Goal: Information Seeking & Learning: Learn about a topic

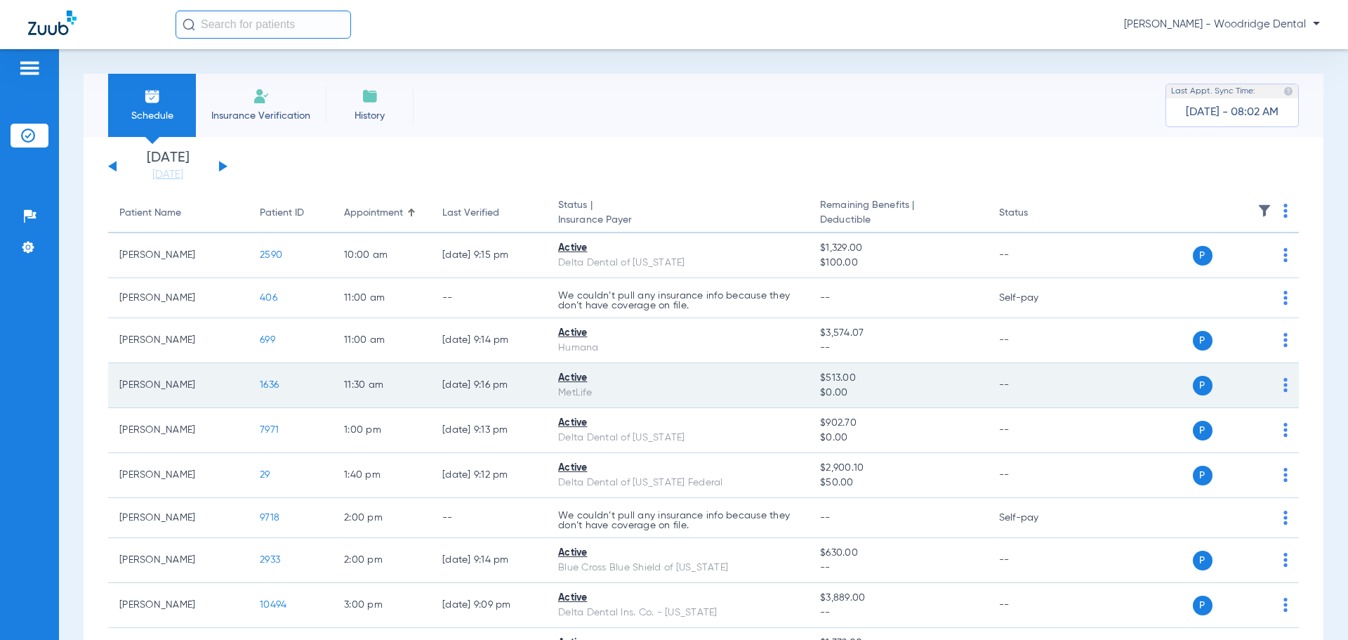
click at [270, 391] on td "1636" at bounding box center [291, 385] width 84 height 45
click at [266, 380] on span "1636" at bounding box center [269, 385] width 19 height 10
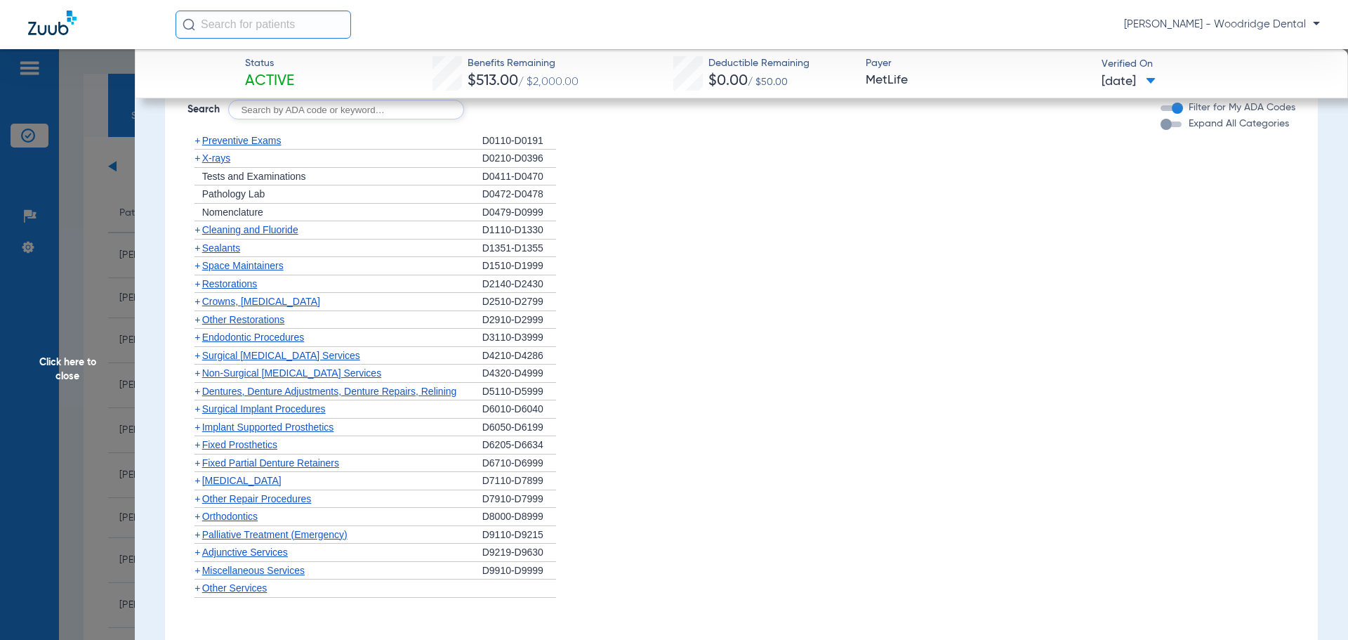
scroll to position [1430, 0]
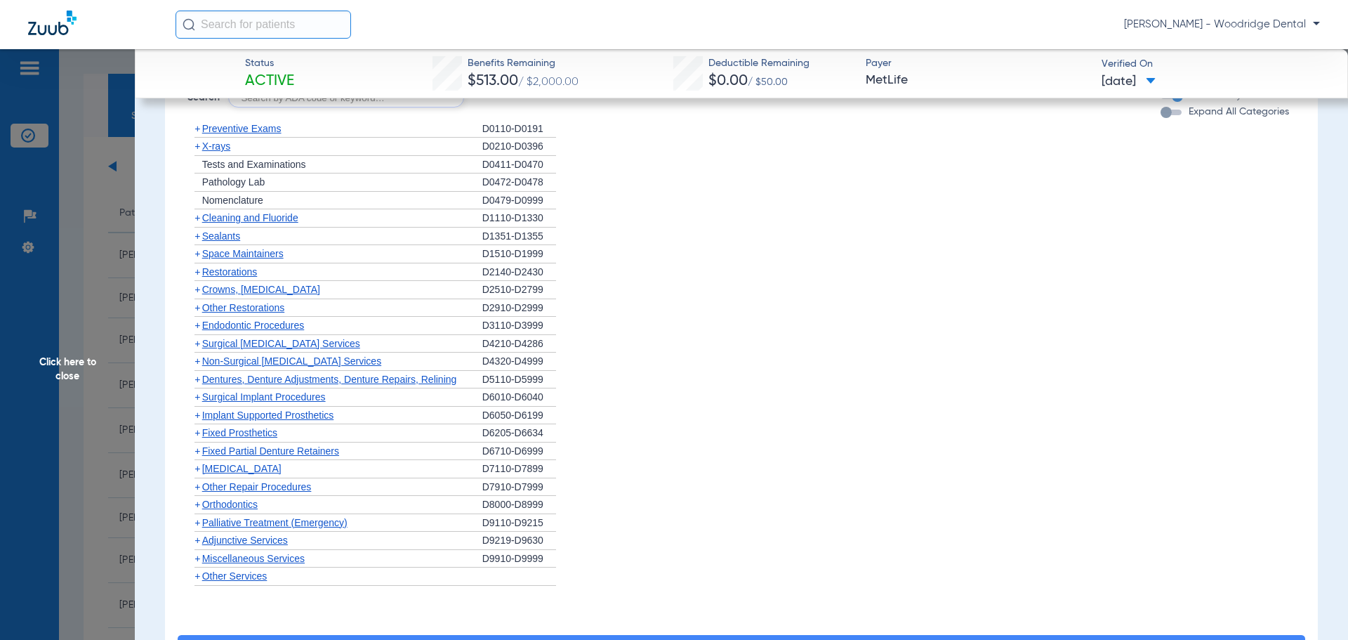
click at [199, 506] on span "+" at bounding box center [198, 504] width 6 height 11
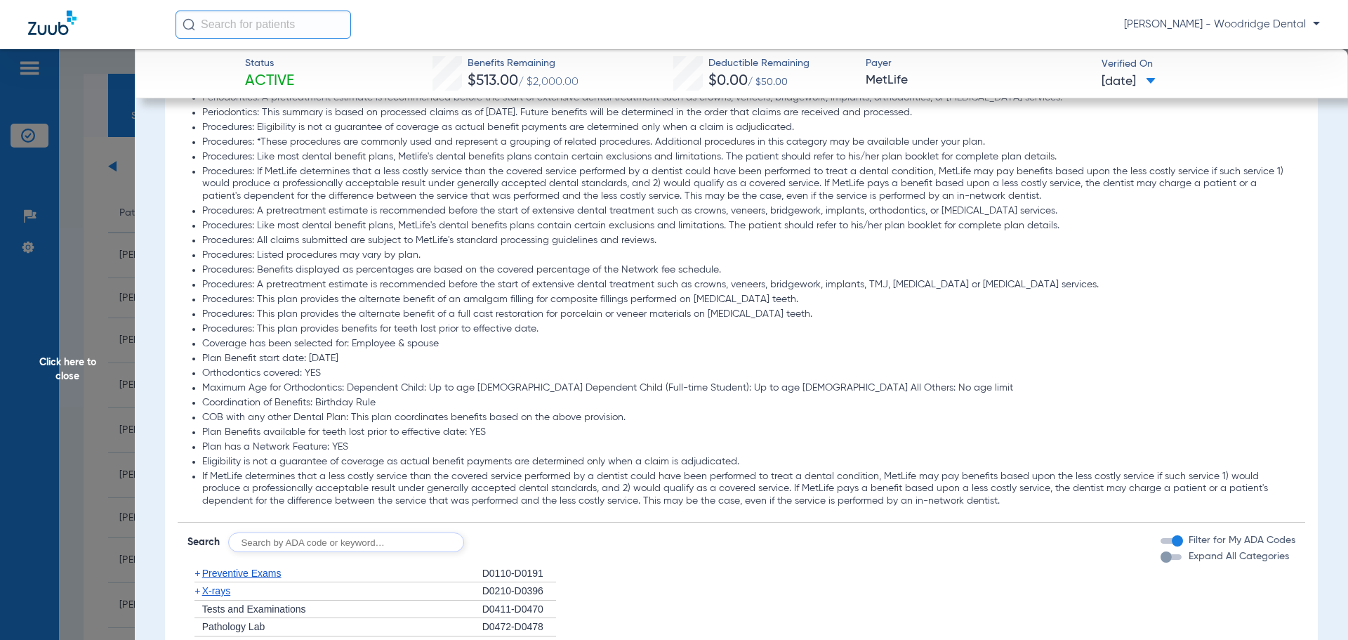
scroll to position [1010, 0]
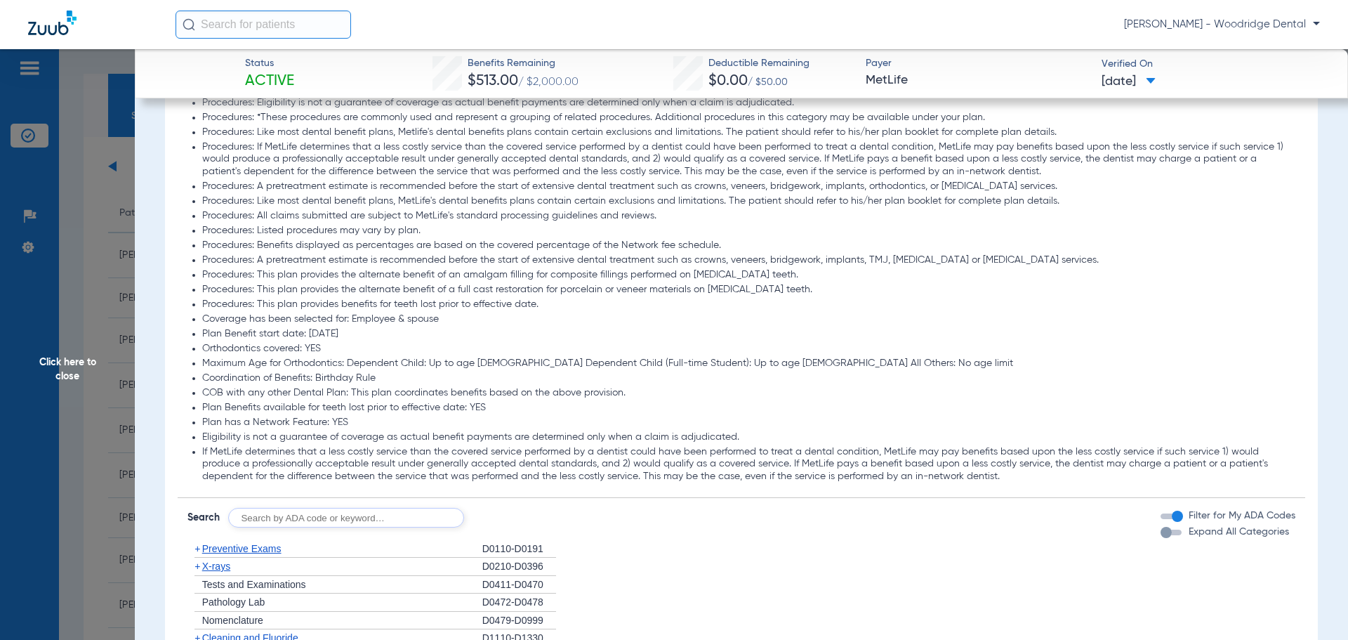
drag, startPoint x: 1337, startPoint y: 355, endPoint x: 1343, endPoint y: 390, distance: 36.3
click at [1340, 395] on div "Status Active Benefits Remaining $513.00 / $2,000.00 Deductible Remaining $0.00…" at bounding box center [742, 369] width 1214 height 640
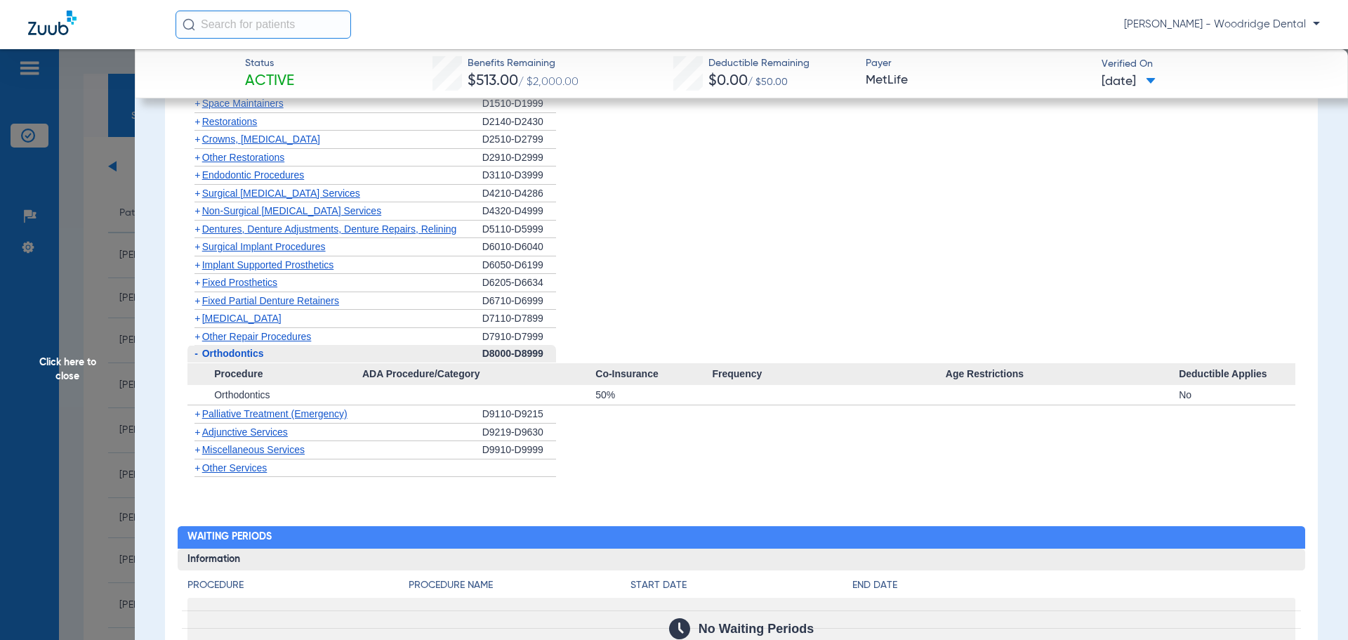
scroll to position [1654, 0]
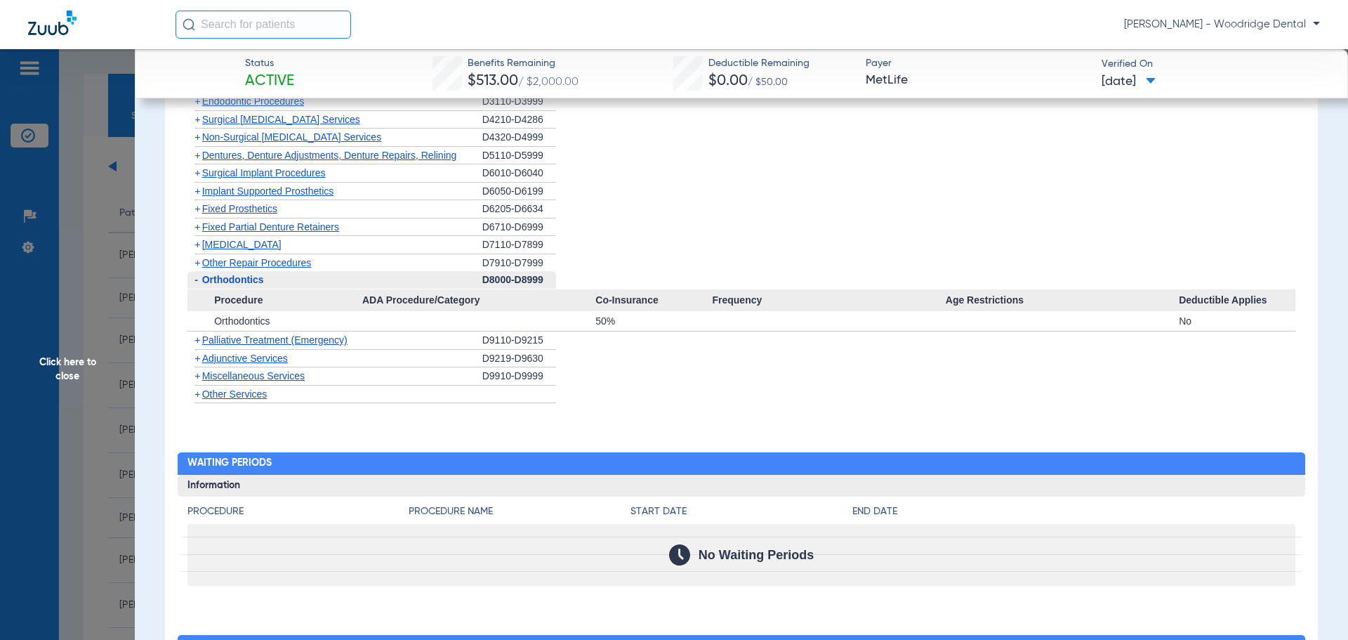
click at [196, 374] on span "+" at bounding box center [198, 375] width 6 height 11
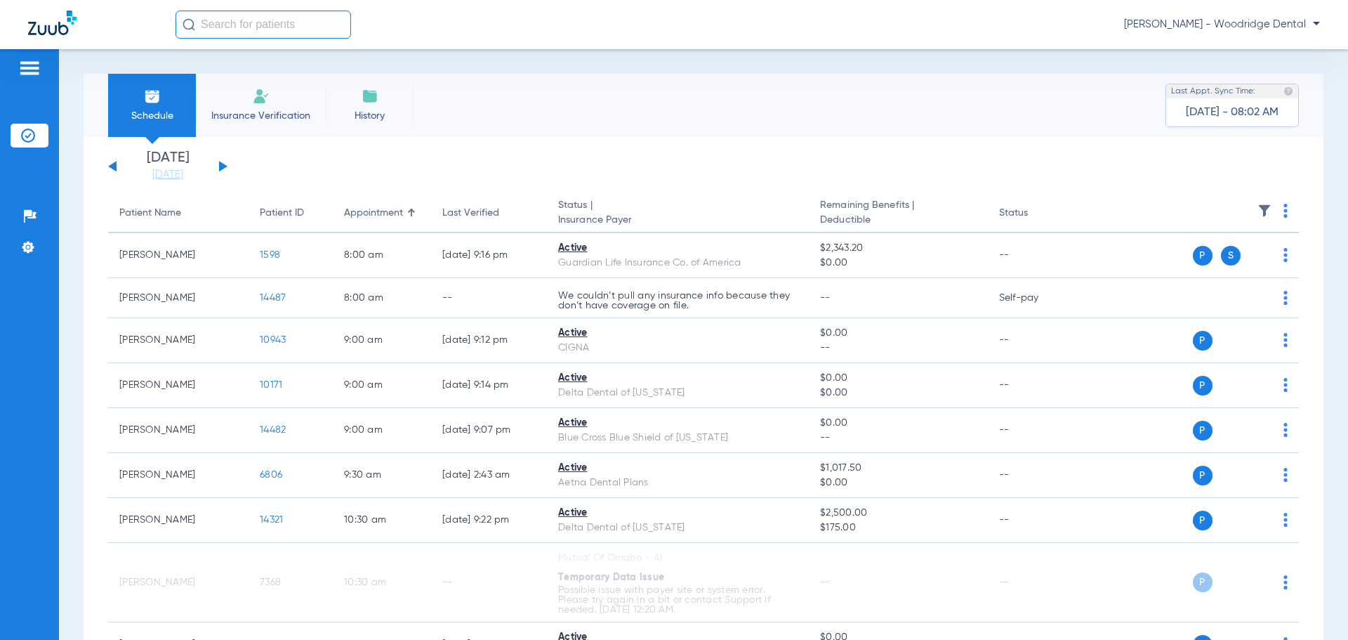
click at [227, 167] on div "Monday 07-21-2025 Tuesday 07-22-2025 Wednesday 07-23-2025 Thursday 07-24-2025 F…" at bounding box center [167, 166] width 119 height 31
click at [224, 167] on button at bounding box center [223, 166] width 8 height 11
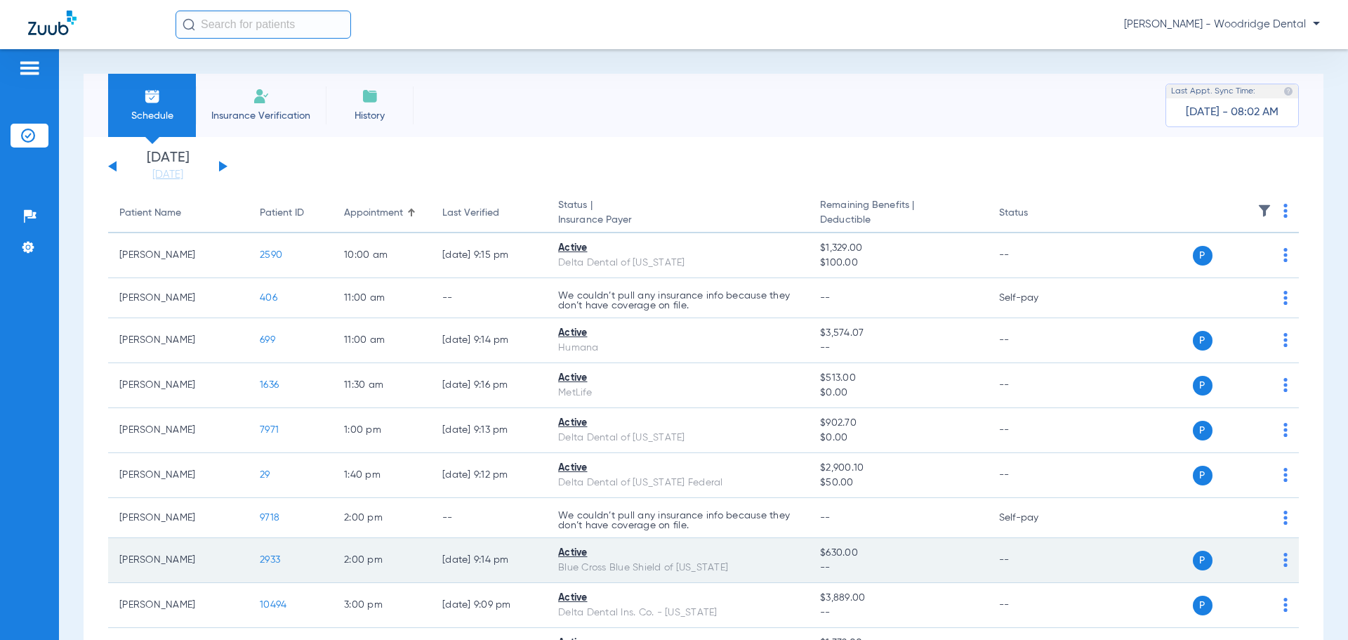
click at [276, 562] on span "2933" at bounding box center [270, 560] width 20 height 10
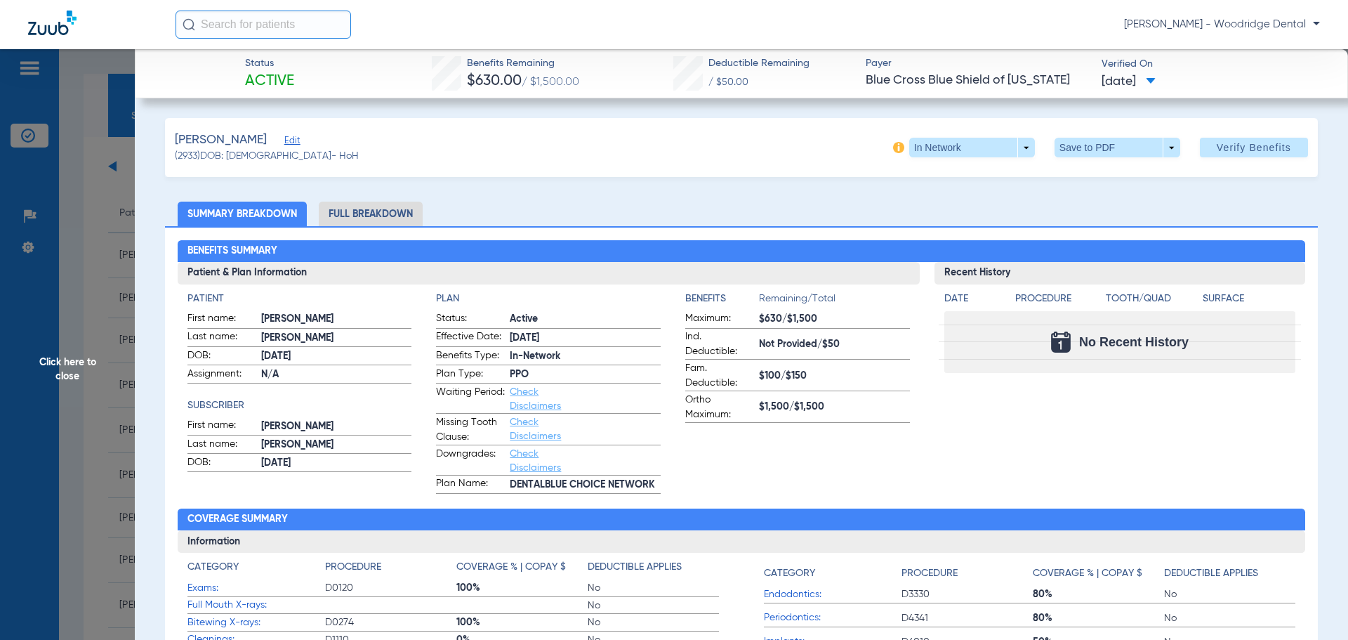
click at [379, 213] on li "Full Breakdown" at bounding box center [371, 214] width 104 height 25
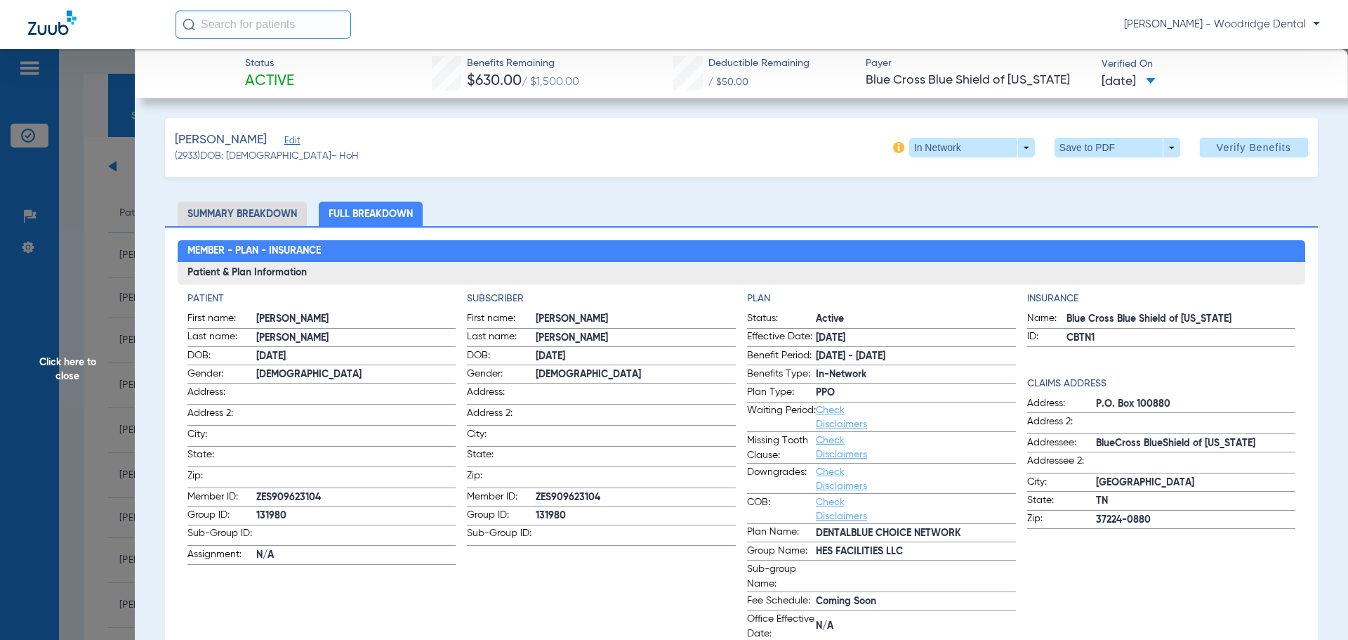
click at [228, 216] on li "Summary Breakdown" at bounding box center [242, 214] width 129 height 25
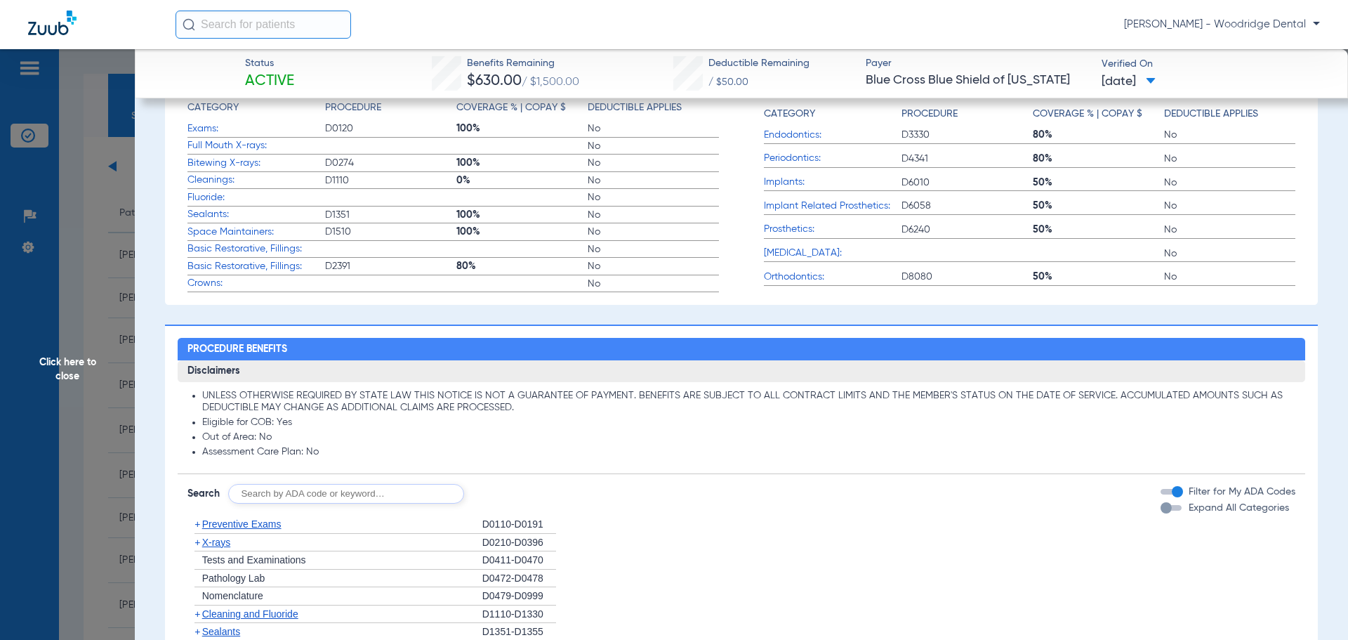
scroll to position [447, 0]
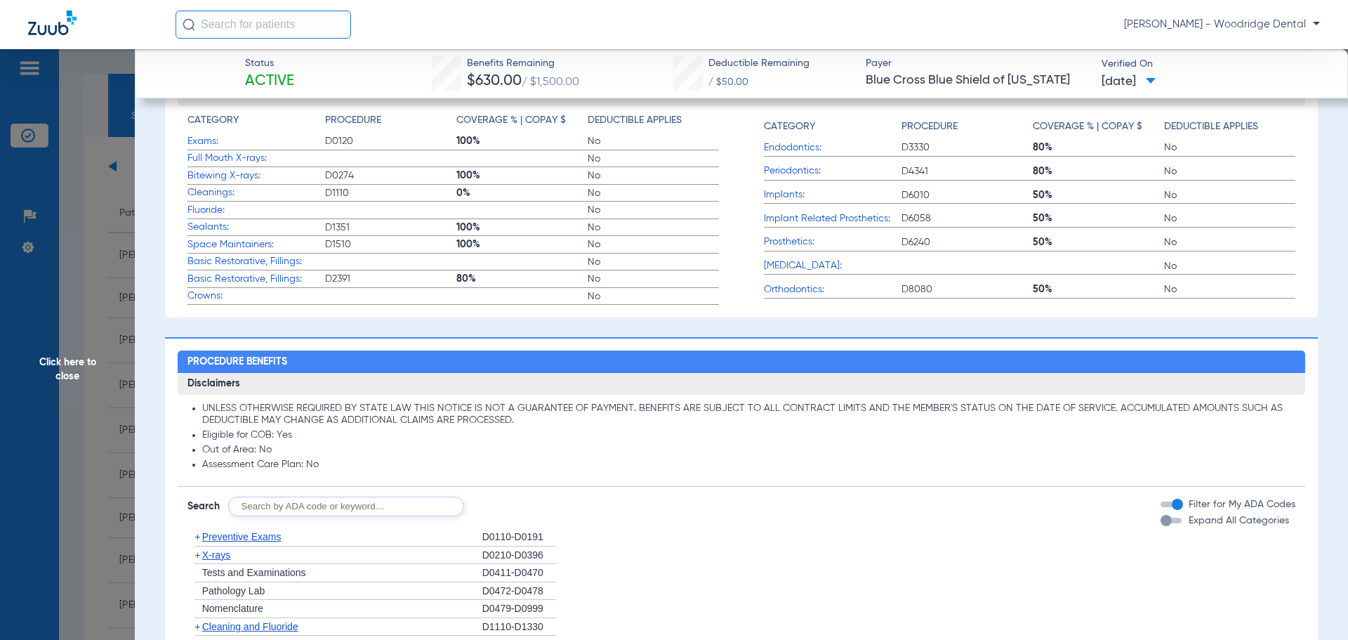
click at [198, 541] on span "+" at bounding box center [198, 536] width 6 height 11
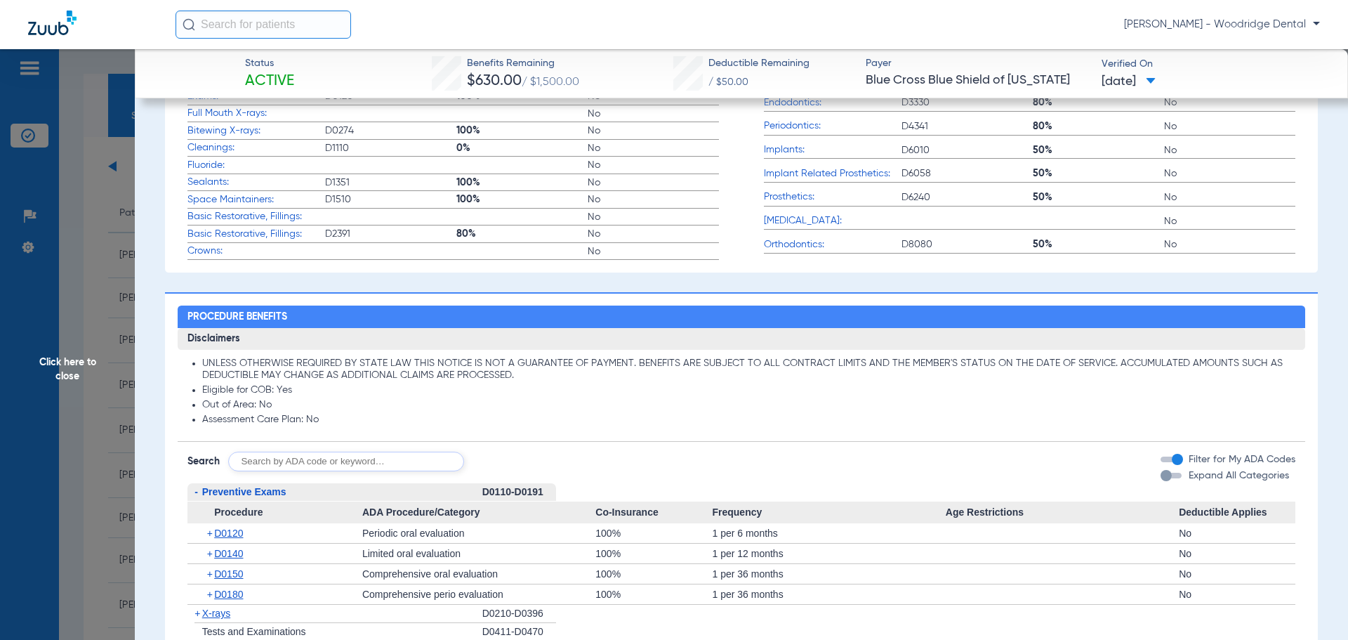
scroll to position [496, 0]
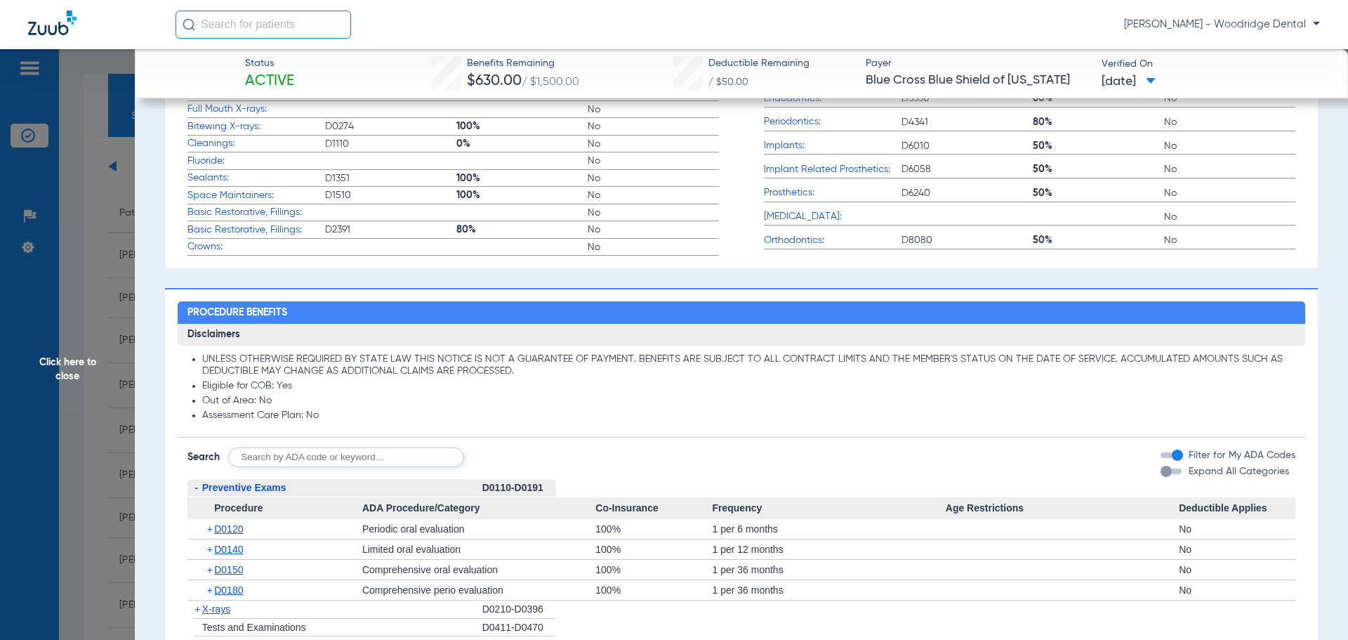
click at [199, 612] on span "+" at bounding box center [198, 608] width 6 height 11
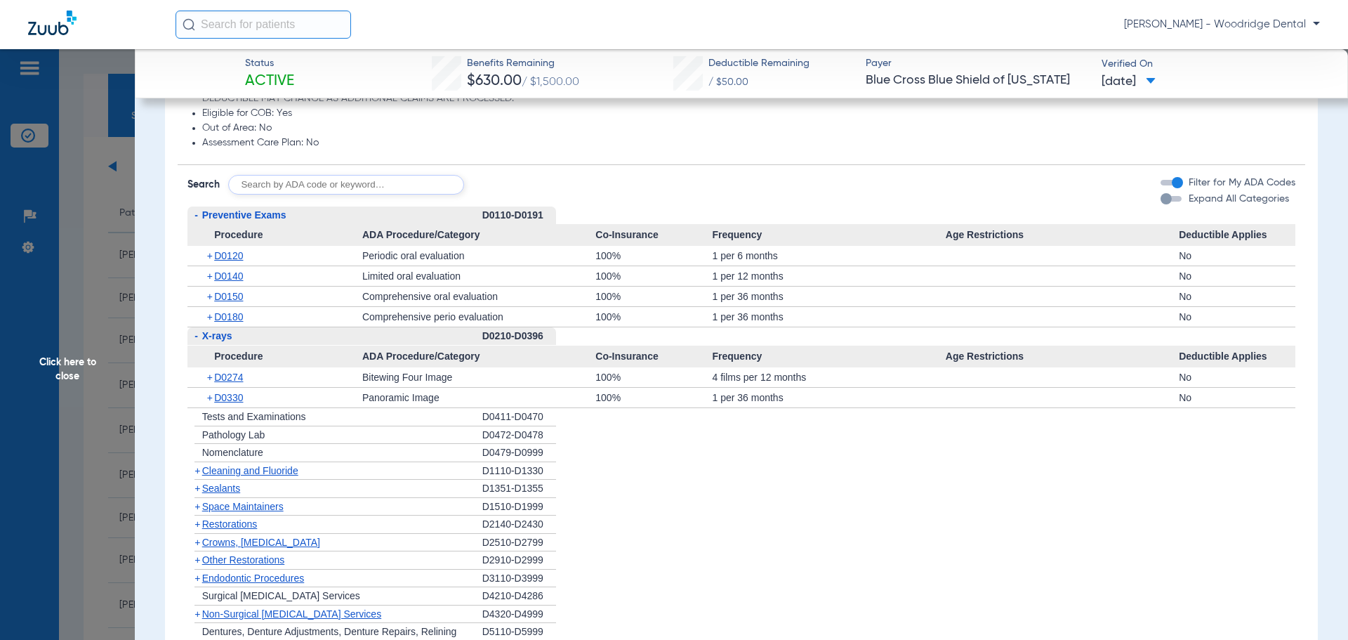
scroll to position [794, 0]
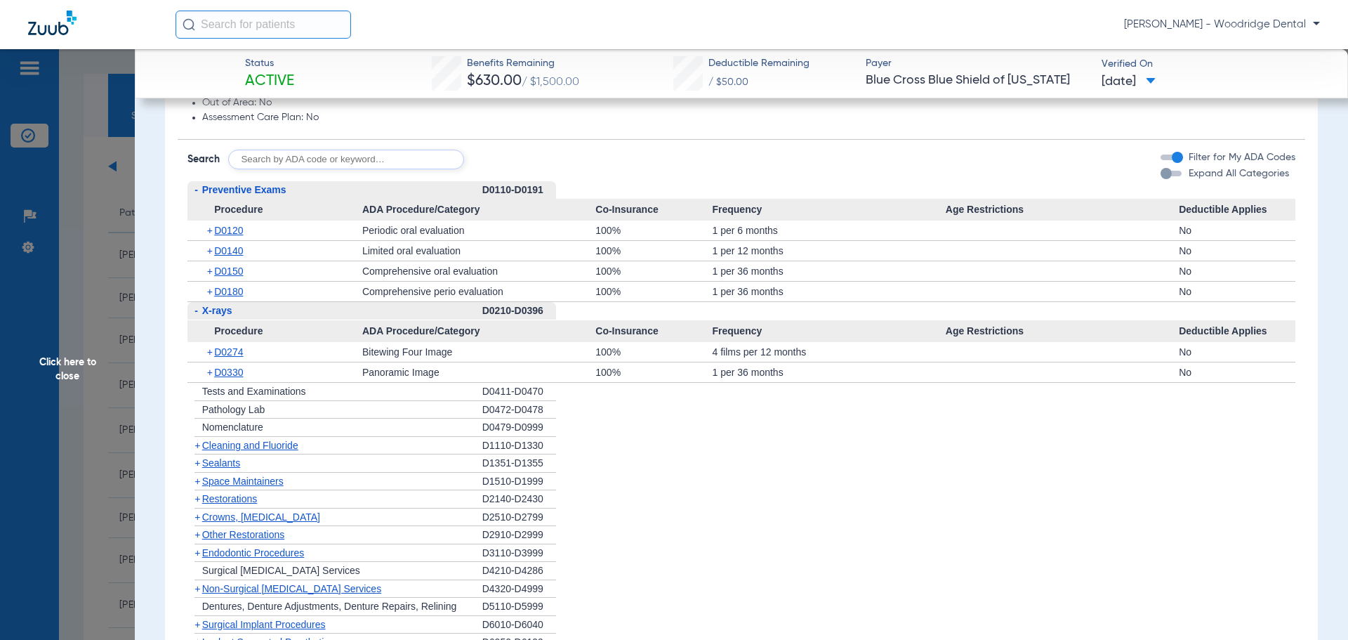
click at [197, 449] on span "+" at bounding box center [198, 445] width 6 height 11
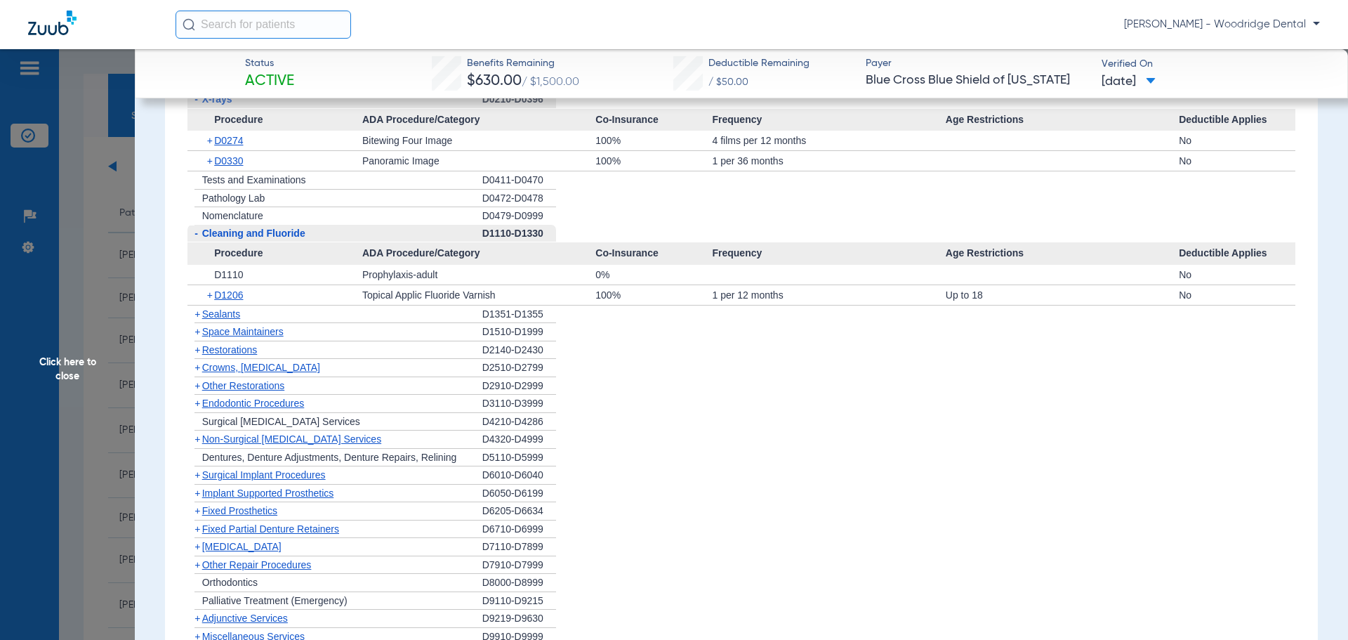
scroll to position [996, 0]
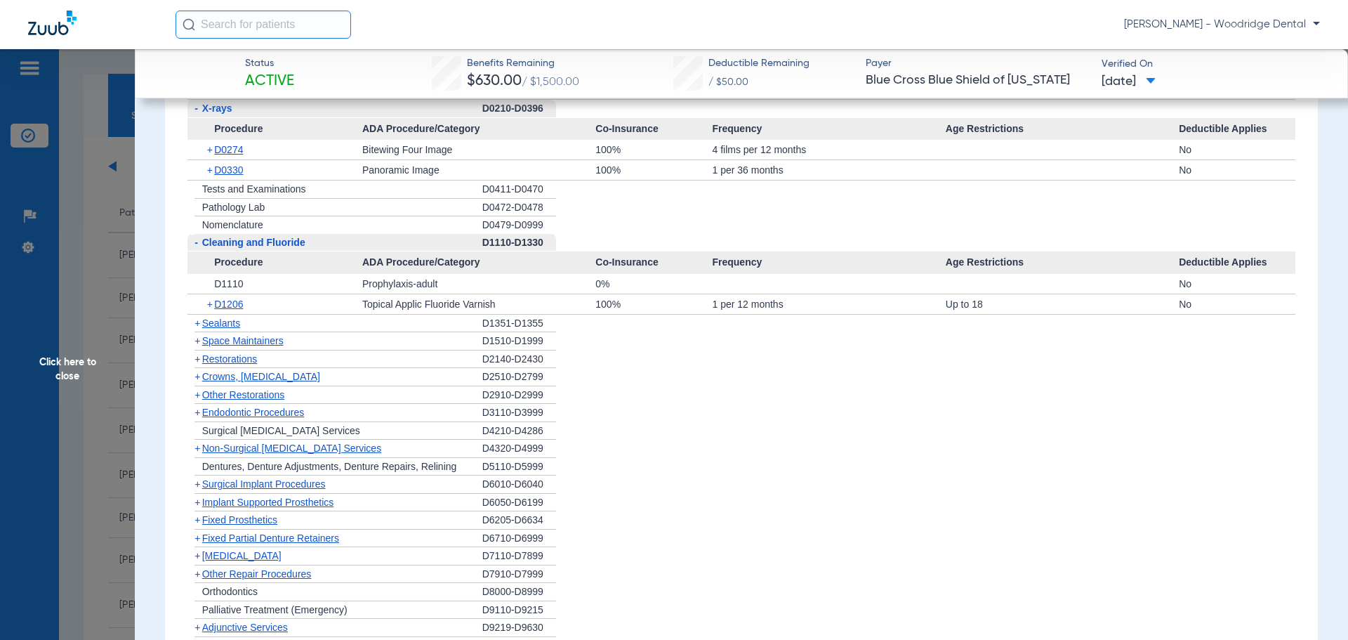
click at [198, 379] on span "+" at bounding box center [198, 376] width 6 height 11
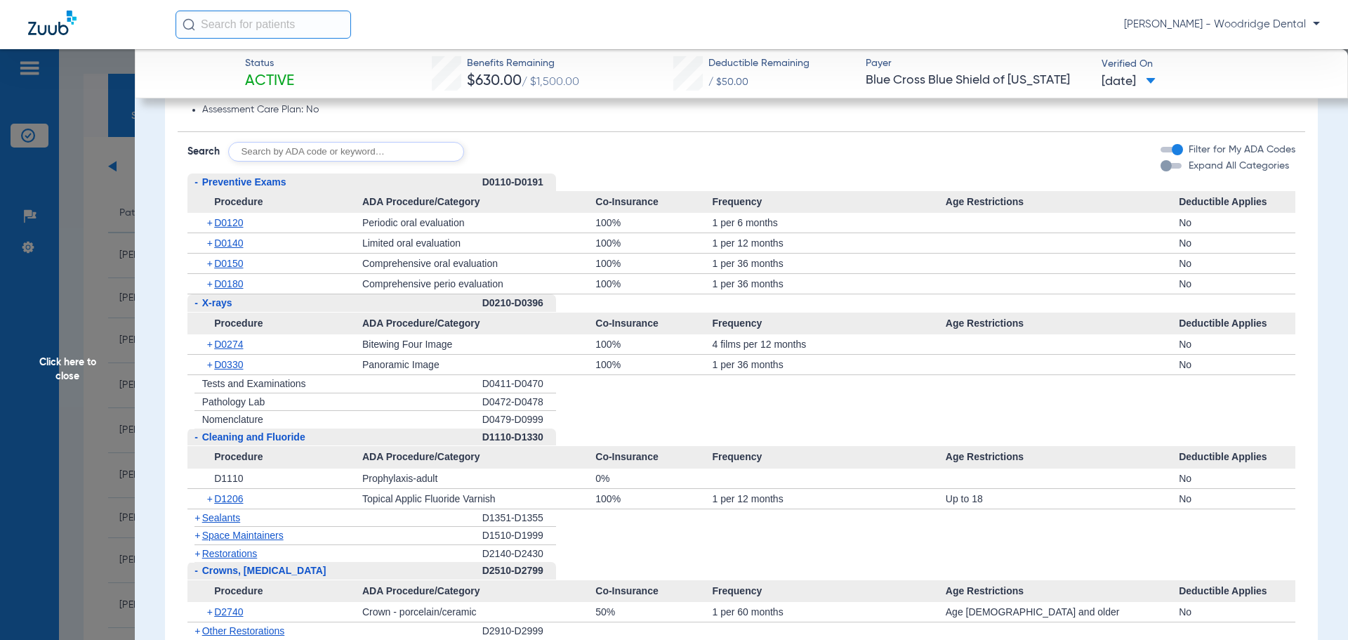
scroll to position [850, 0]
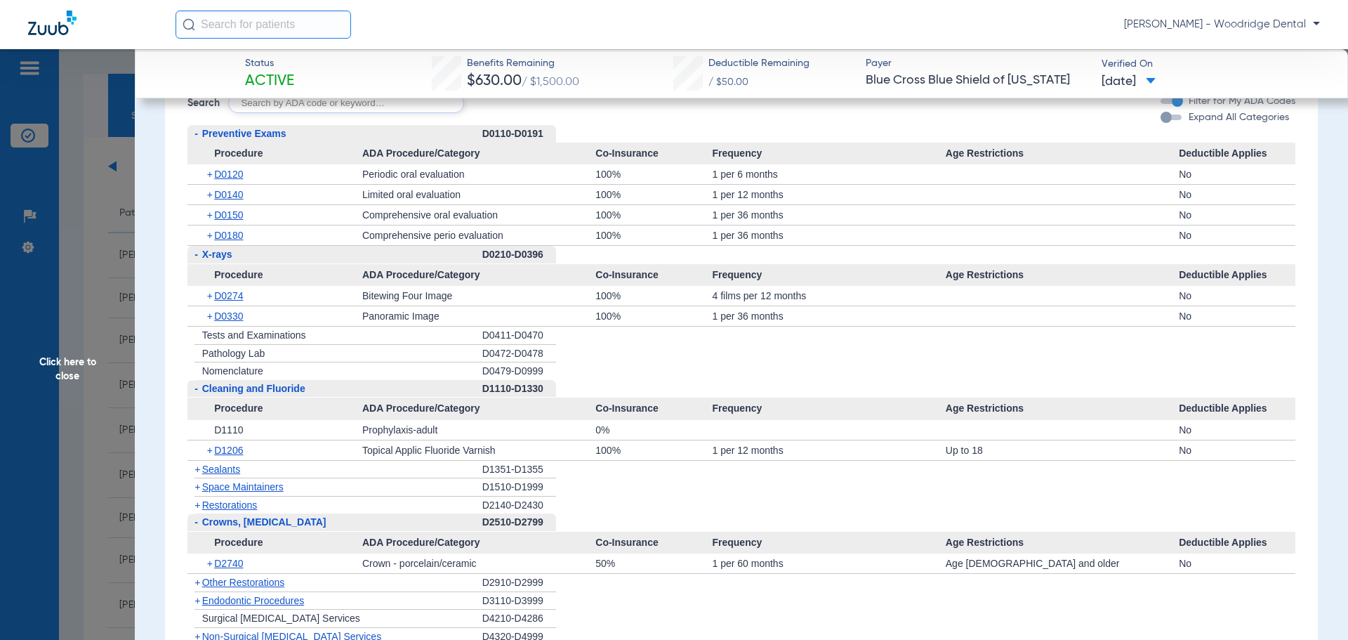
click at [196, 508] on span "+" at bounding box center [198, 504] width 6 height 11
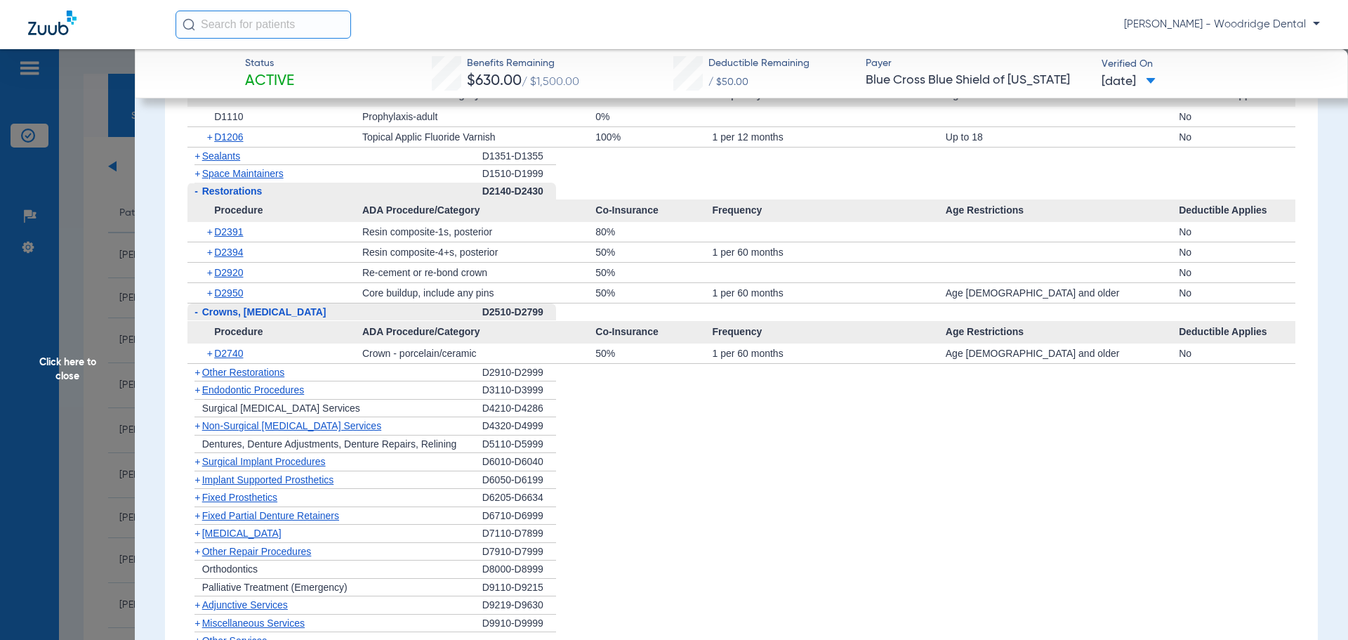
scroll to position [1171, 0]
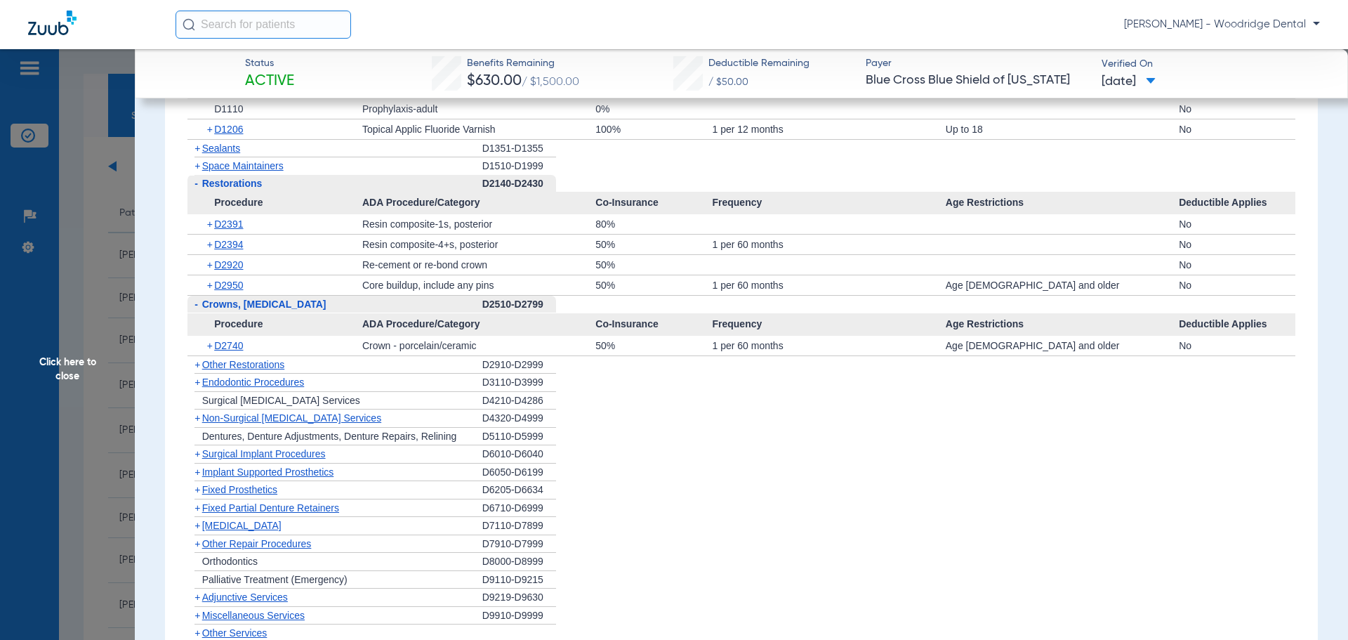
click at [548, 400] on div "D4210-D4286" at bounding box center [519, 401] width 74 height 18
click at [537, 407] on div "D4210-D4286" at bounding box center [519, 401] width 74 height 18
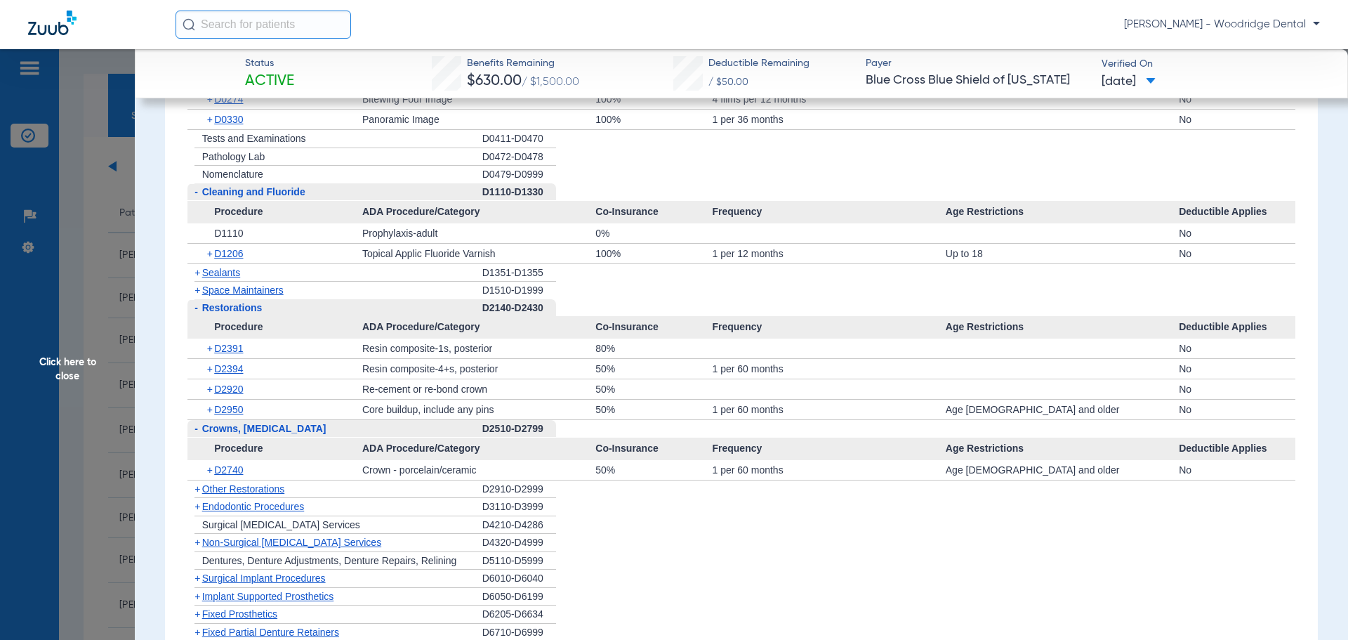
scroll to position [1053, 0]
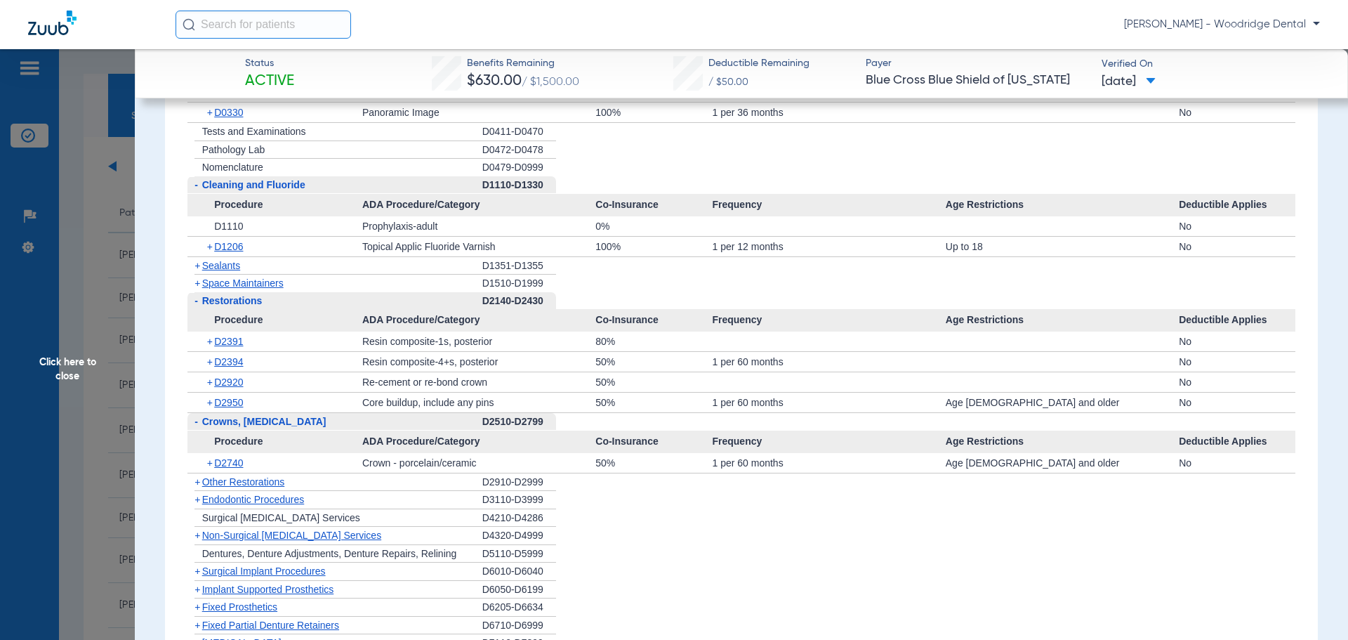
click at [197, 485] on span "+" at bounding box center [198, 481] width 6 height 11
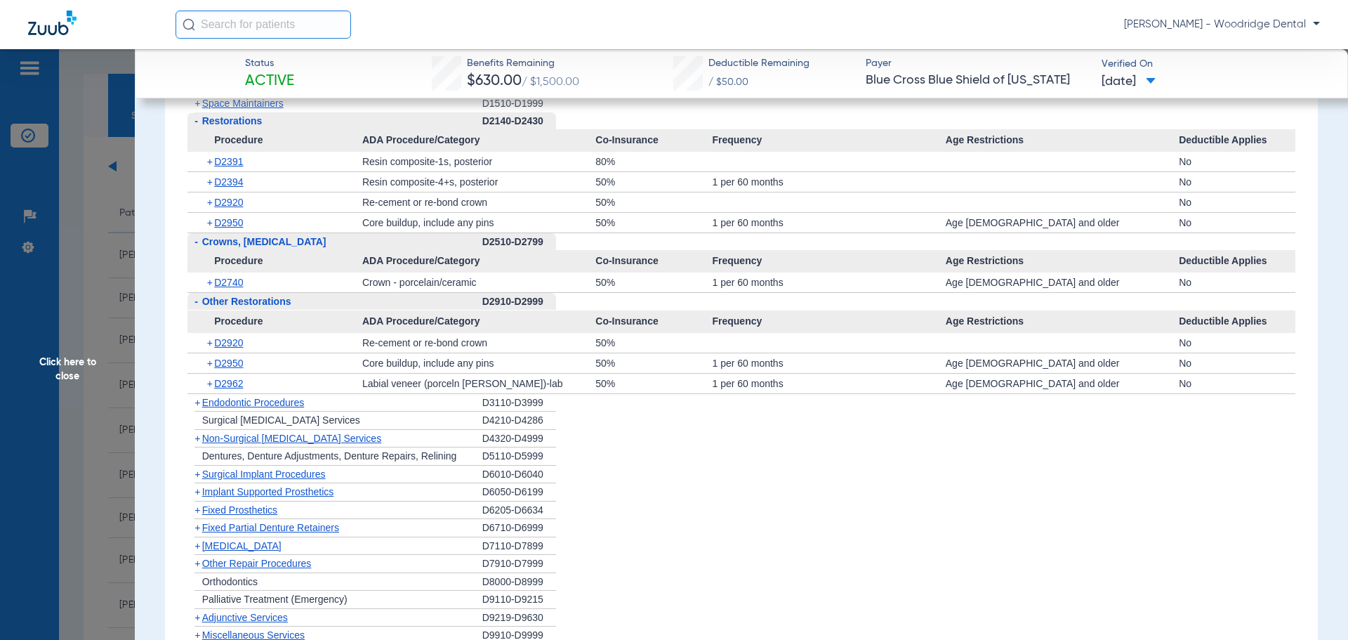
scroll to position [1249, 0]
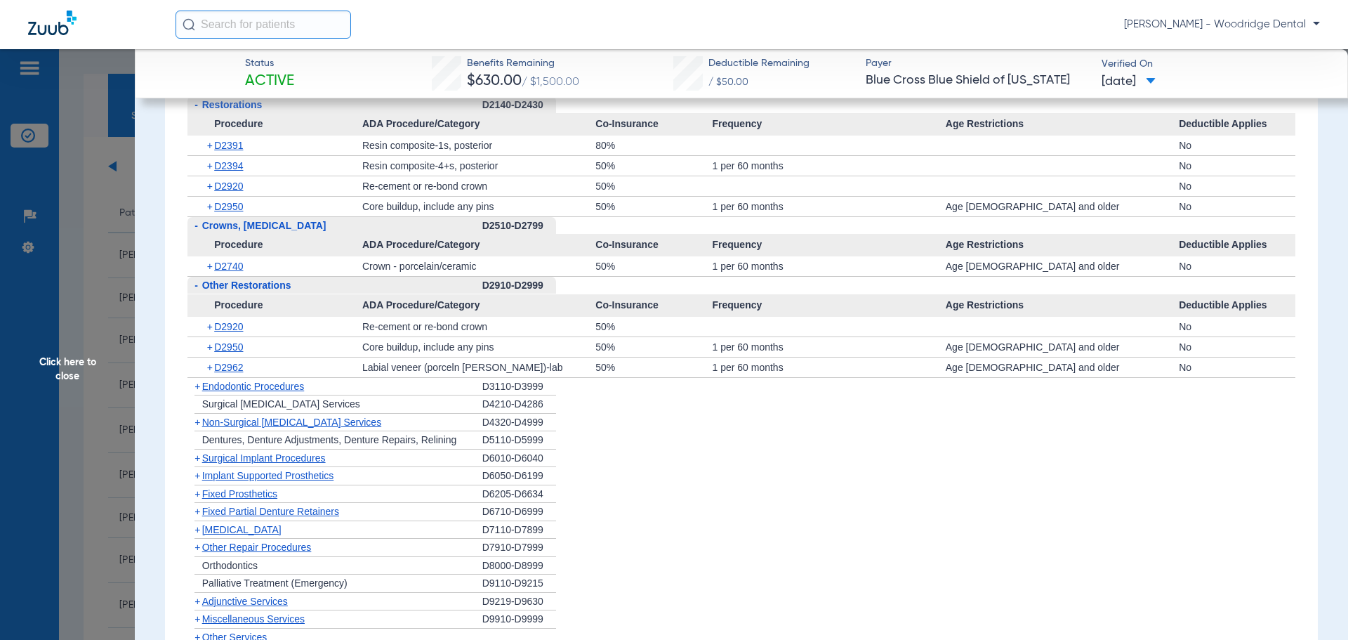
click at [197, 423] on span "+" at bounding box center [198, 421] width 6 height 11
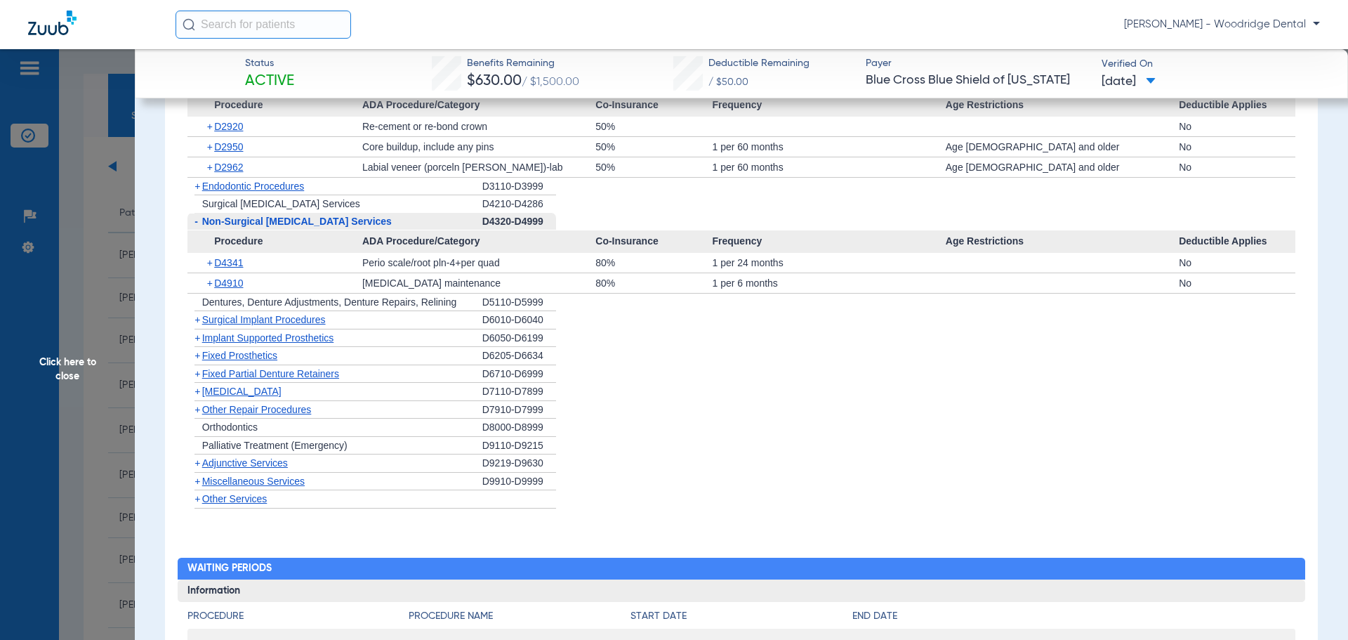
scroll to position [1471, 0]
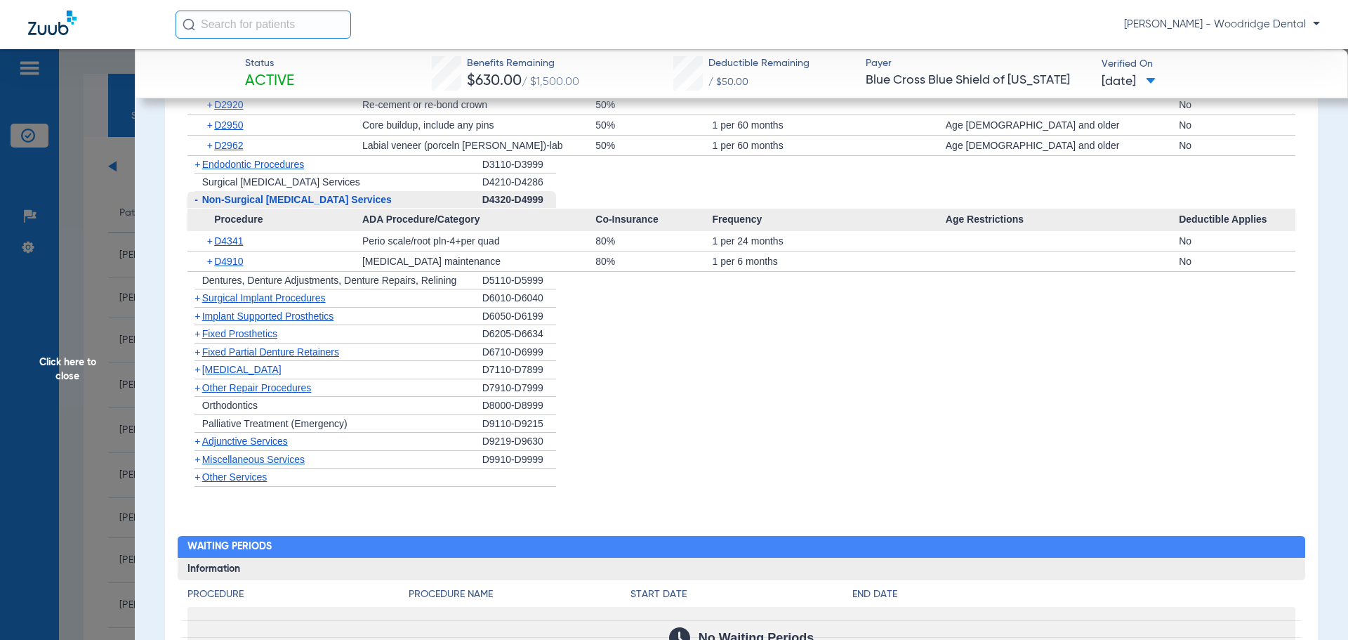
click at [199, 367] on span "+" at bounding box center [198, 369] width 6 height 11
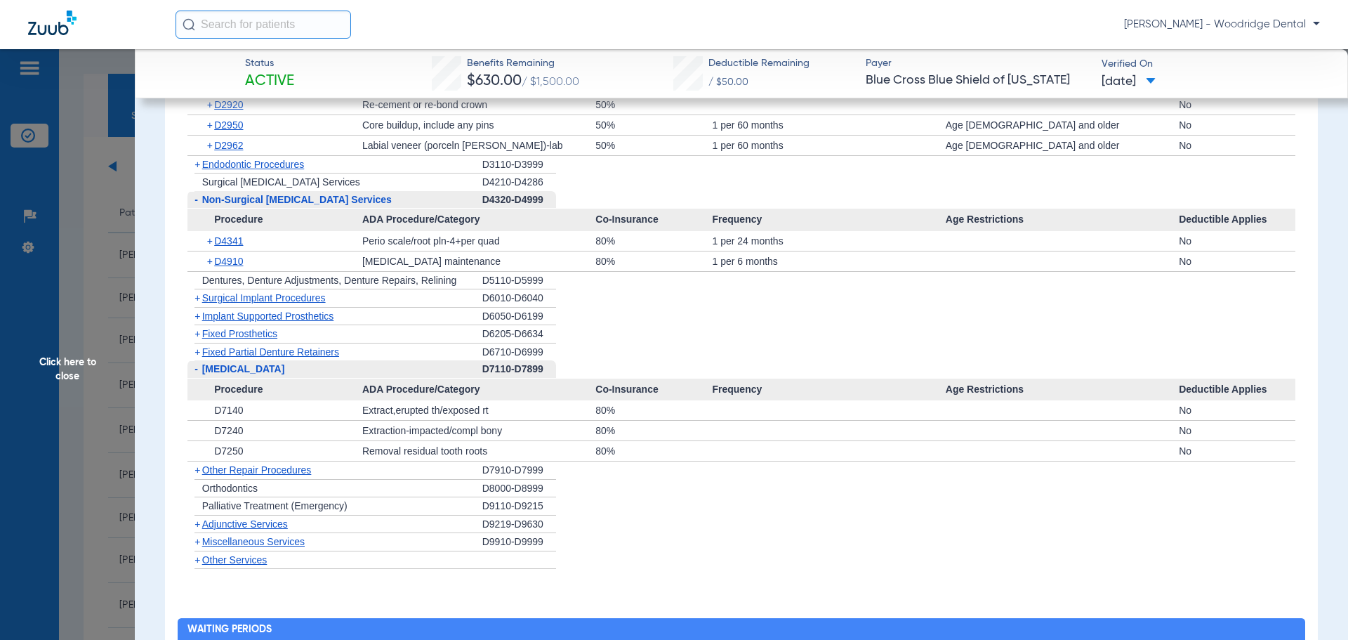
click at [225, 492] on span "Orthodontics" at bounding box center [229, 487] width 55 height 11
click at [227, 491] on span "Orthodontics" at bounding box center [229, 487] width 55 height 11
click at [195, 471] on span "+" at bounding box center [198, 469] width 6 height 11
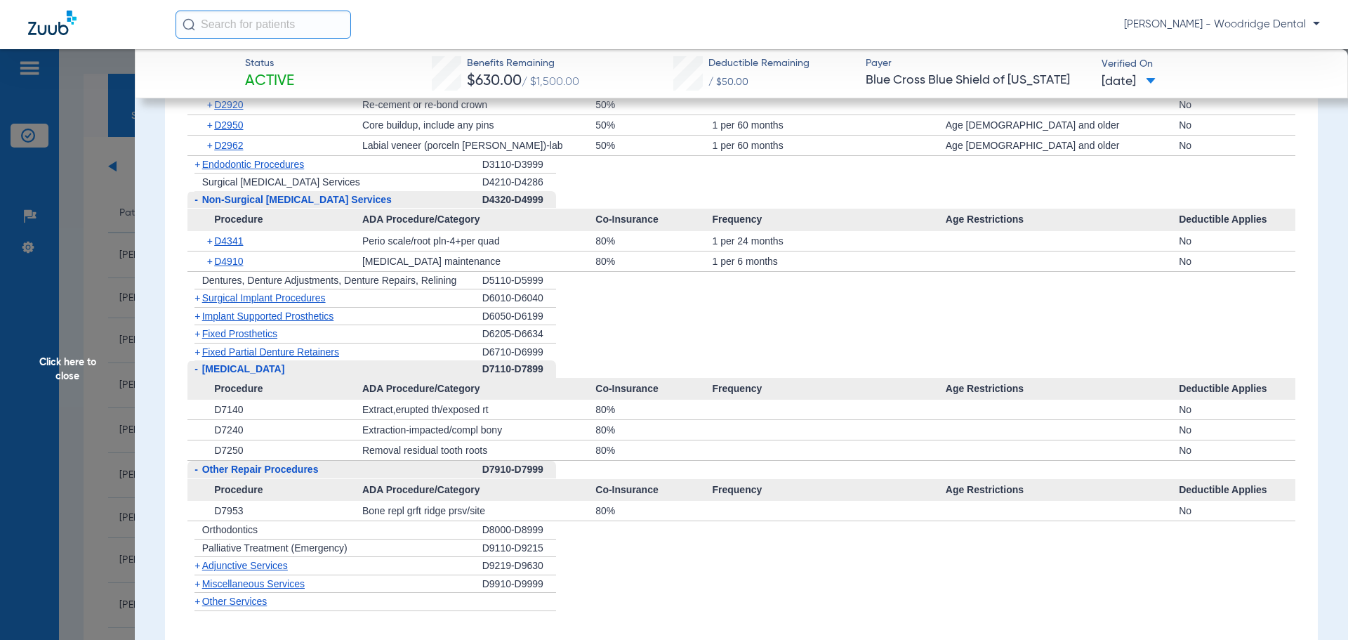
click at [202, 586] on span "Miscellaneous Services" at bounding box center [253, 583] width 103 height 11
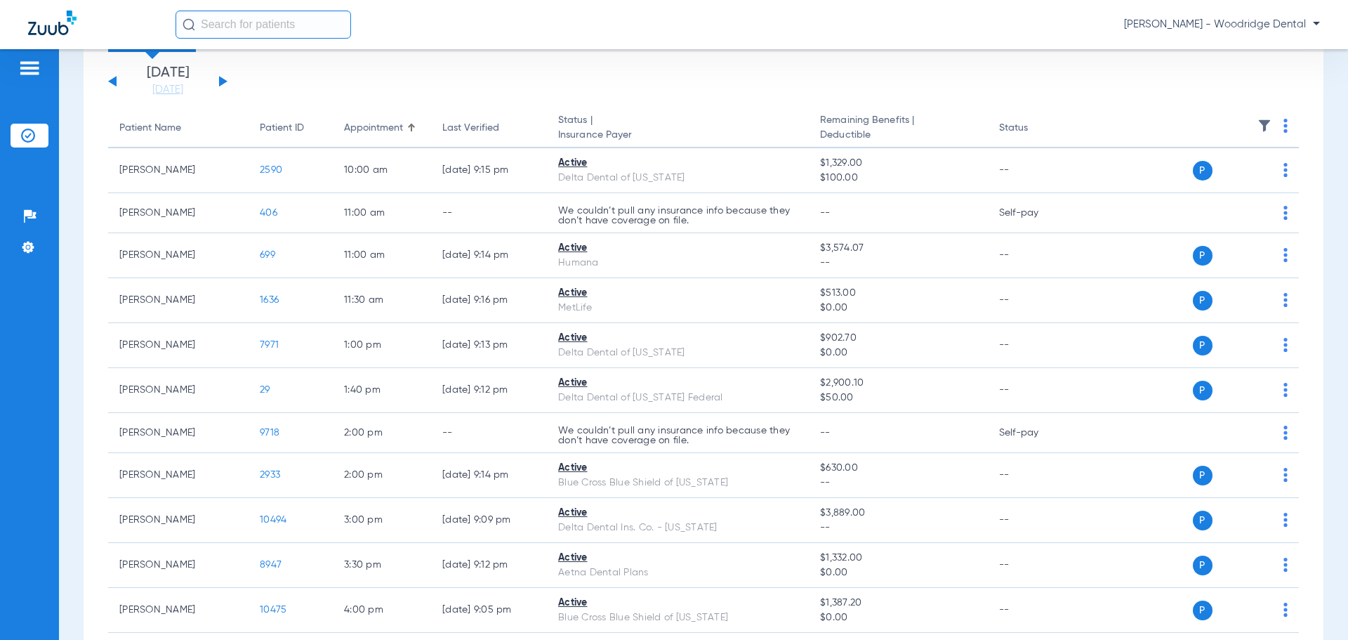
scroll to position [112, 0]
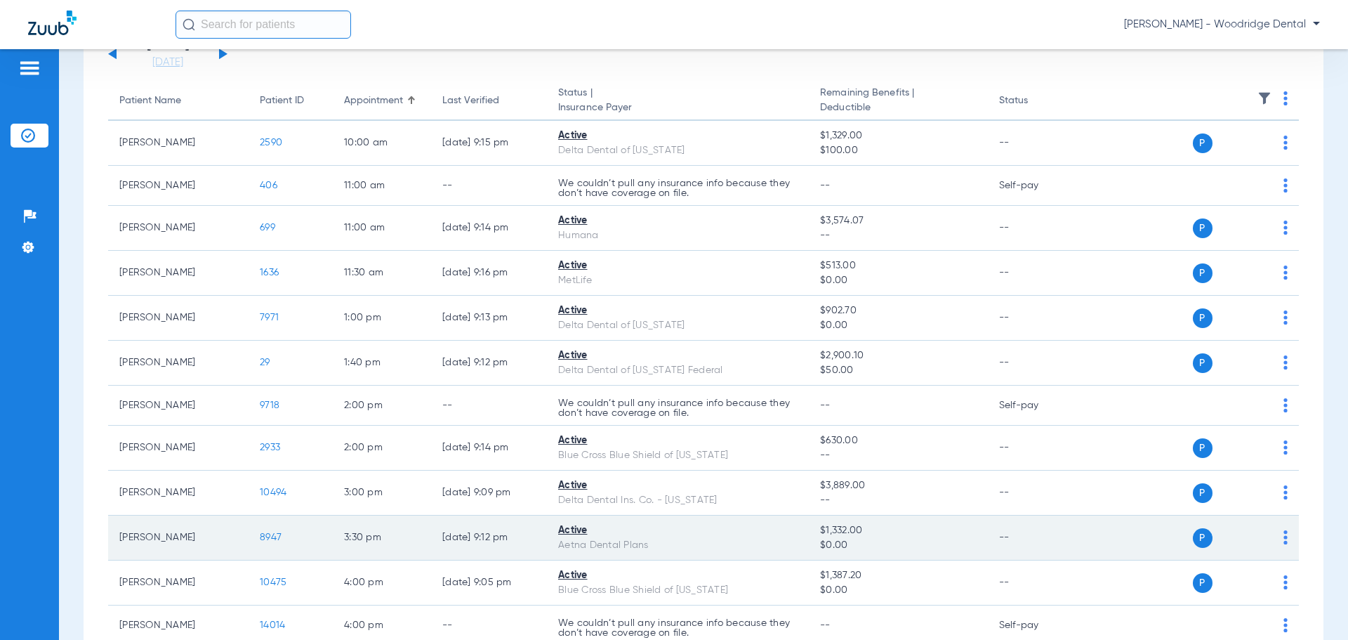
click at [274, 536] on span "8947" at bounding box center [271, 537] width 22 height 10
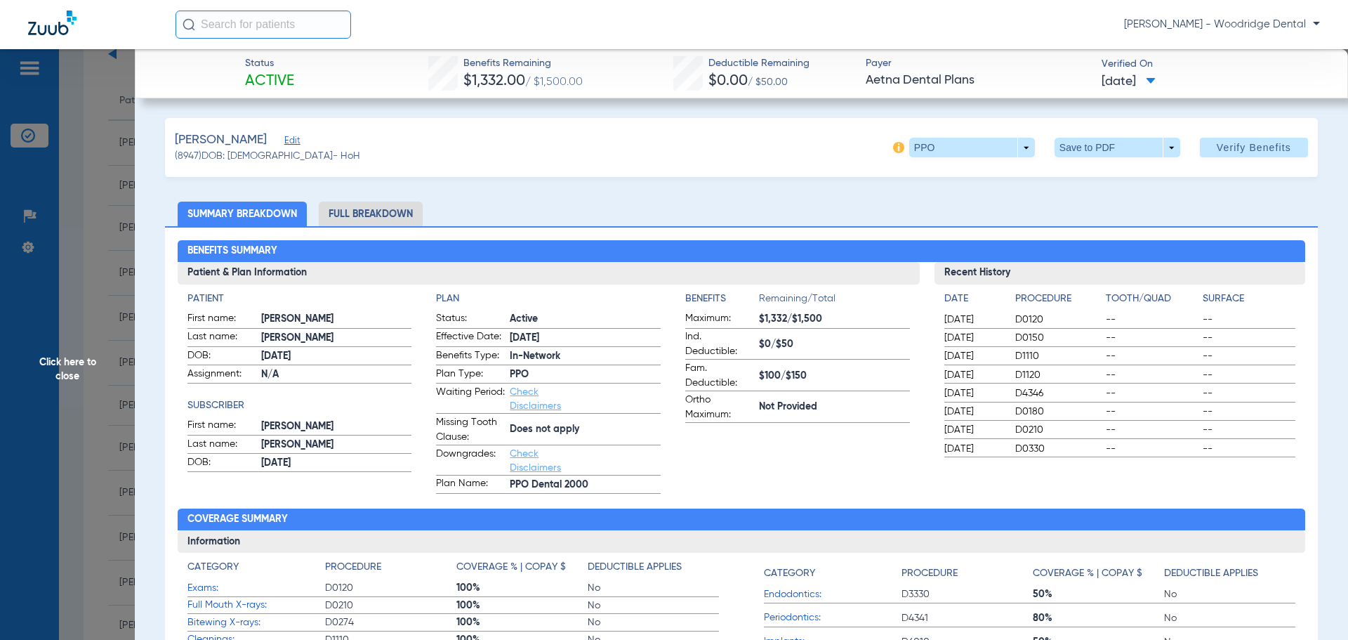
click at [407, 211] on li "Full Breakdown" at bounding box center [371, 214] width 104 height 25
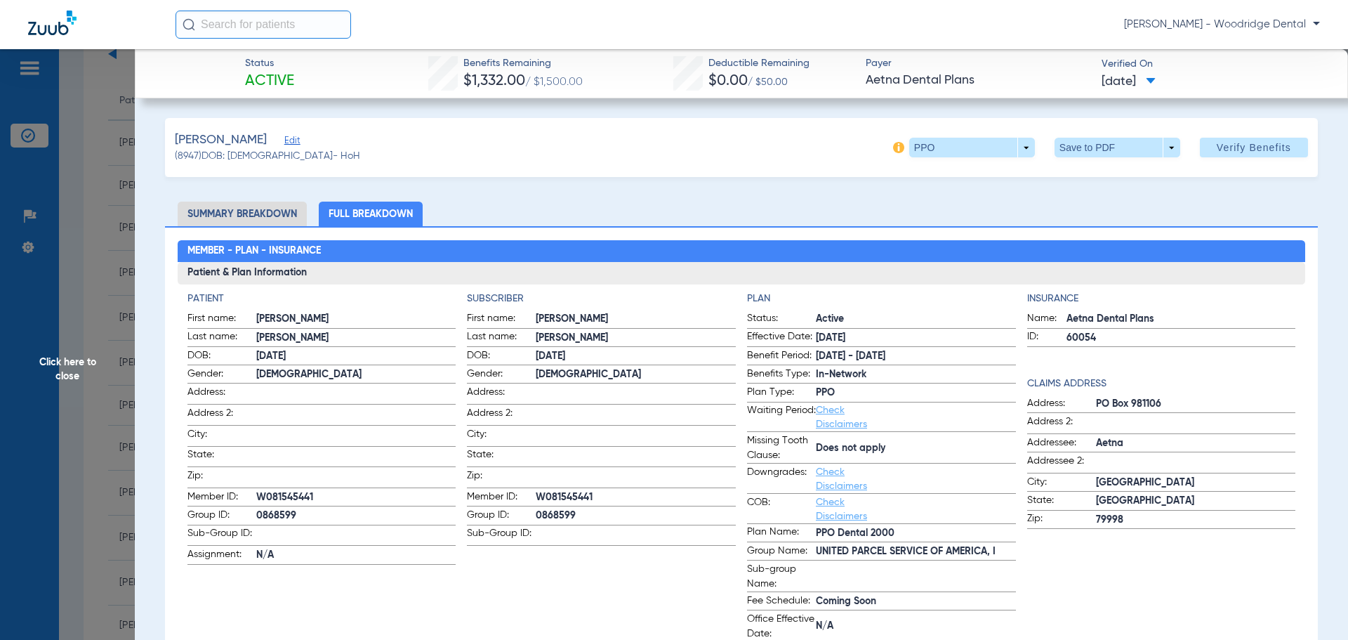
click at [263, 214] on li "Summary Breakdown" at bounding box center [242, 214] width 129 height 25
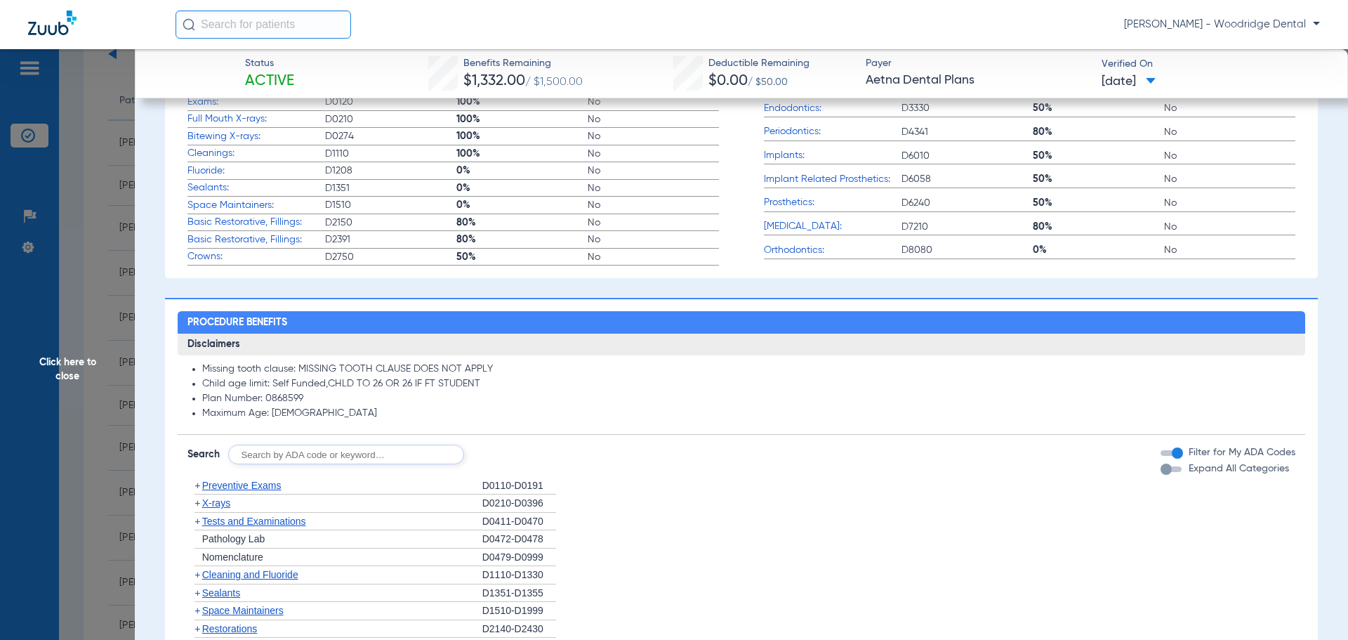
scroll to position [497, 0]
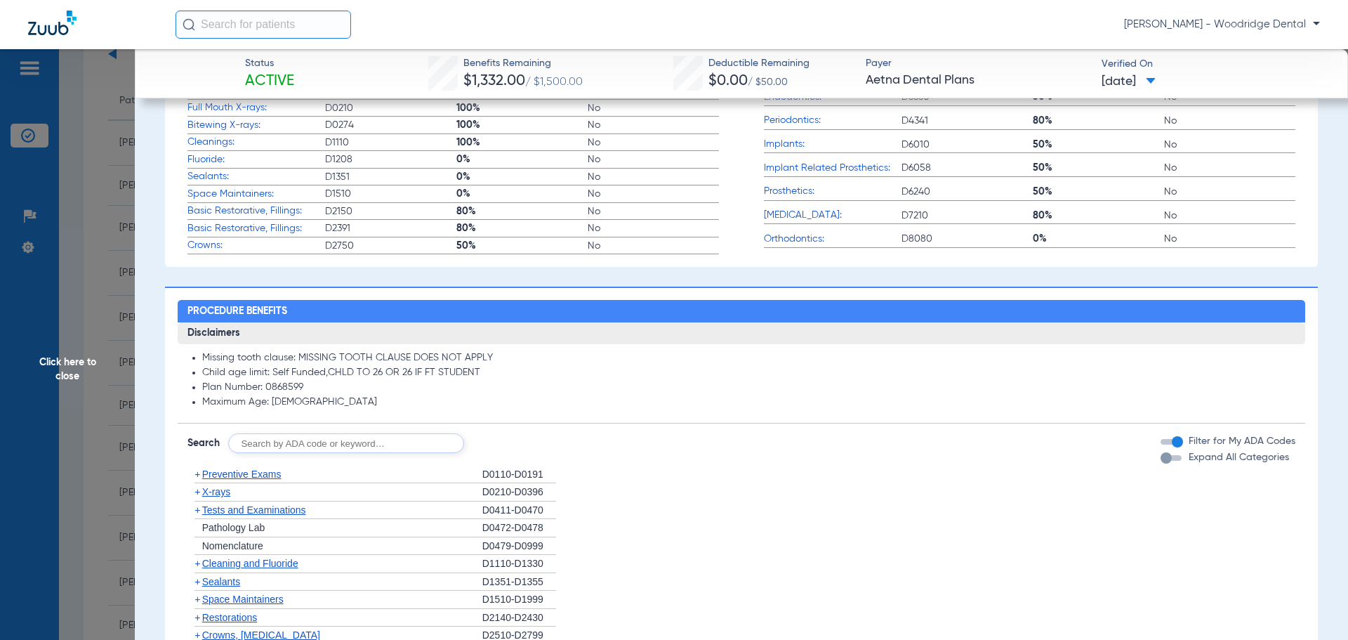
click at [195, 567] on span "+" at bounding box center [198, 563] width 6 height 11
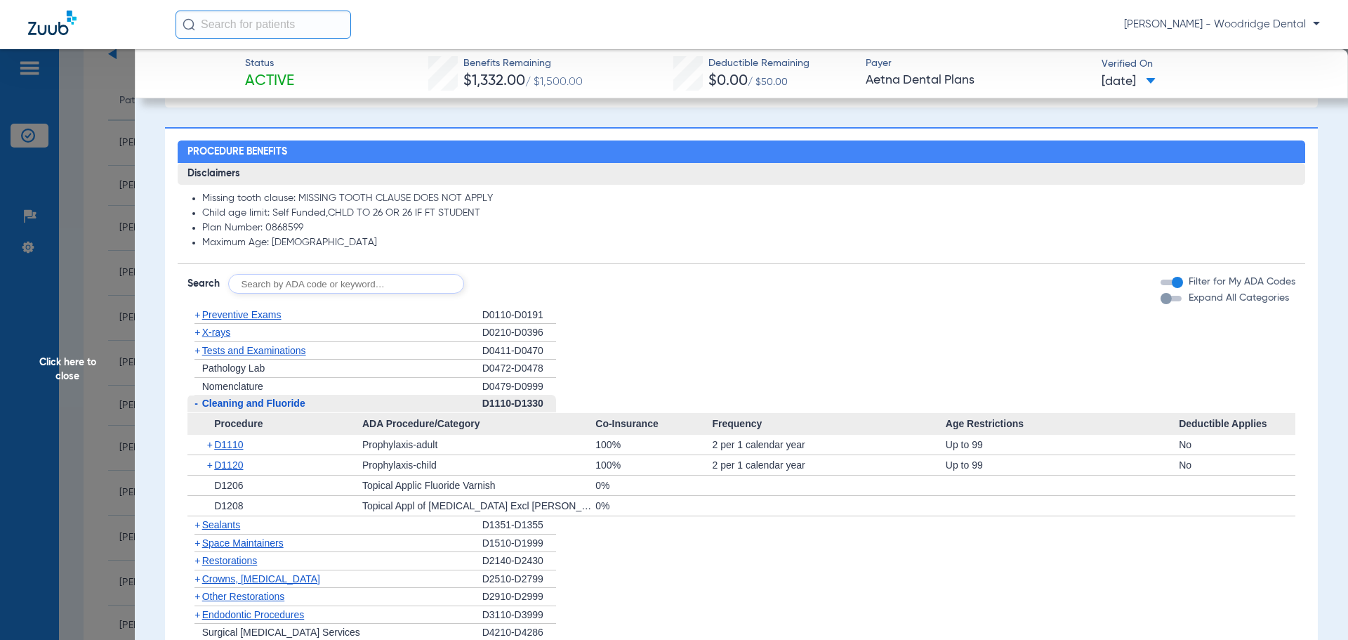
scroll to position [679, 0]
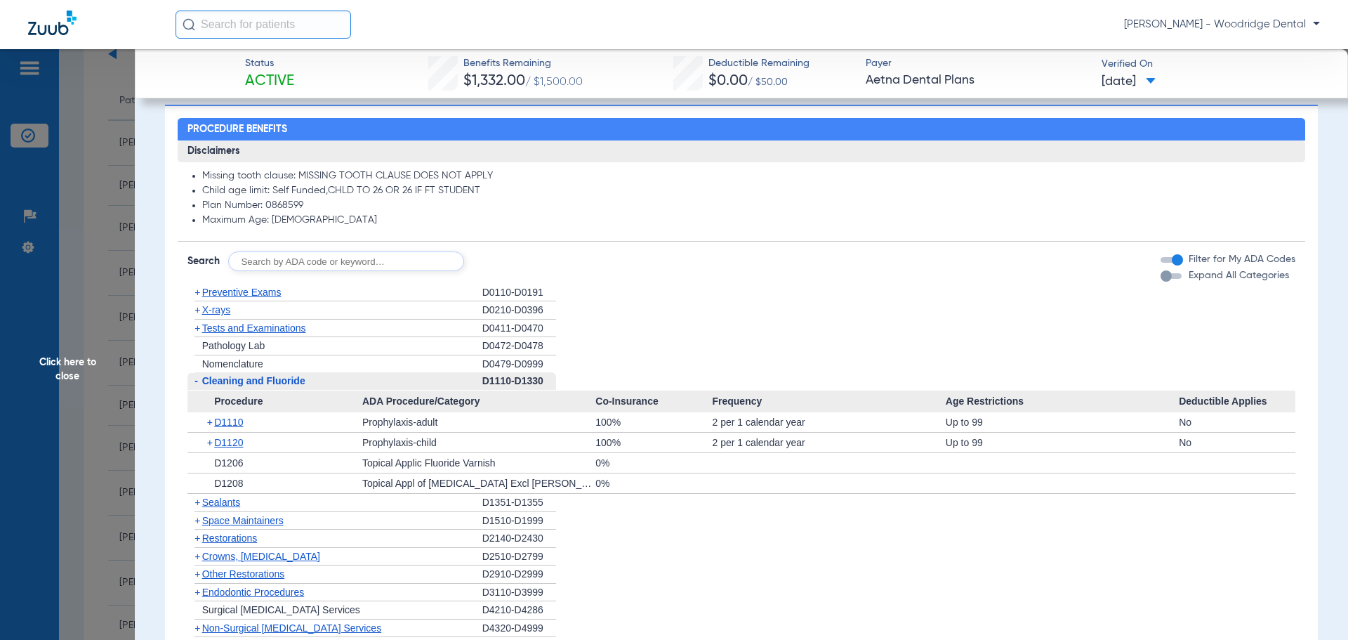
click at [198, 507] on span "+" at bounding box center [198, 502] width 6 height 11
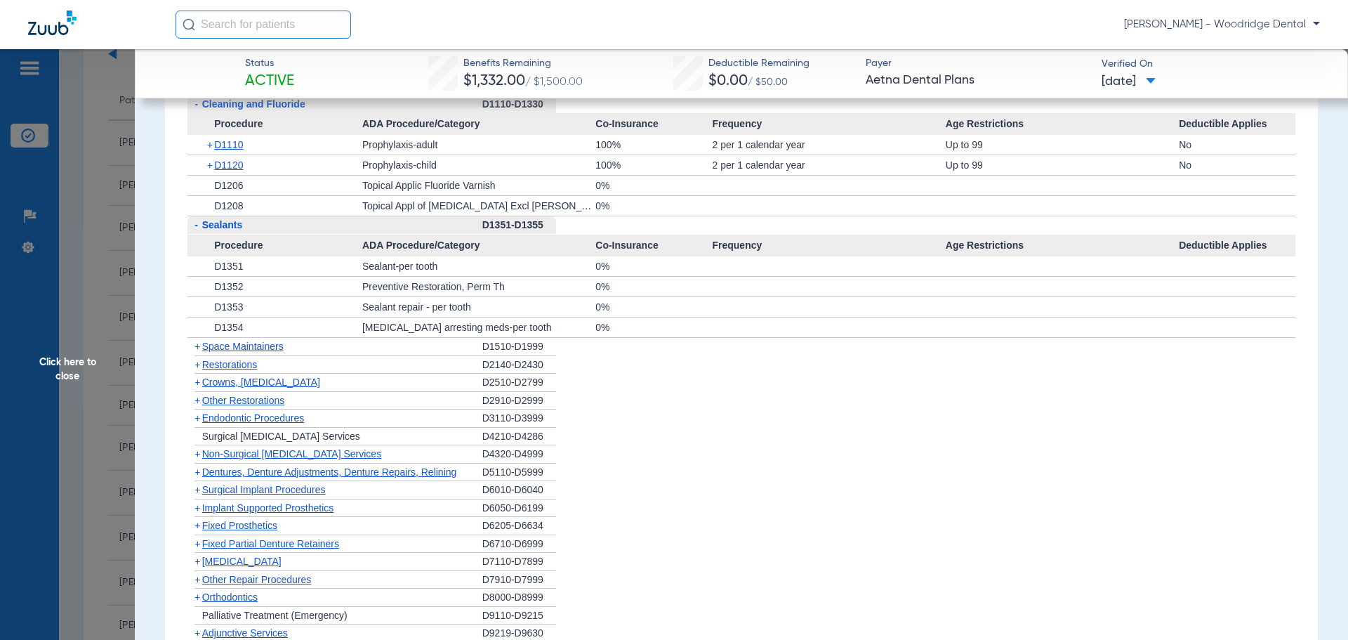
scroll to position [980, 0]
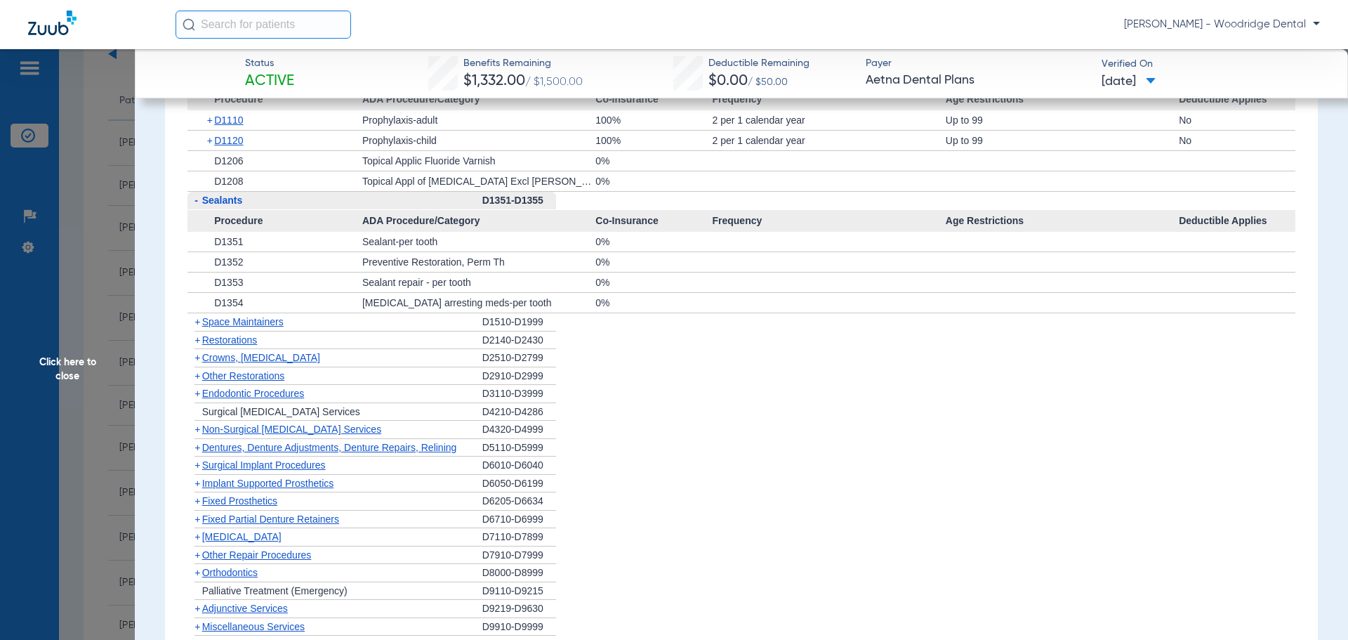
click at [198, 344] on span "+" at bounding box center [198, 339] width 6 height 11
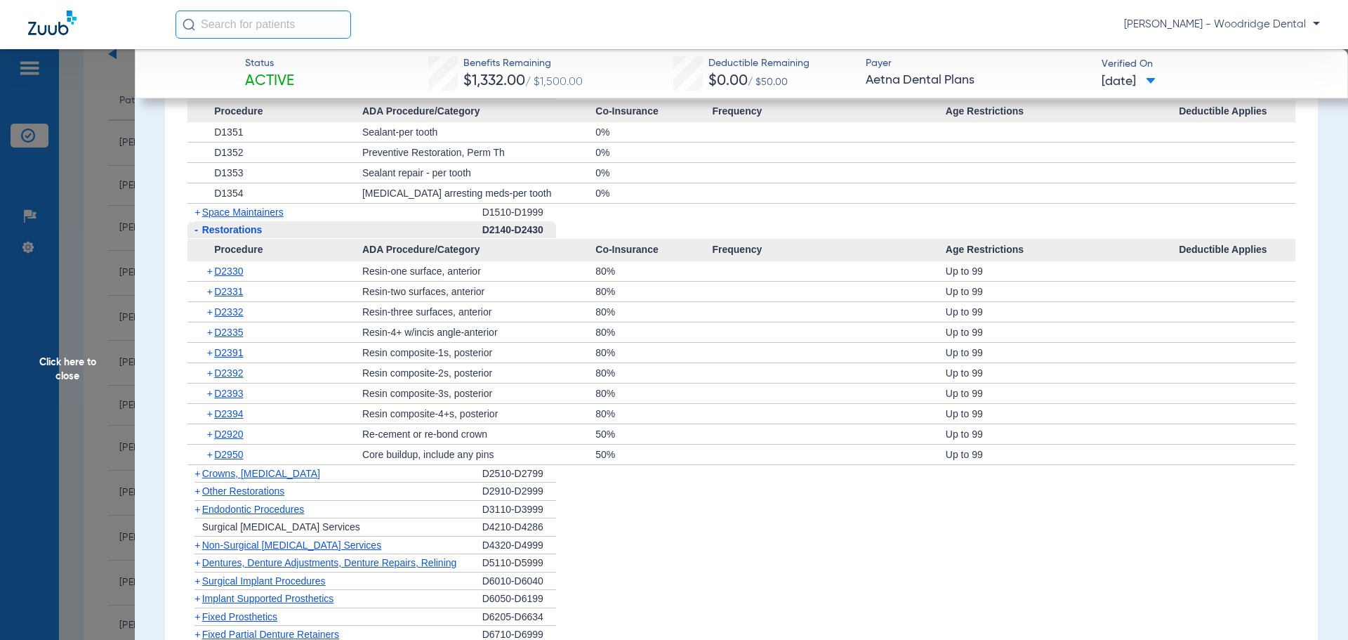
scroll to position [1121, 0]
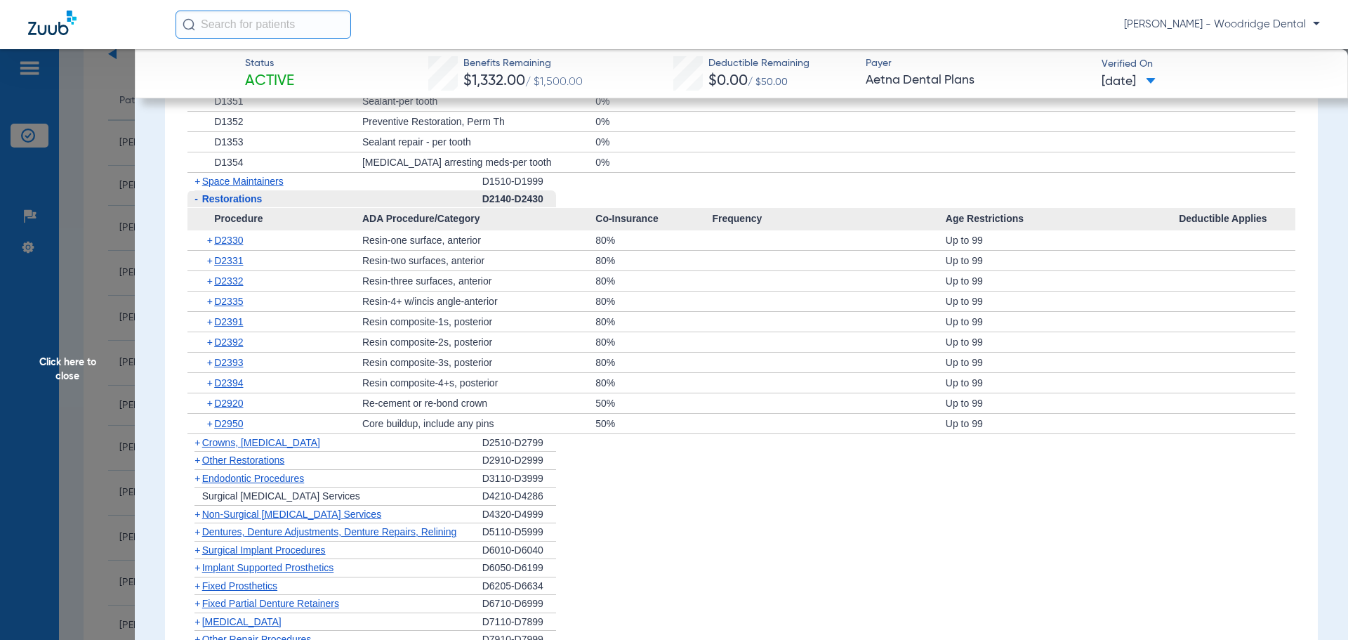
click at [198, 445] on span "+" at bounding box center [198, 442] width 6 height 11
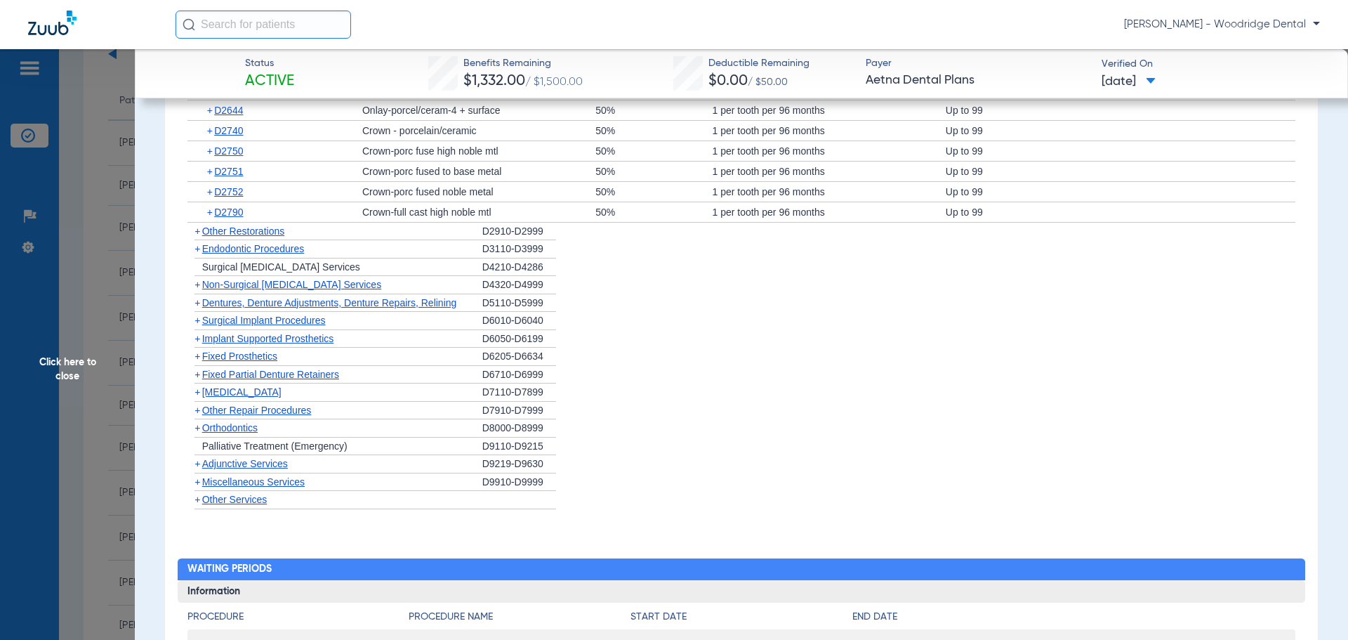
scroll to position [1523, 0]
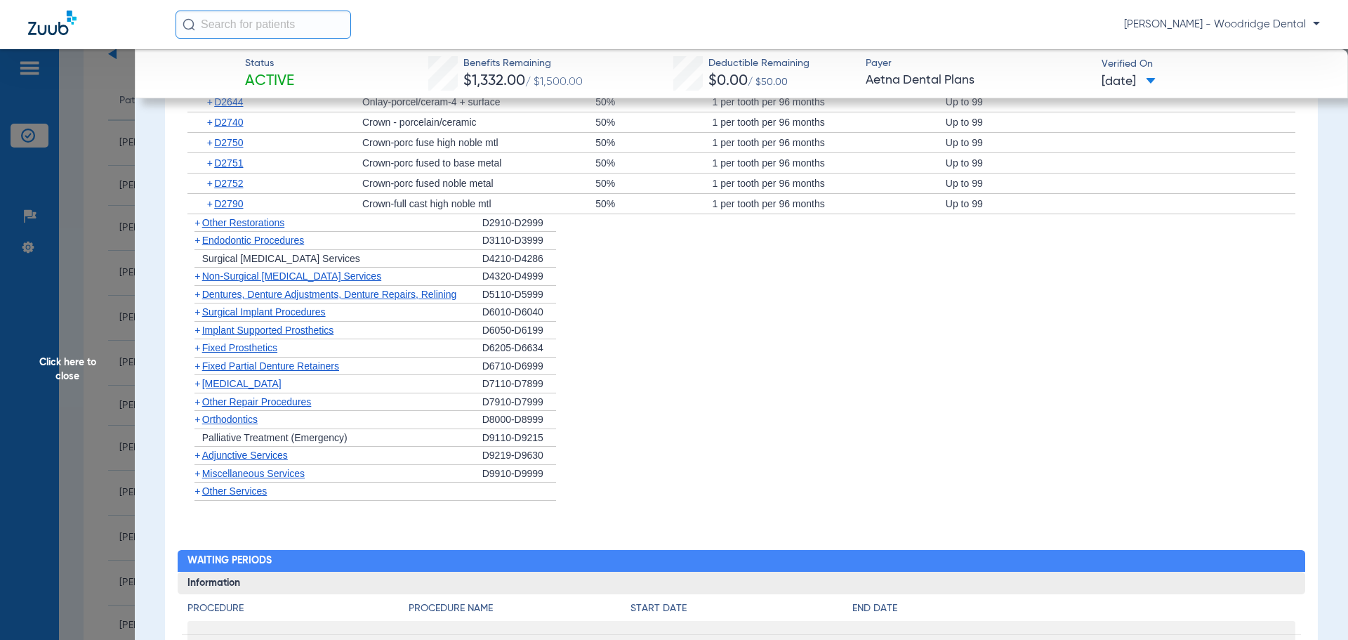
click at [198, 281] on span "+" at bounding box center [198, 275] width 6 height 11
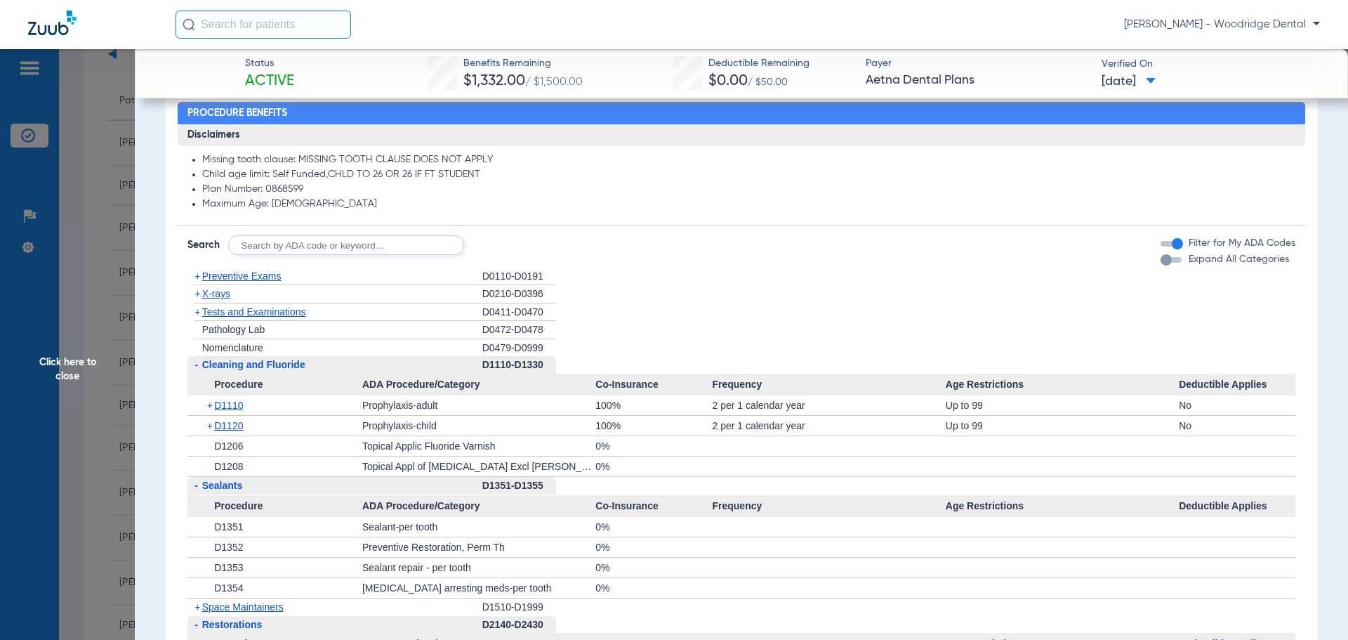
scroll to position [671, 0]
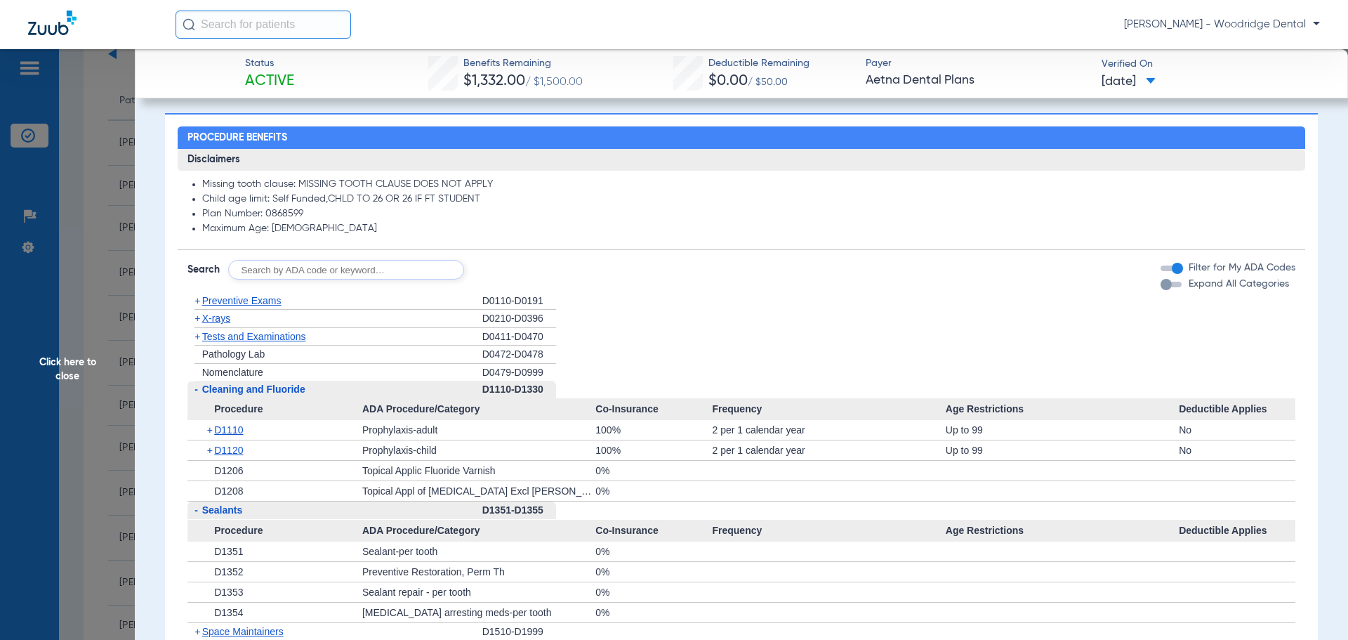
click at [264, 273] on input "text" at bounding box center [346, 270] width 236 height 20
type input "D4355"
click at [515, 270] on button "Search" at bounding box center [516, 270] width 55 height 20
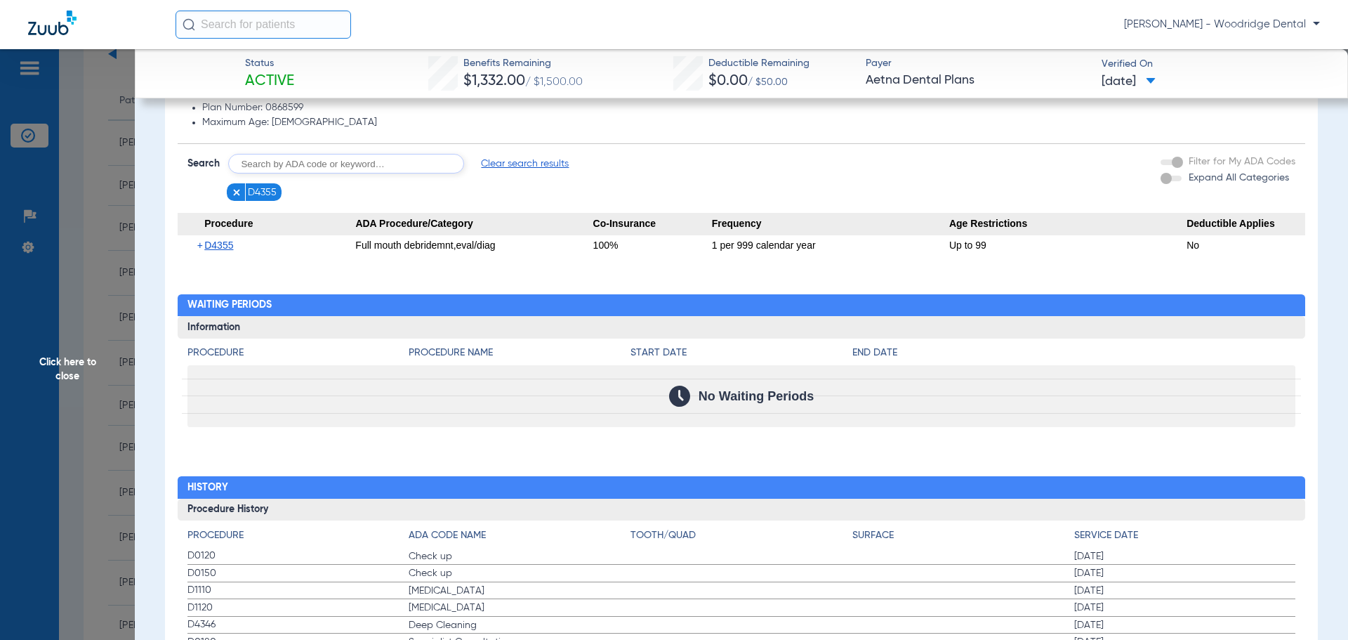
scroll to position [779, 0]
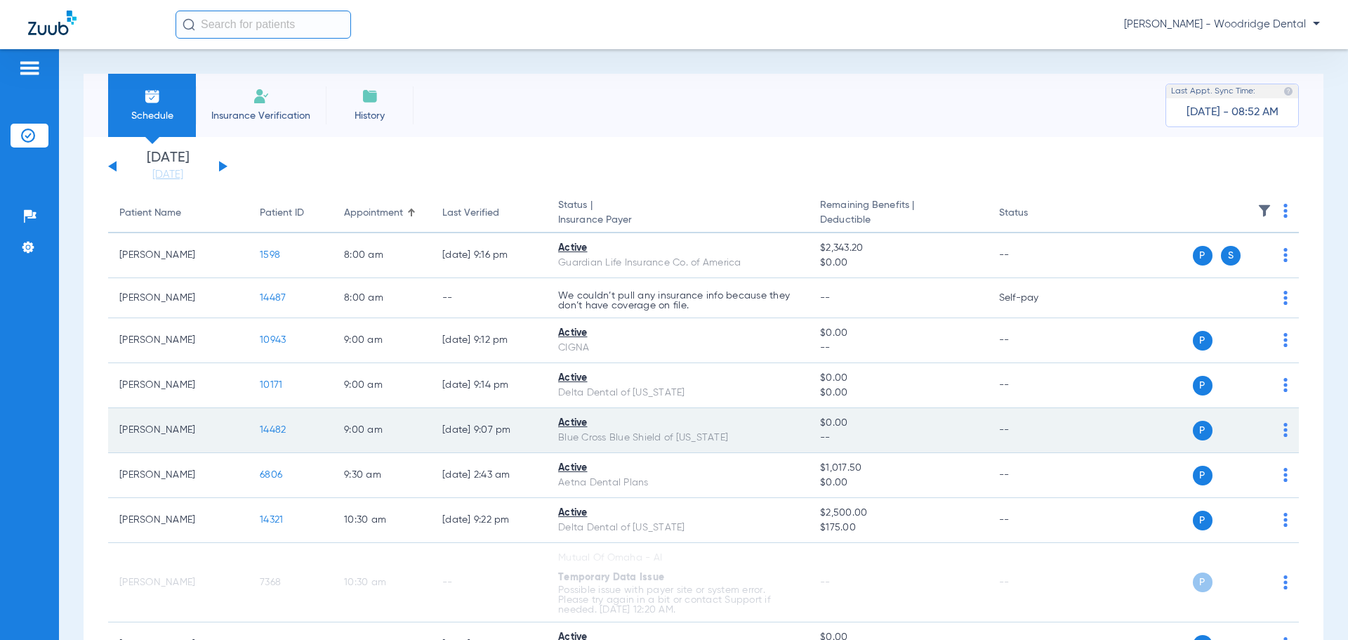
click at [280, 435] on span "14482" at bounding box center [273, 430] width 26 height 10
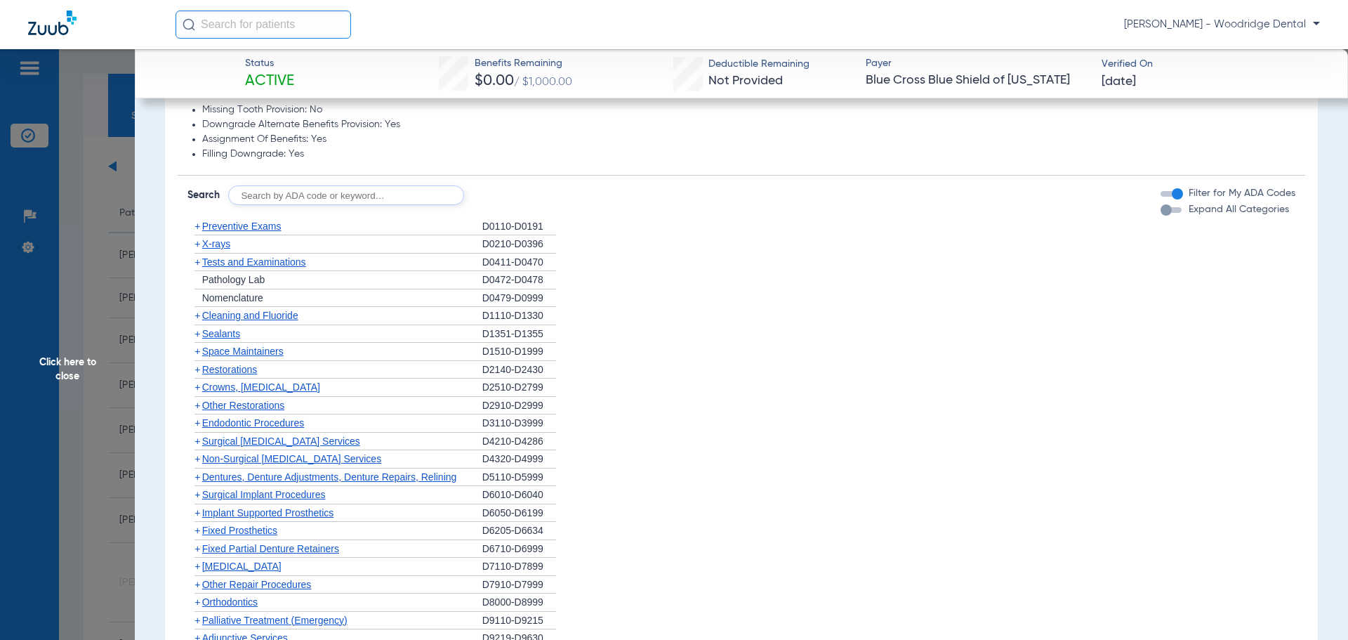
scroll to position [732, 0]
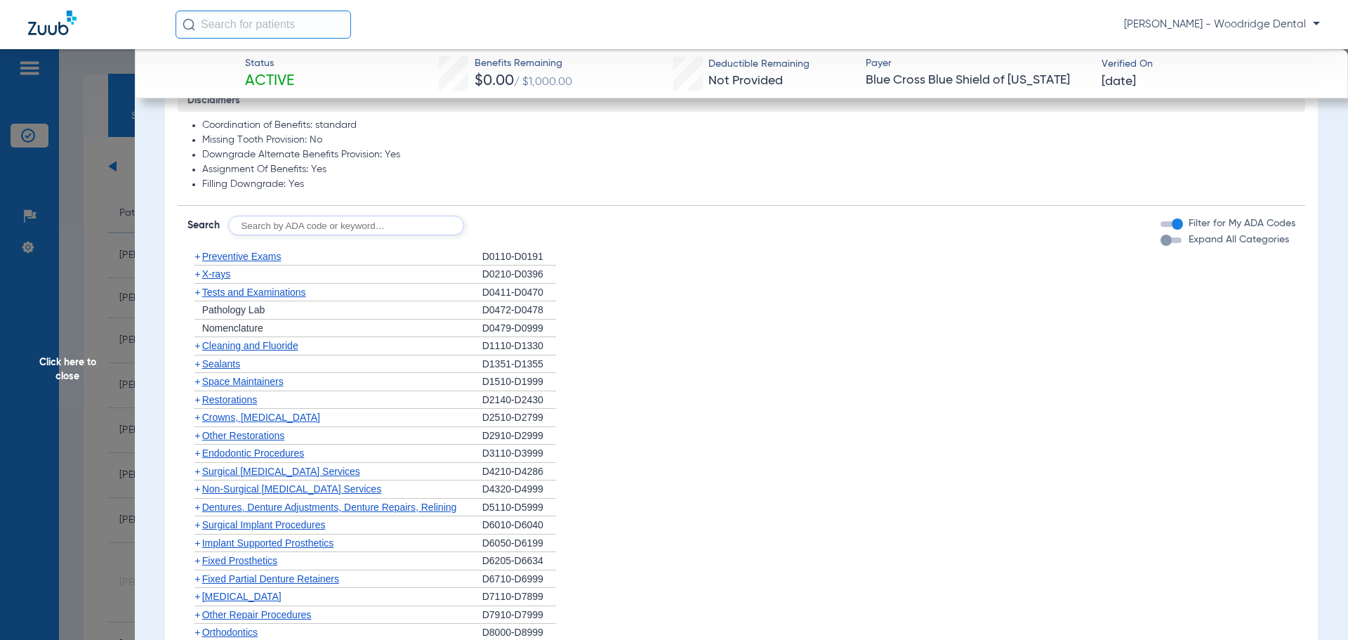
click at [200, 258] on span "+" at bounding box center [198, 256] width 6 height 11
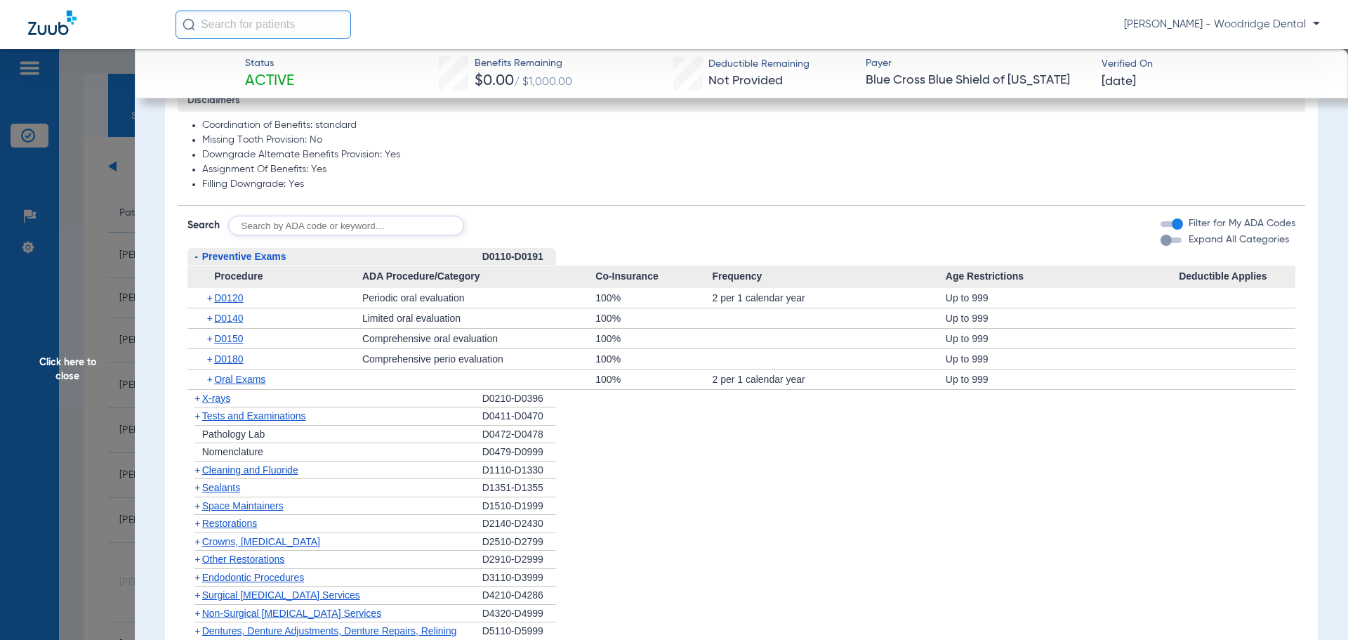
click at [197, 402] on span "+" at bounding box center [198, 398] width 6 height 11
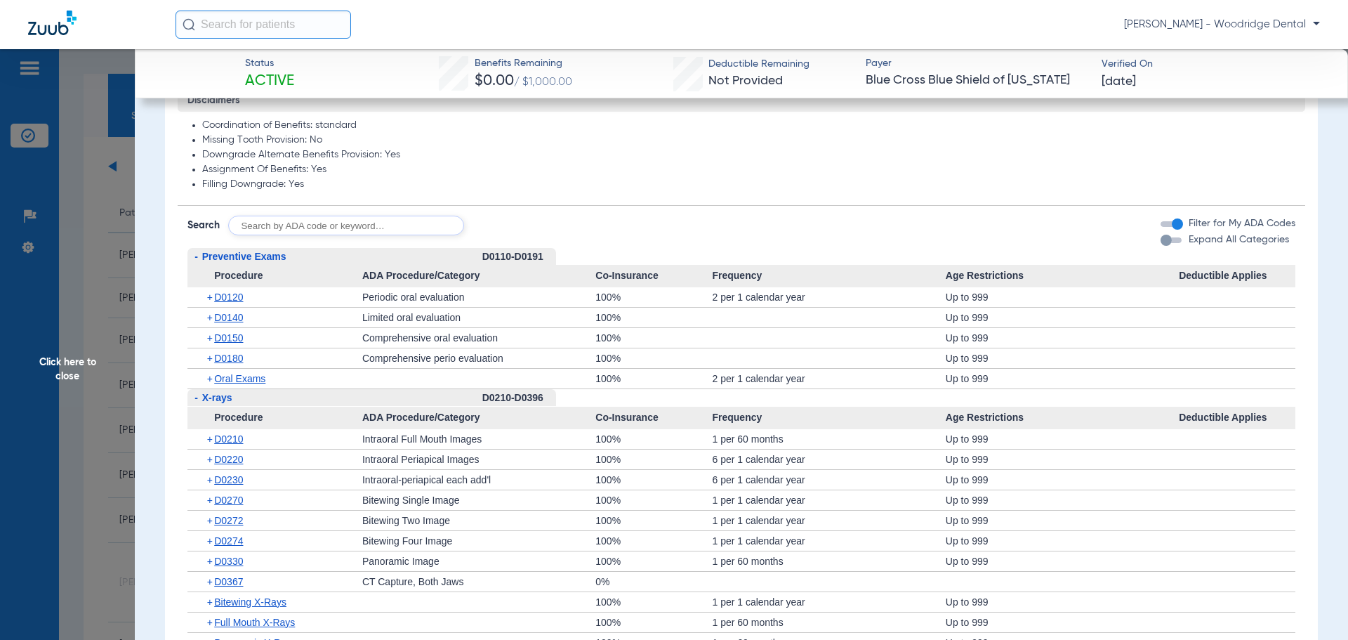
click at [209, 624] on span "+" at bounding box center [211, 622] width 8 height 20
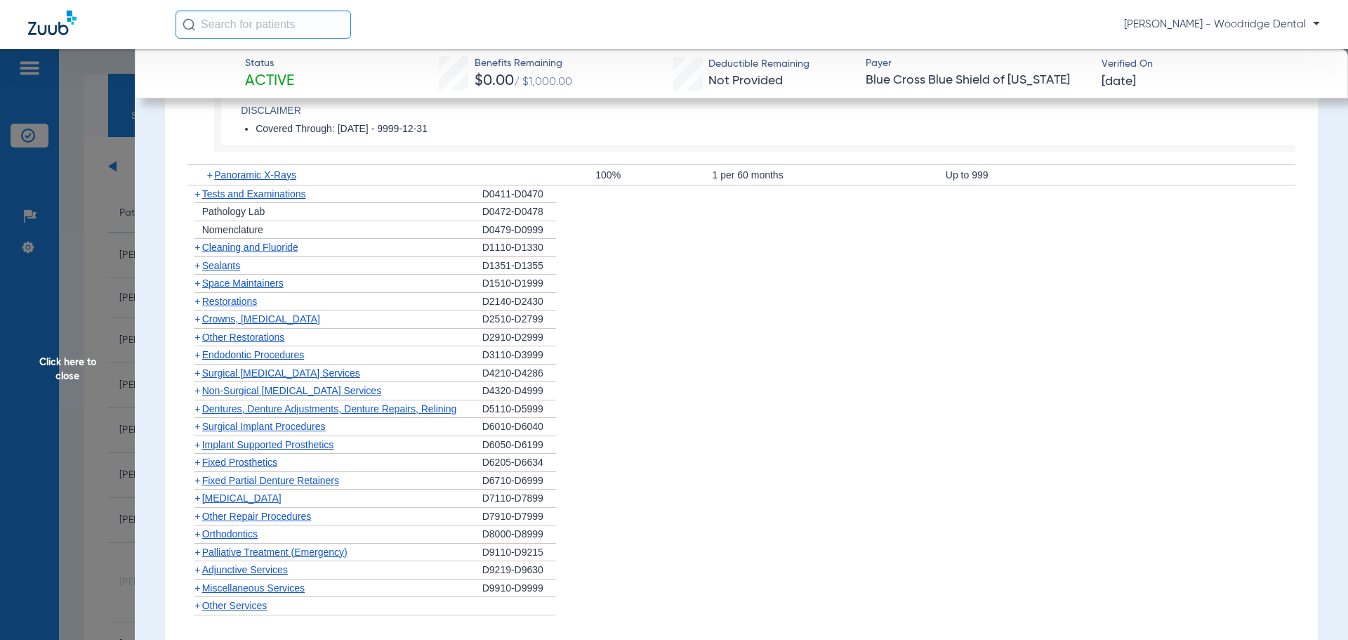
scroll to position [1275, 0]
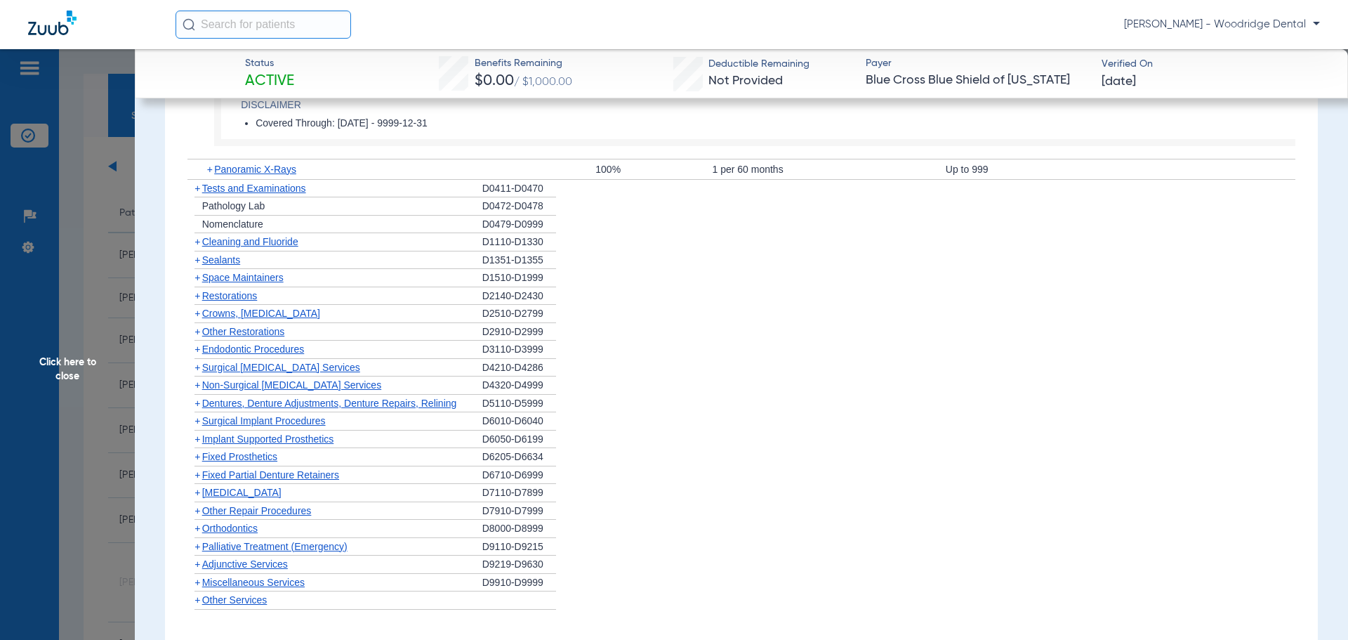
click at [196, 239] on span "+" at bounding box center [198, 241] width 6 height 11
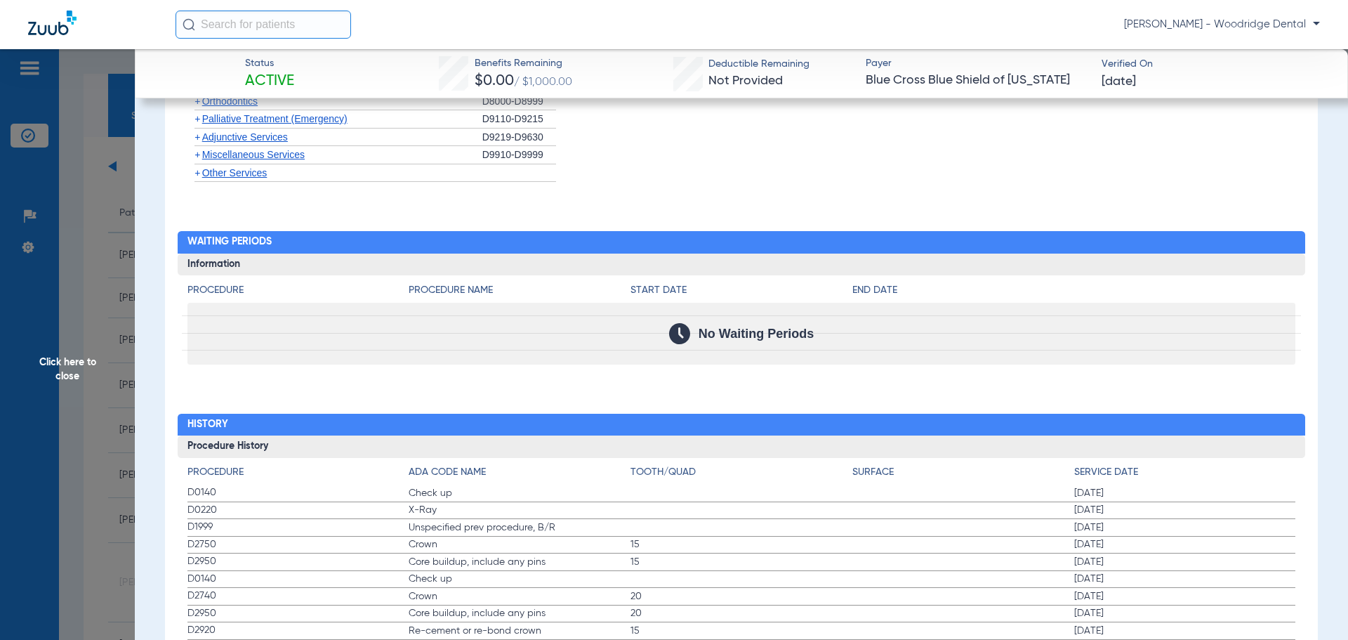
scroll to position [1924, 0]
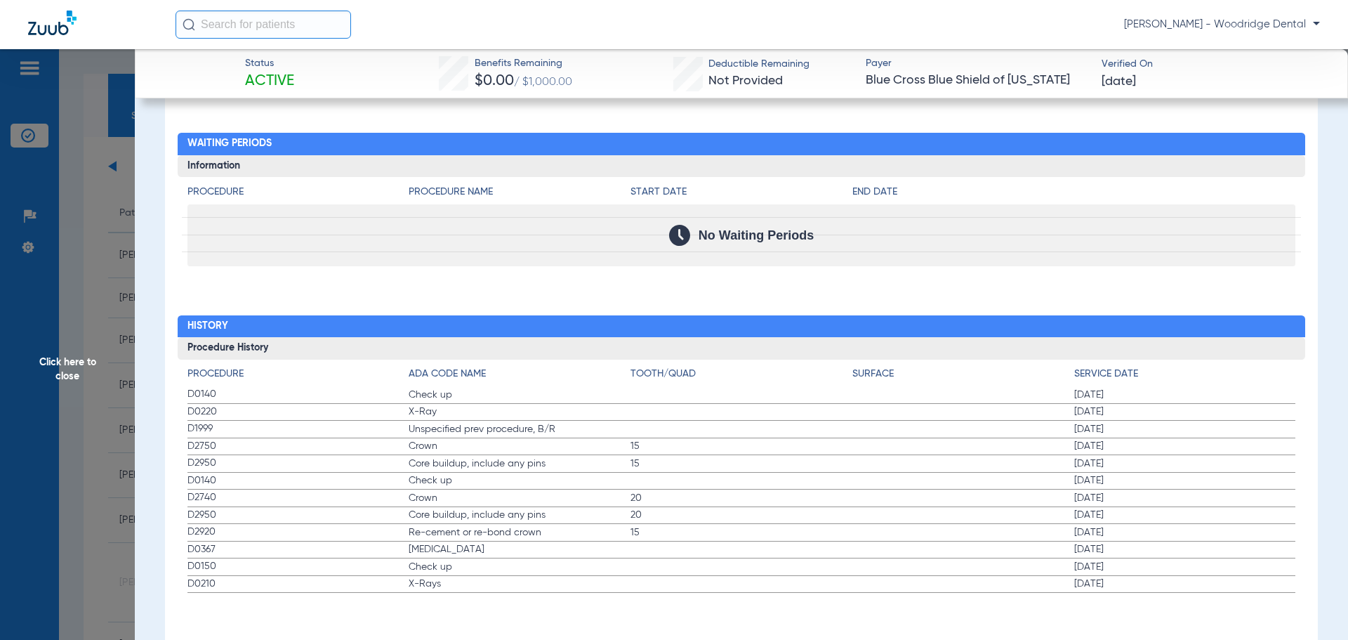
click at [1044, 590] on label "D0210 X-Rays 09/14/2022" at bounding box center [742, 585] width 1109 height 18
click at [350, 417] on span "D0220" at bounding box center [299, 412] width 222 height 15
click at [502, 570] on span "Check up" at bounding box center [520, 567] width 222 height 14
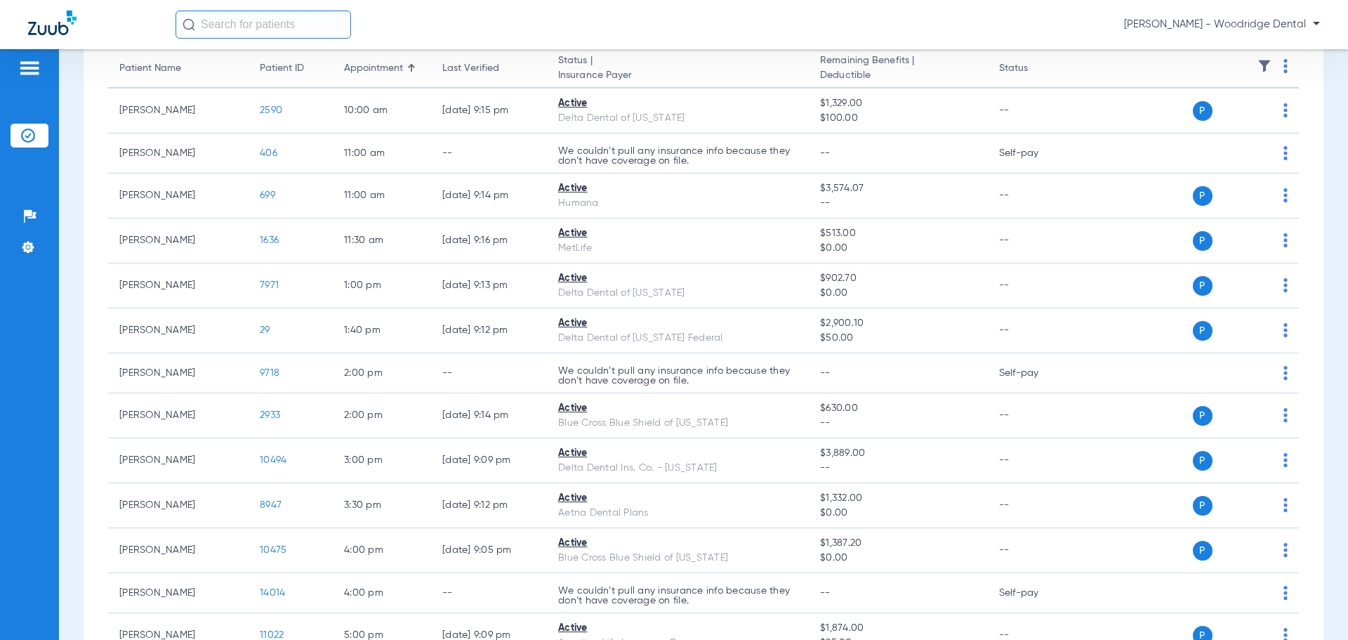
scroll to position [146, 0]
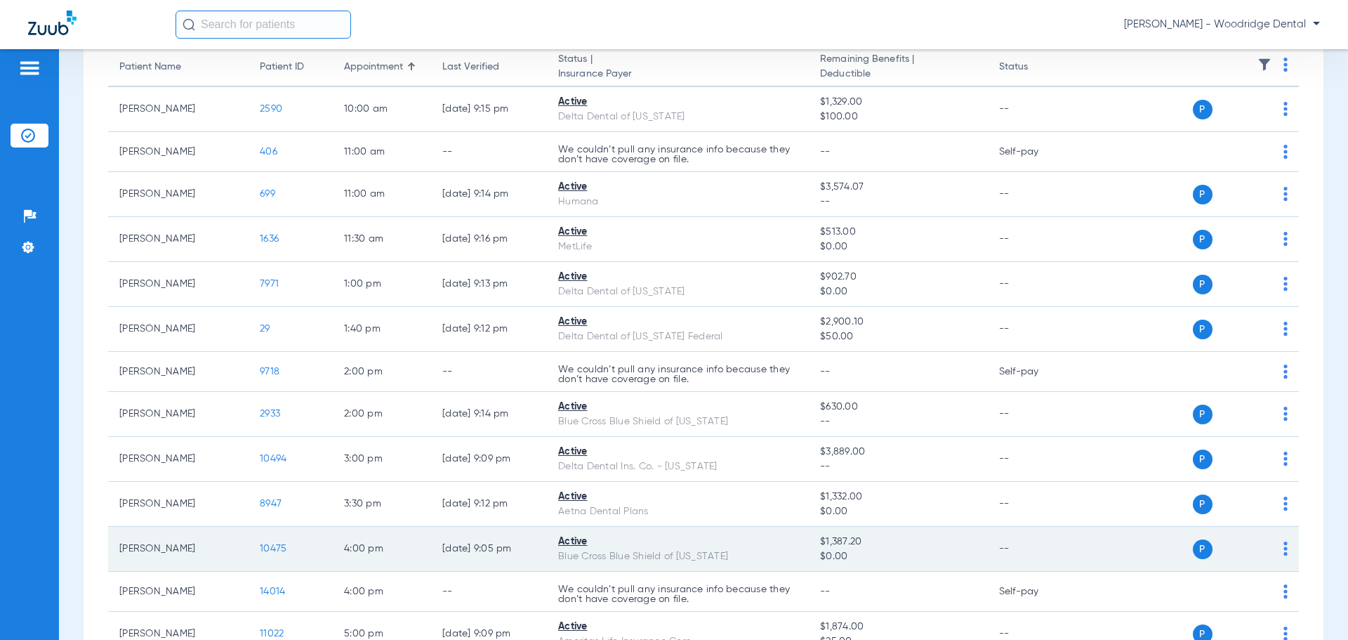
click at [273, 554] on td "10475" at bounding box center [291, 549] width 84 height 45
click at [274, 553] on span "10475" at bounding box center [273, 549] width 27 height 10
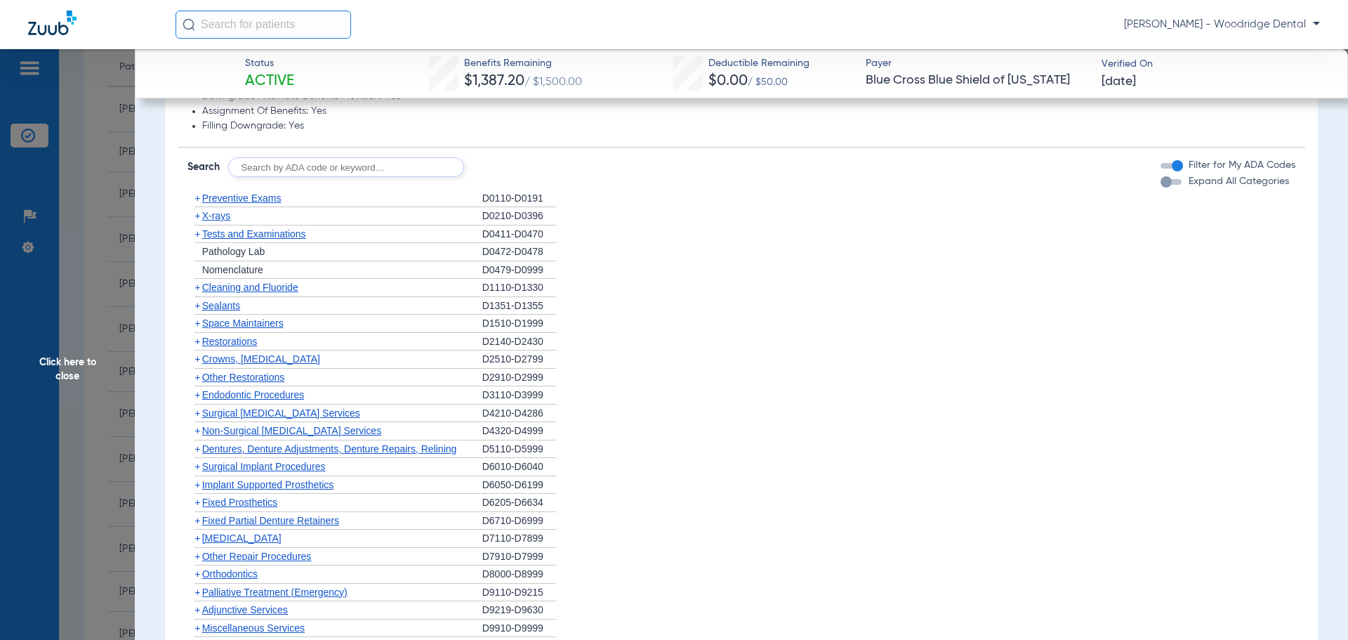
scroll to position [806, 0]
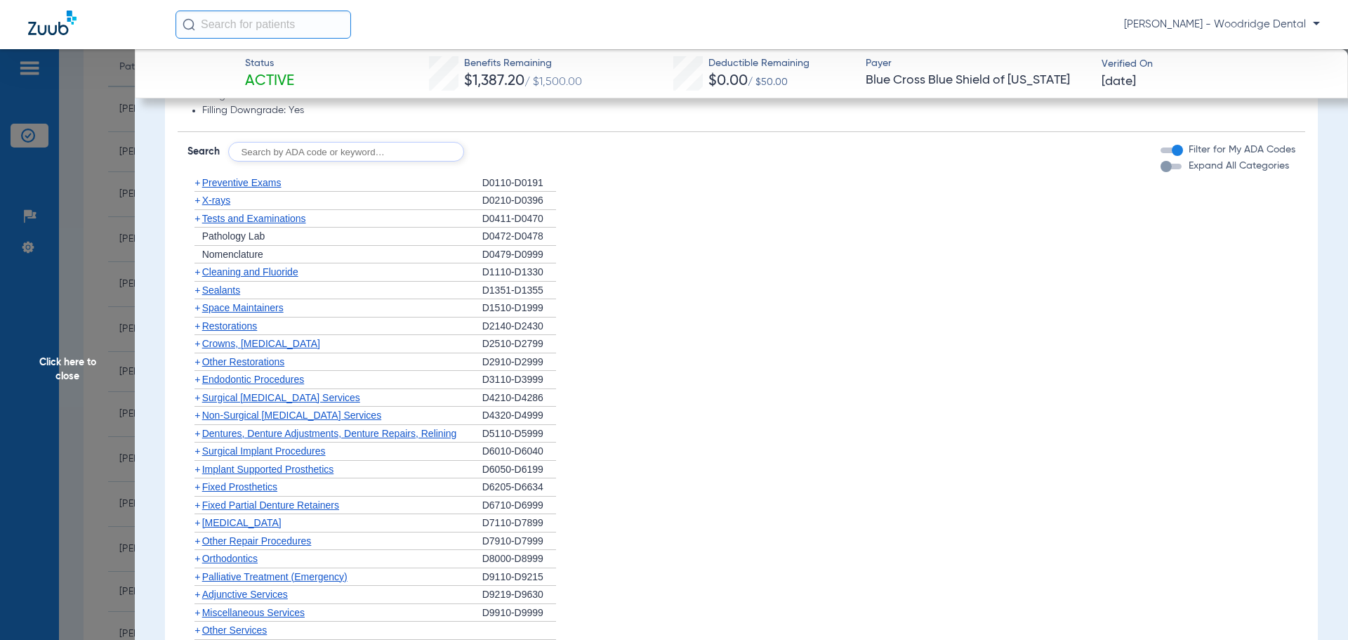
click at [198, 327] on span "+" at bounding box center [198, 325] width 6 height 11
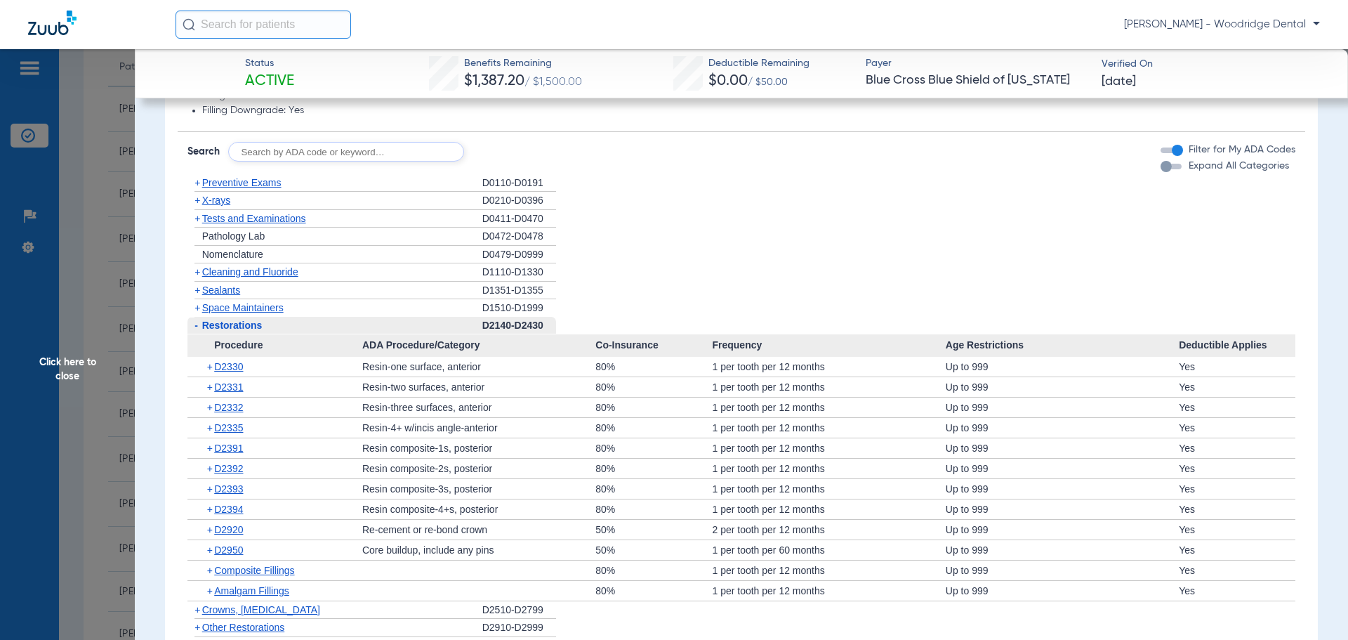
click at [198, 610] on span "+" at bounding box center [198, 609] width 6 height 11
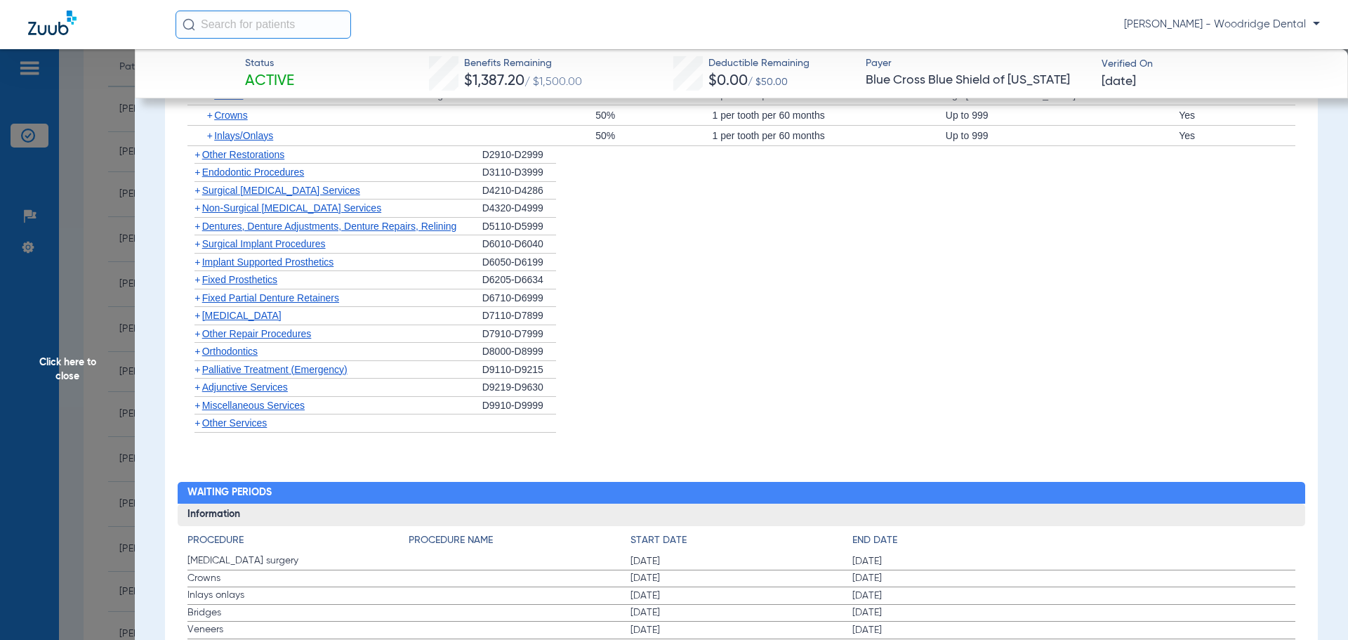
scroll to position [1455, 0]
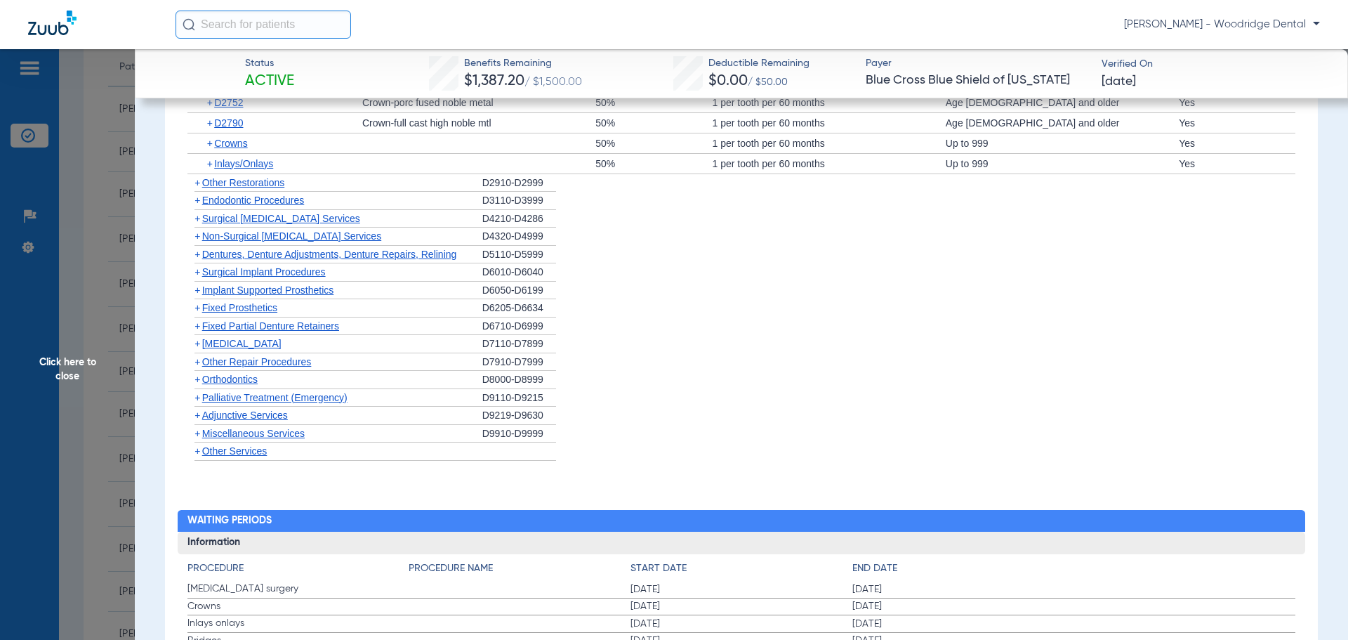
click at [199, 437] on span "+" at bounding box center [198, 433] width 6 height 11
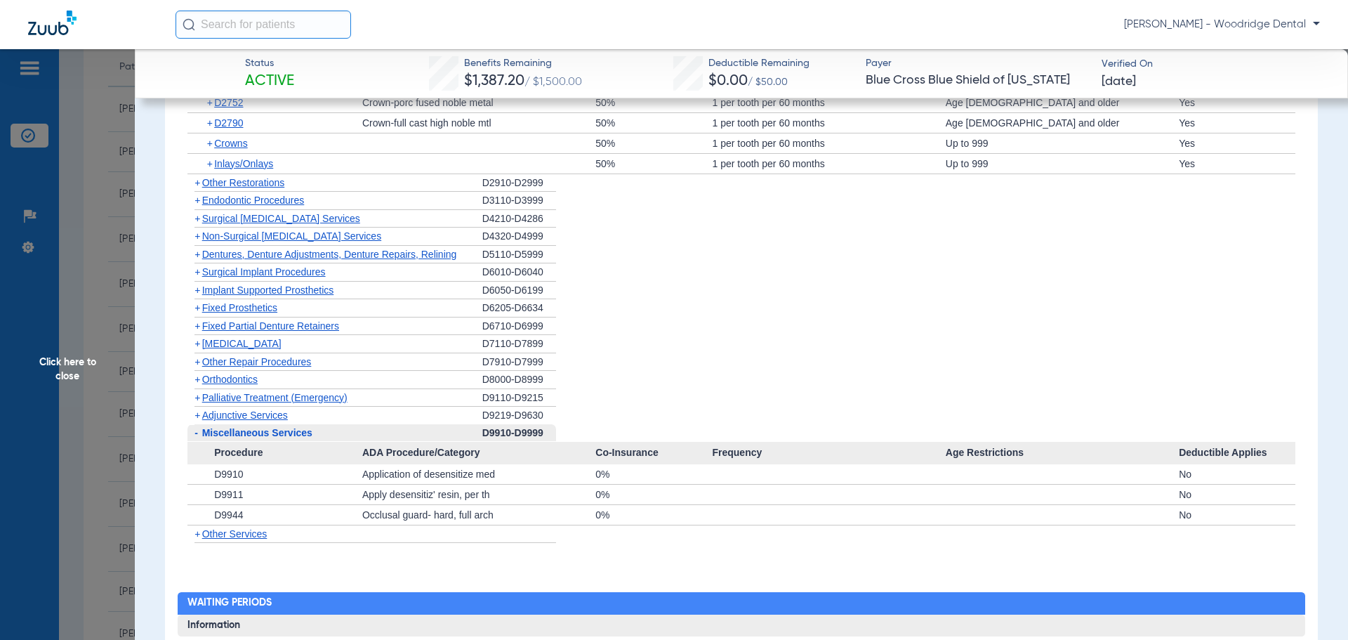
click at [199, 381] on span "+" at bounding box center [198, 379] width 6 height 11
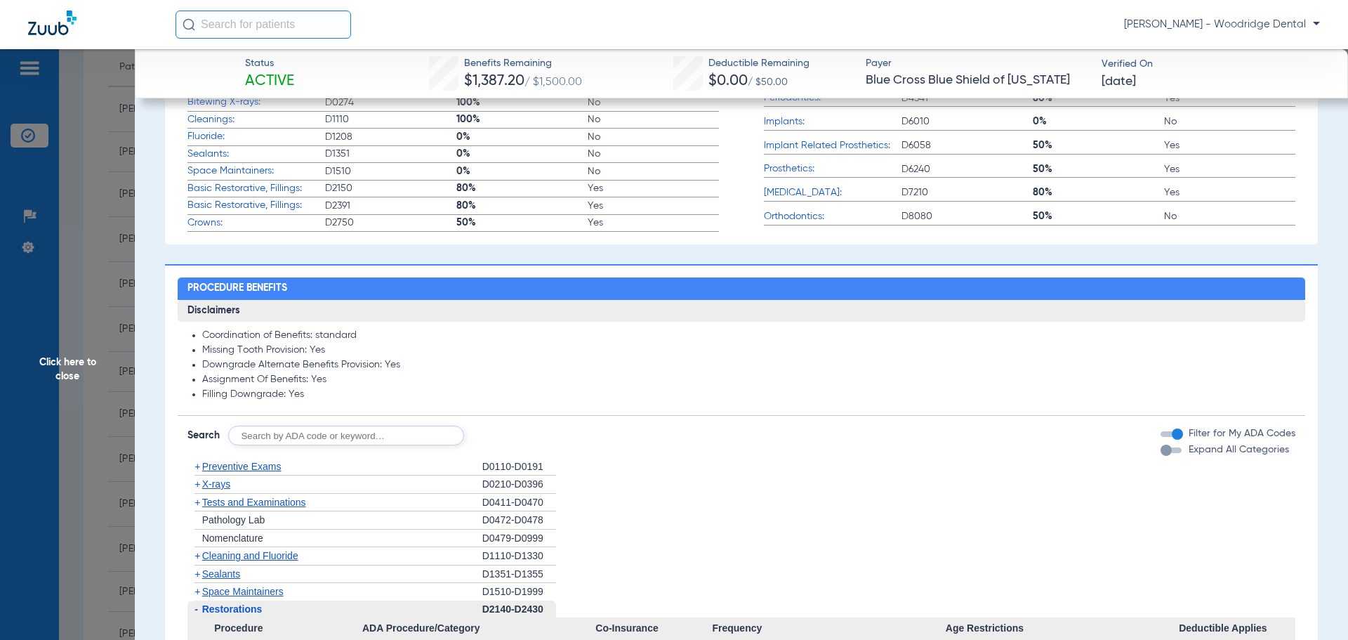
scroll to position [560, 0]
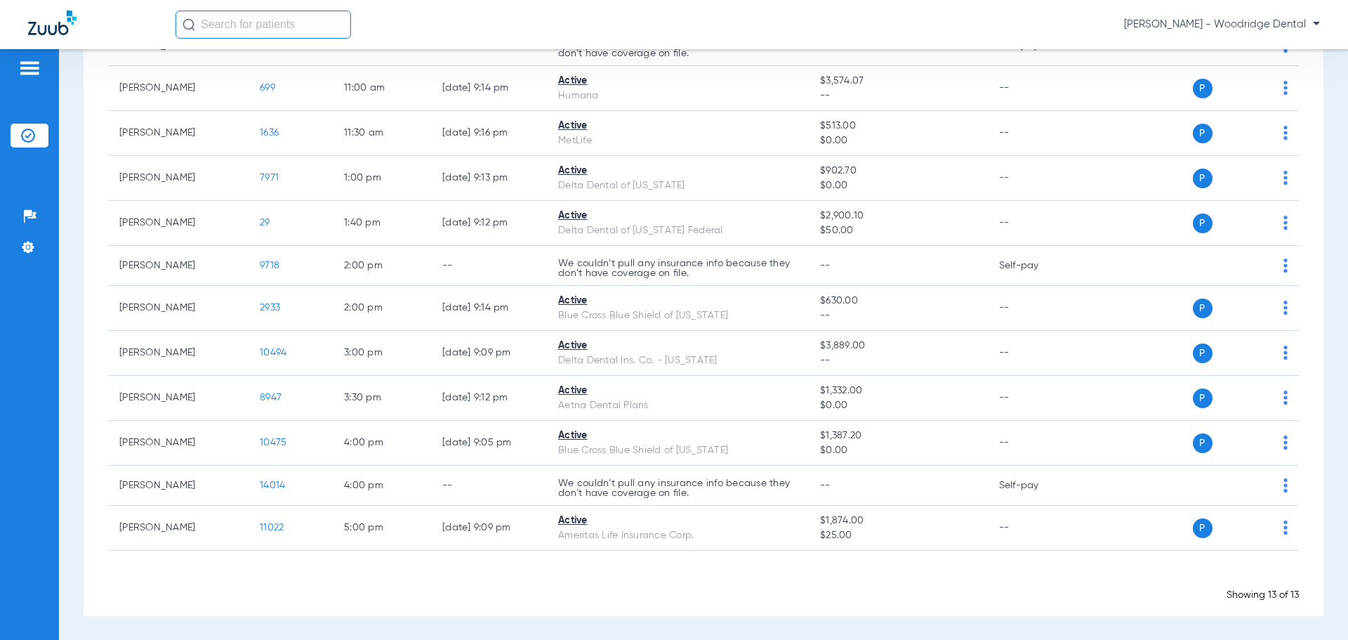
scroll to position [253, 0]
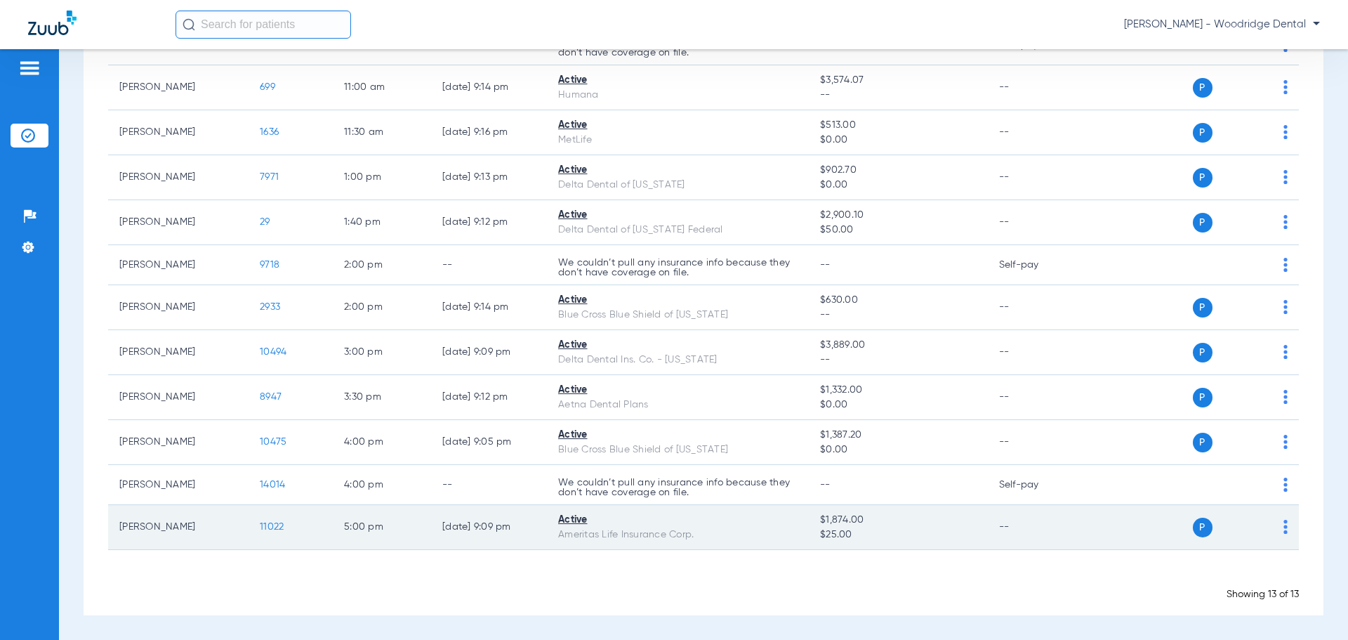
click at [281, 529] on span "11022" at bounding box center [272, 527] width 24 height 10
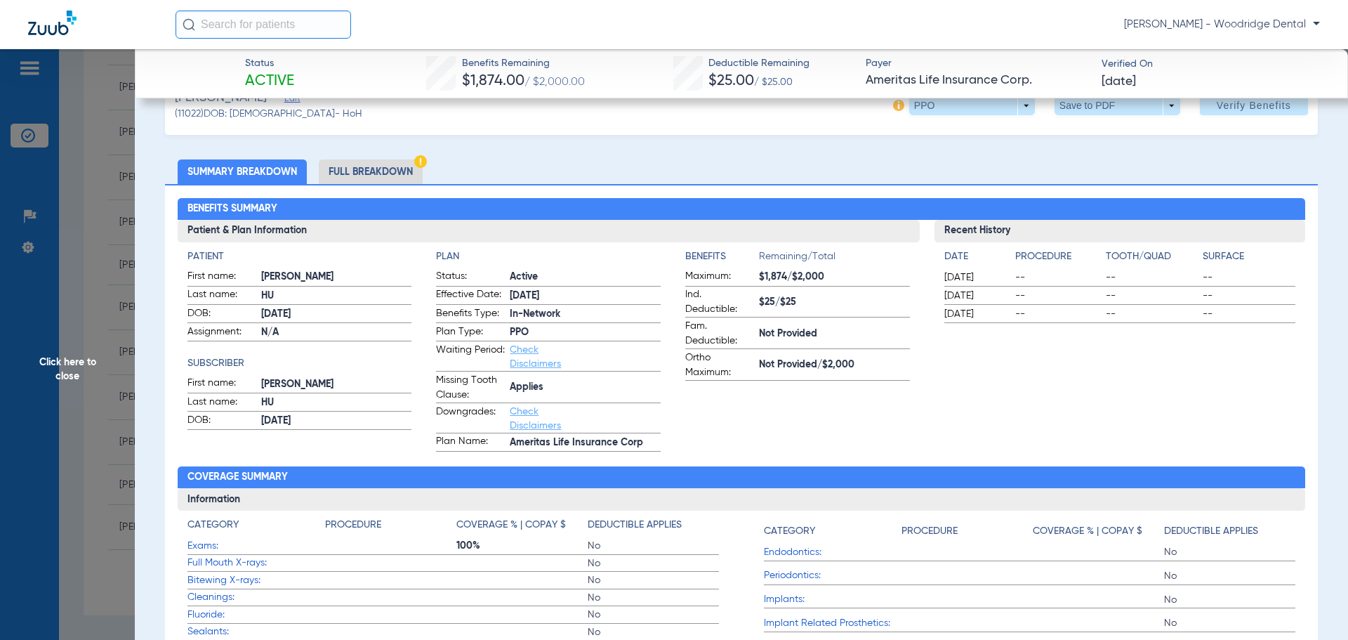
scroll to position [0, 0]
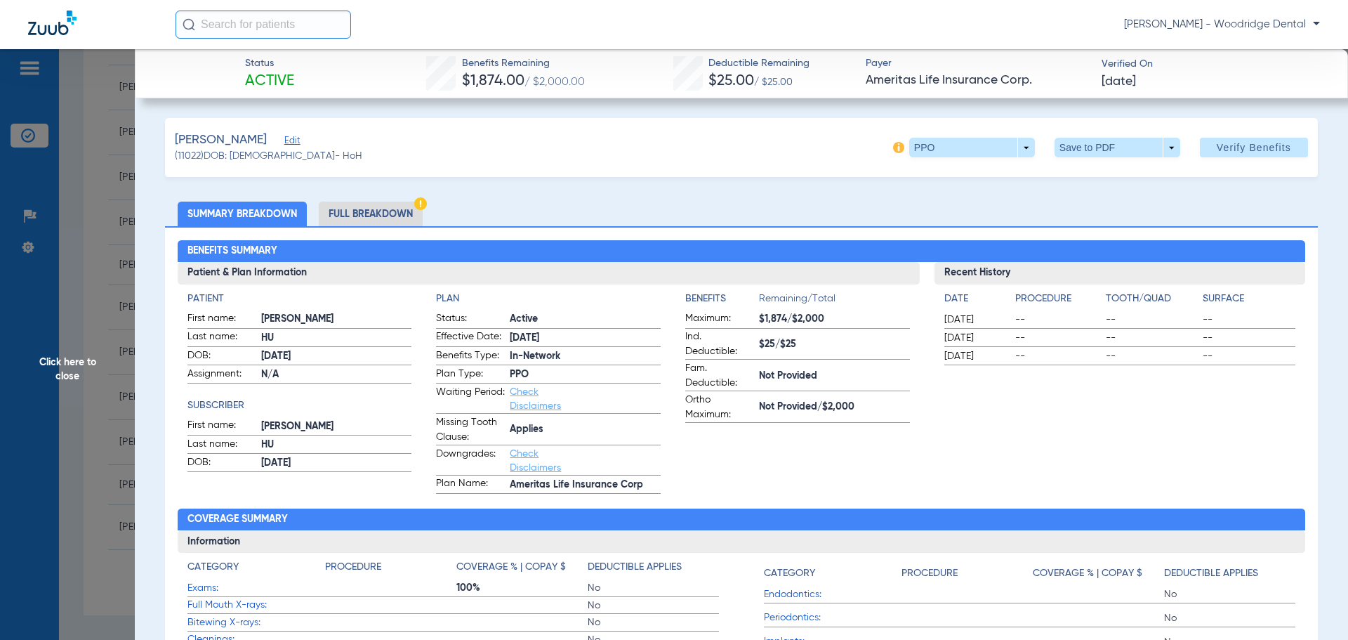
click at [400, 211] on li "Full Breakdown" at bounding box center [371, 214] width 104 height 25
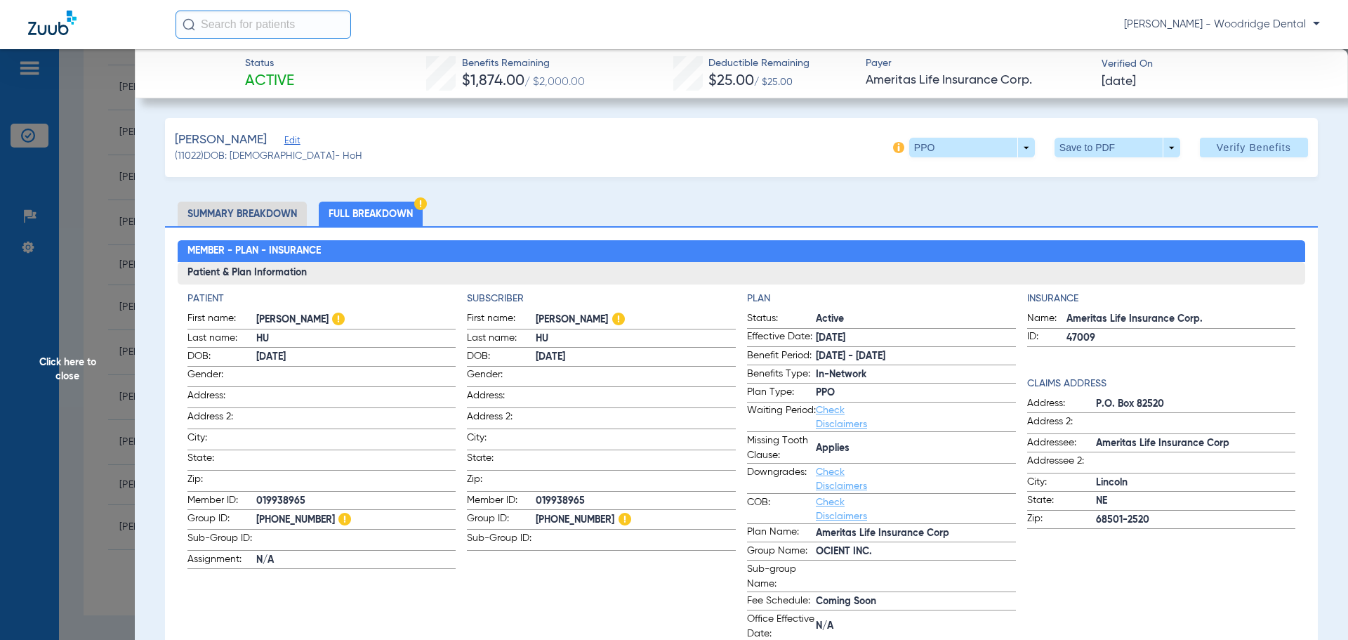
click at [283, 207] on li "Summary Breakdown" at bounding box center [242, 214] width 129 height 25
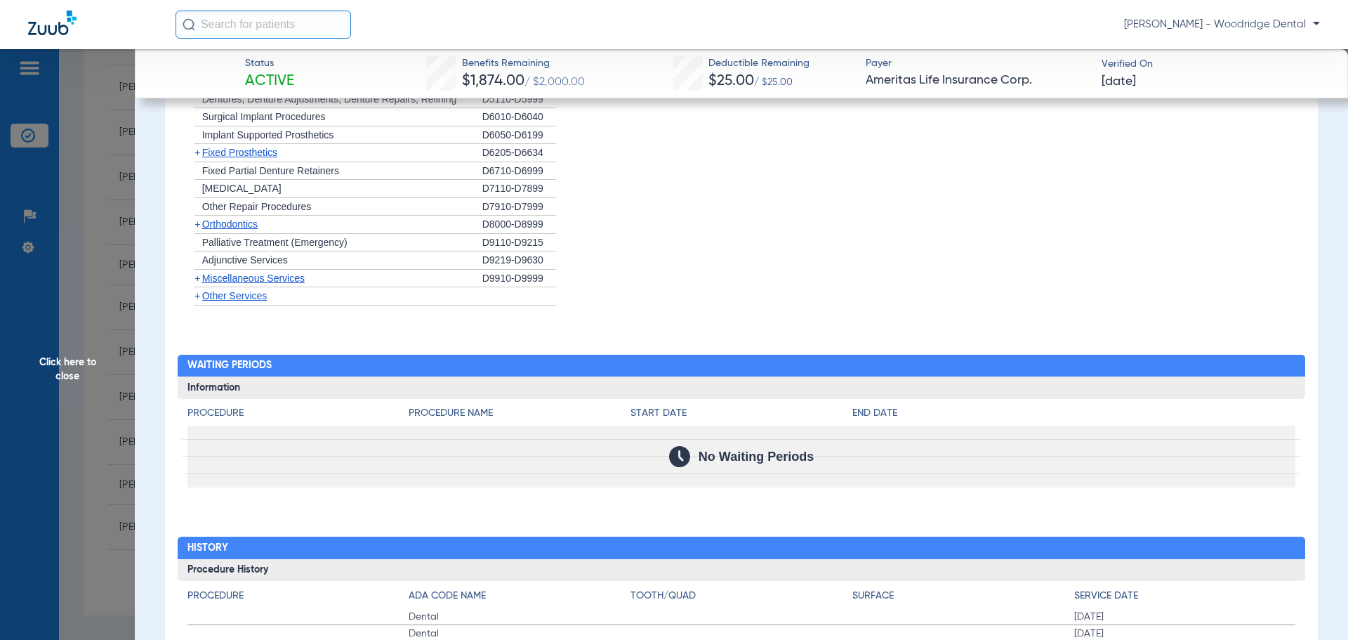
scroll to position [1407, 0]
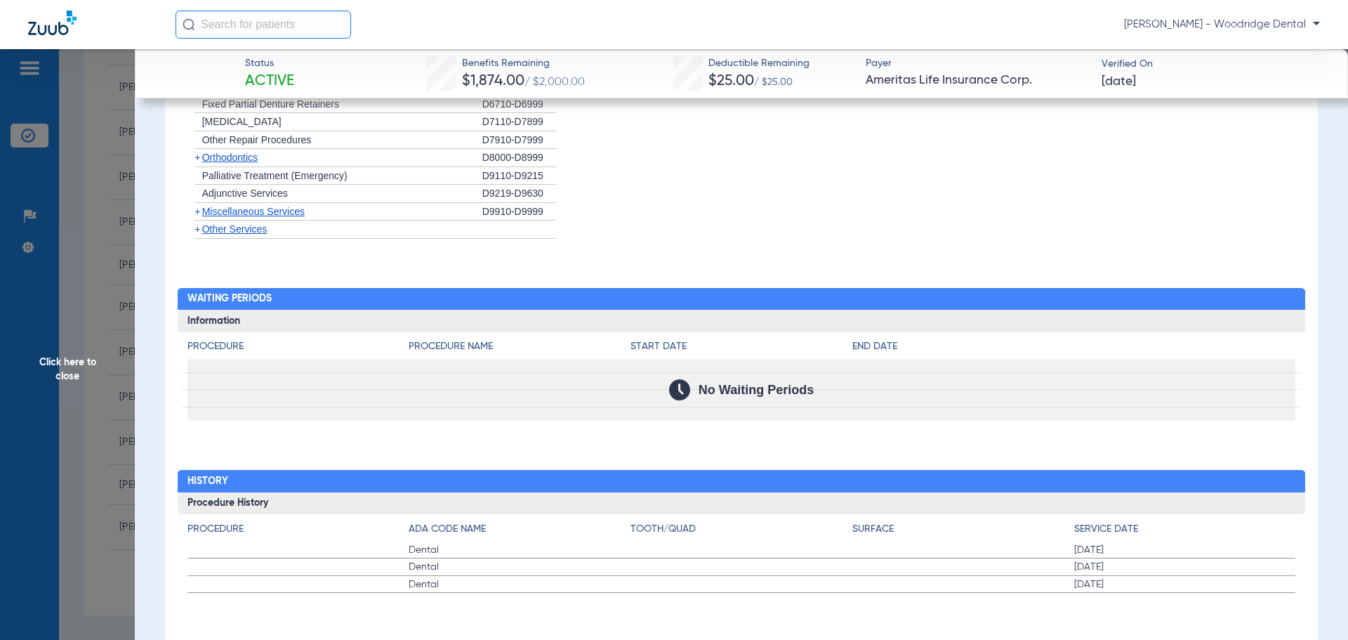
click at [196, 213] on span "+" at bounding box center [198, 211] width 6 height 11
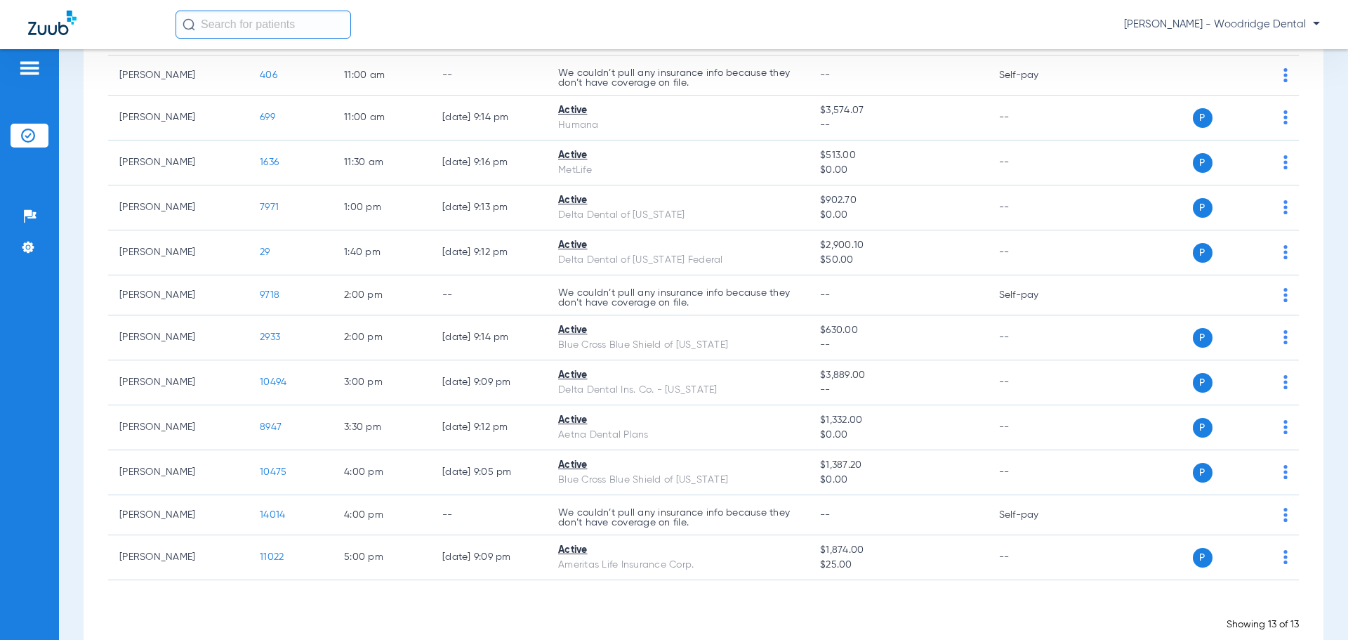
scroll to position [253, 0]
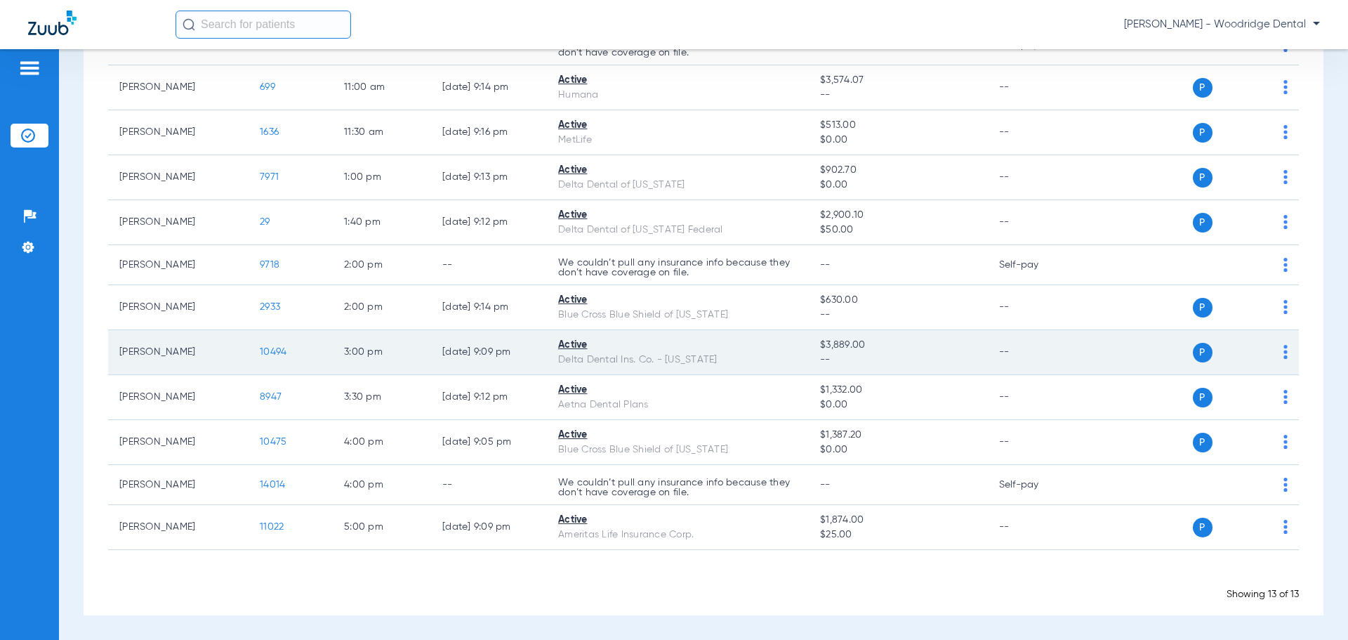
click at [284, 353] on span "10494" at bounding box center [273, 352] width 27 height 10
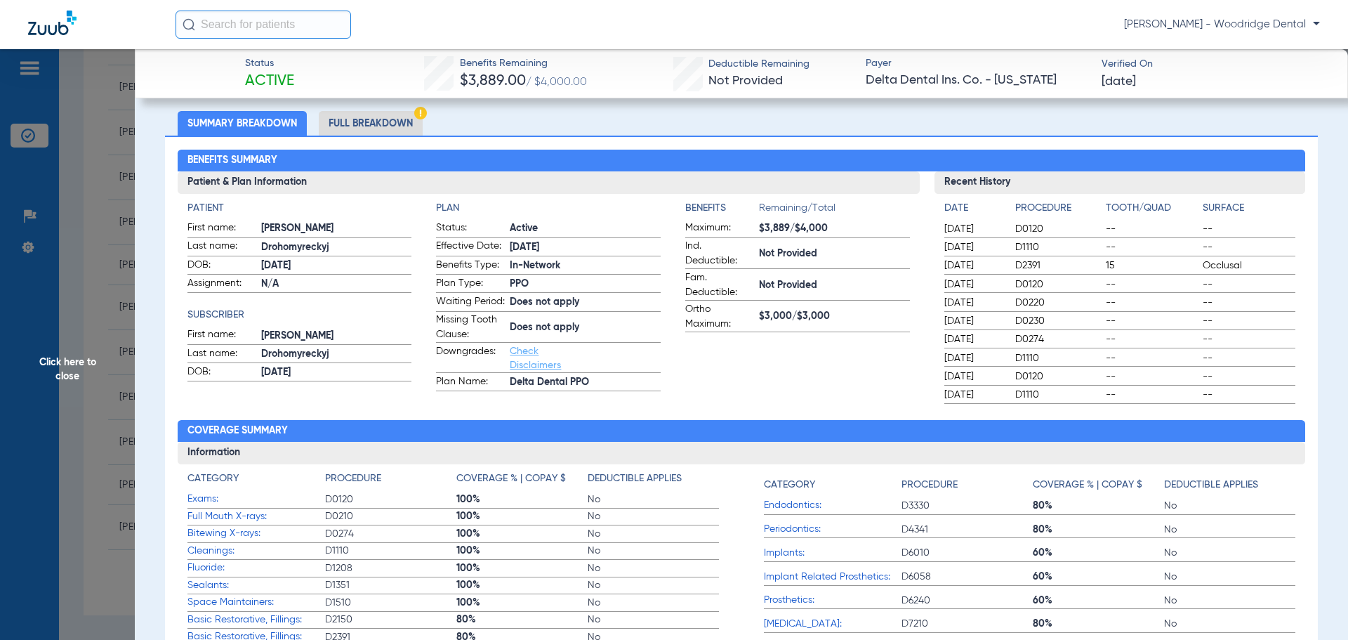
scroll to position [0, 0]
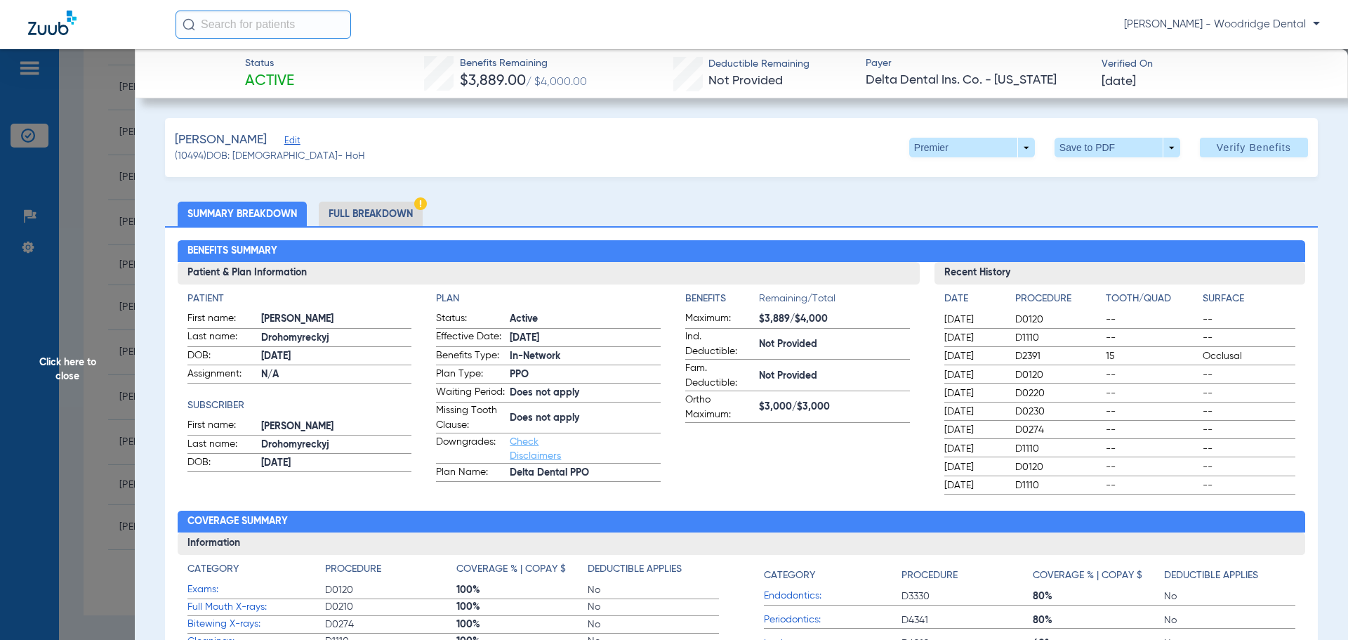
click at [378, 208] on li "Full Breakdown" at bounding box center [371, 214] width 104 height 25
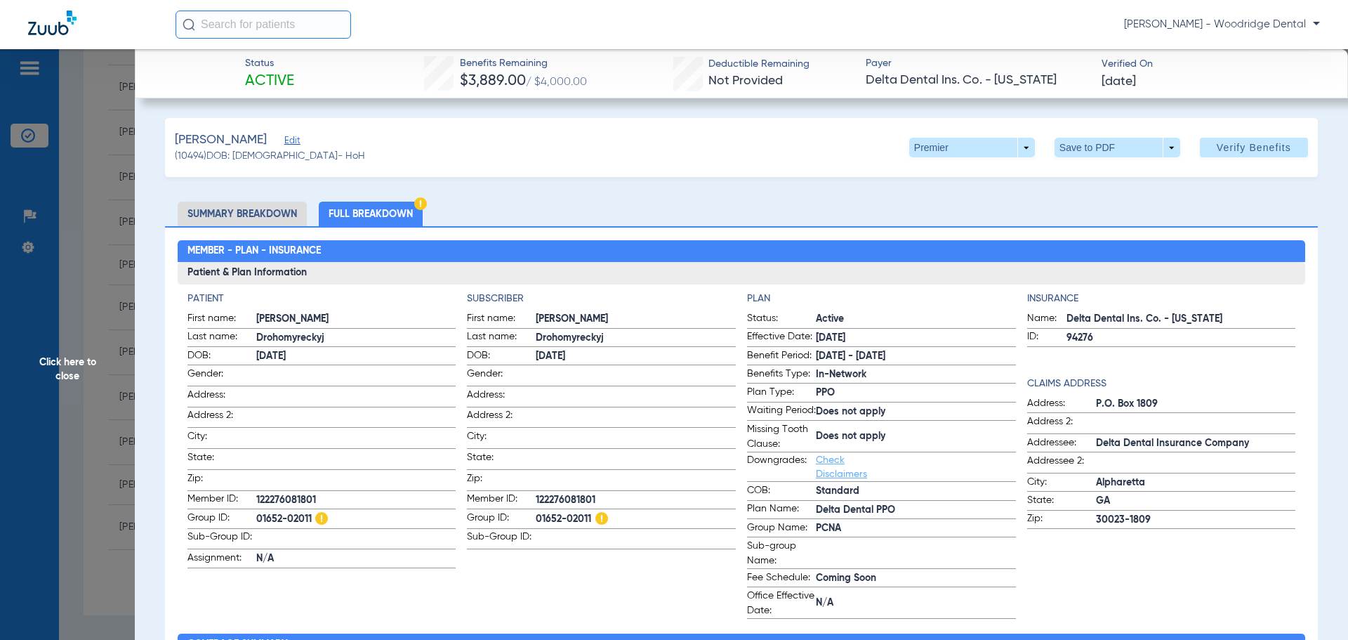
click at [282, 210] on li "Summary Breakdown" at bounding box center [242, 214] width 129 height 25
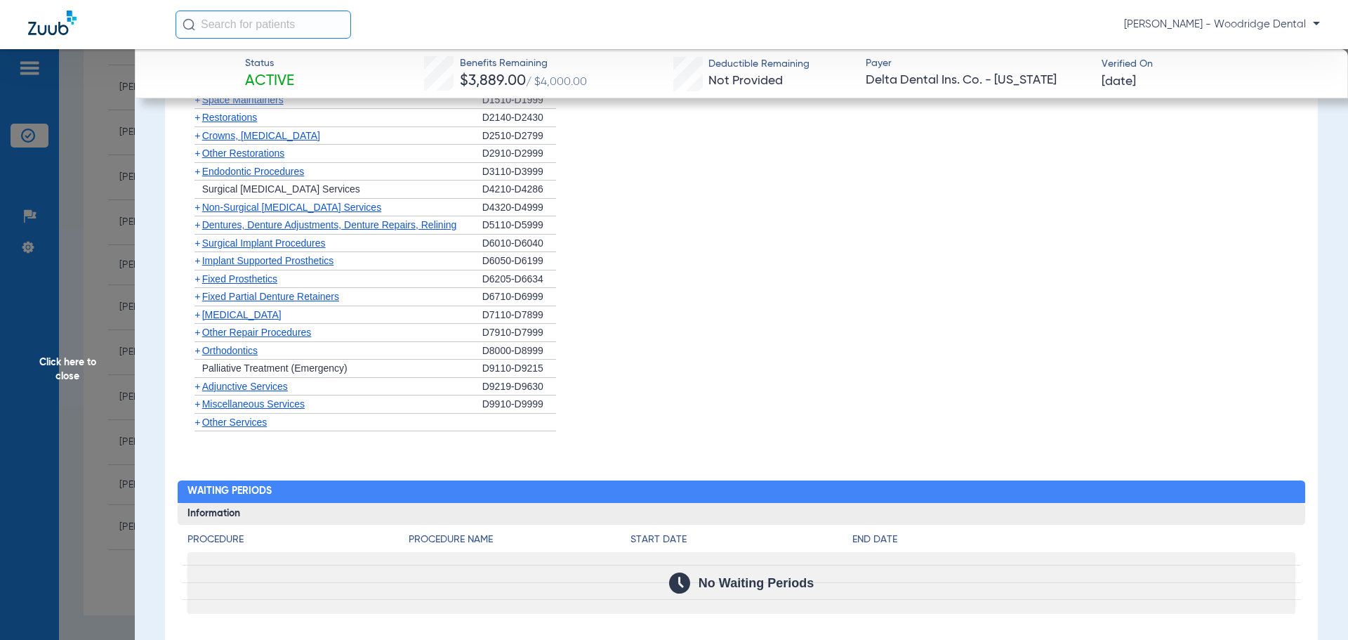
scroll to position [1089, 0]
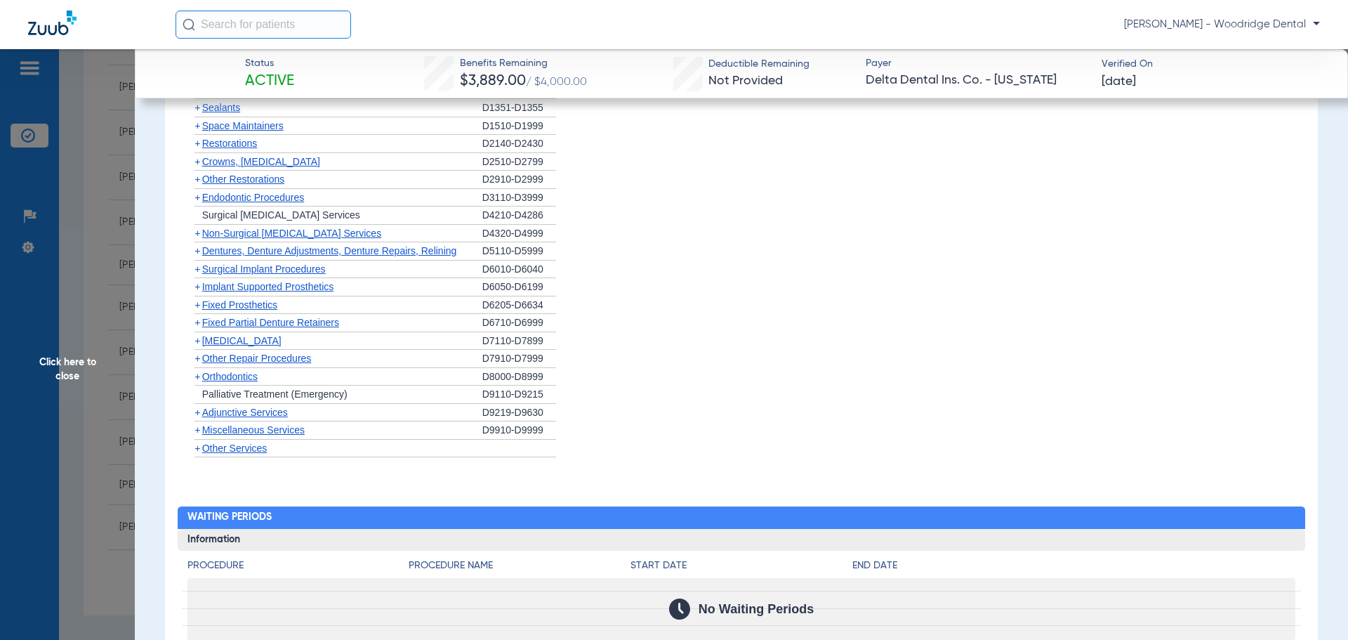
click at [197, 376] on span "+" at bounding box center [198, 376] width 6 height 11
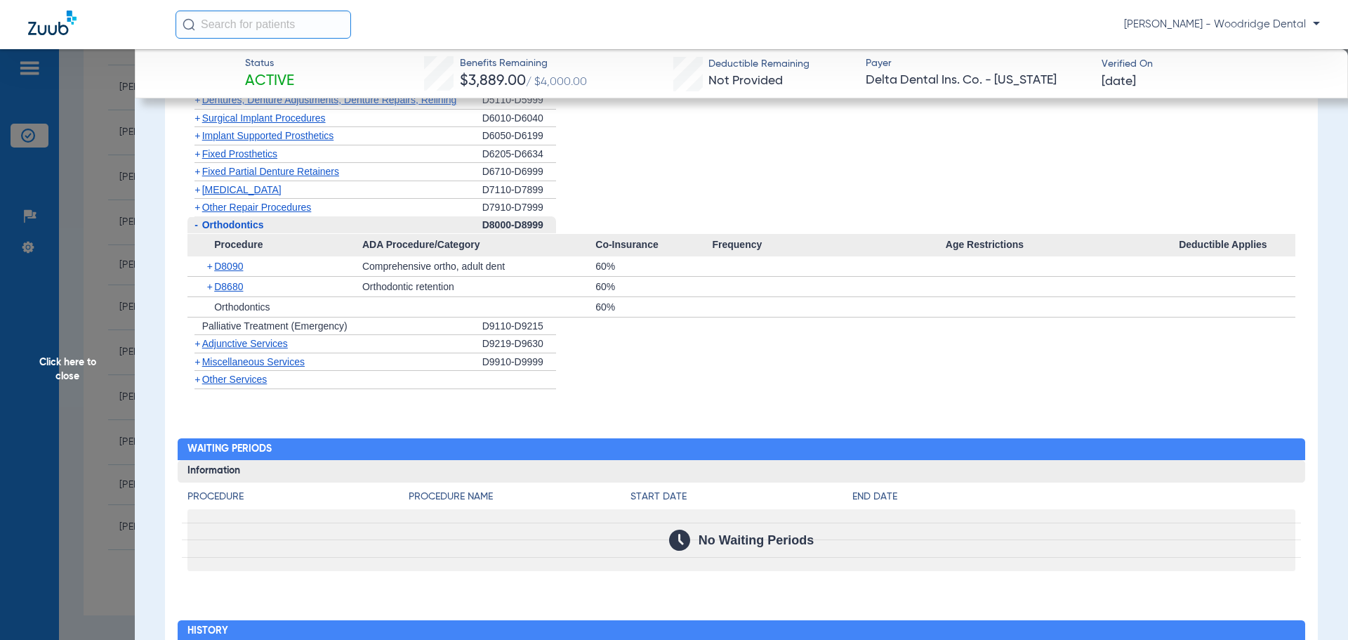
scroll to position [1261, 0]
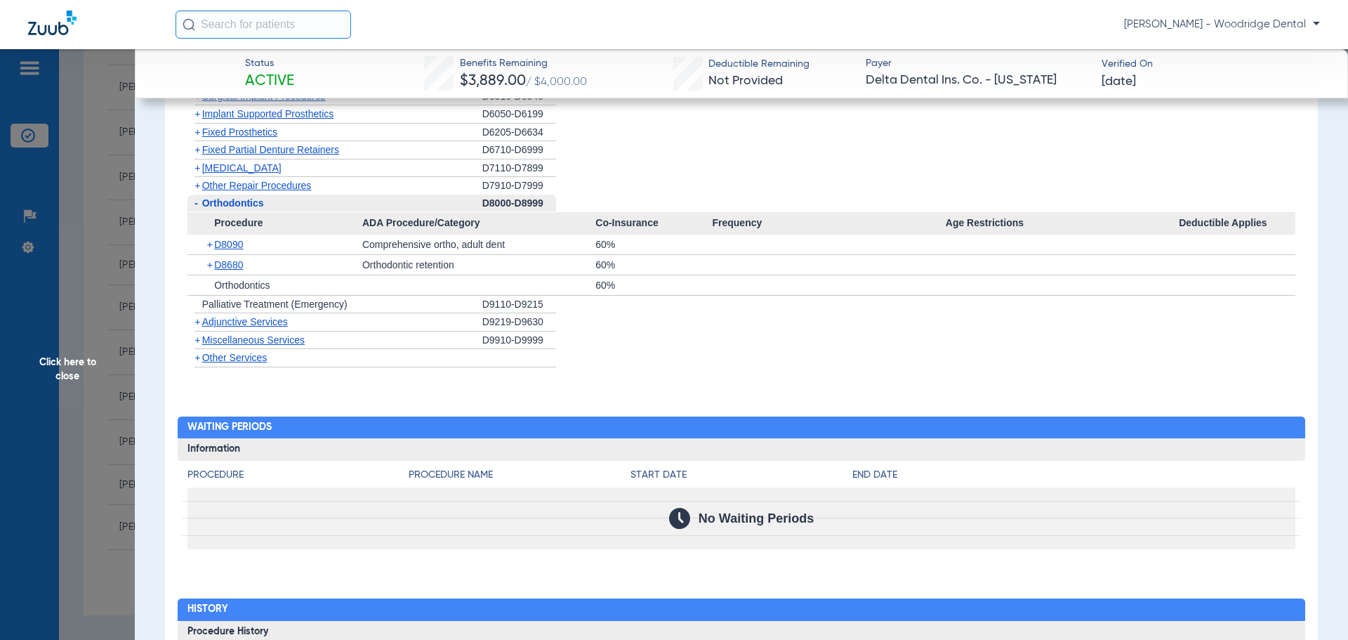
click at [200, 339] on span "+" at bounding box center [198, 339] width 6 height 11
